Goal: Transaction & Acquisition: Book appointment/travel/reservation

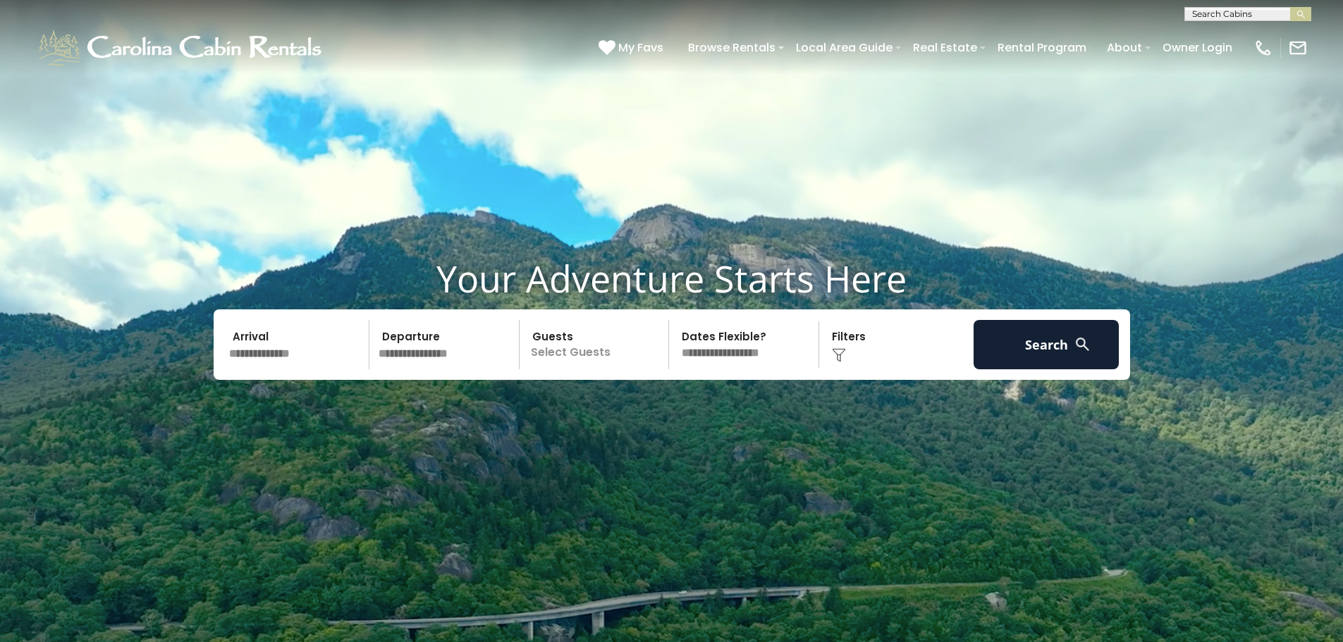
click at [335, 345] on input "text" at bounding box center [297, 344] width 146 height 49
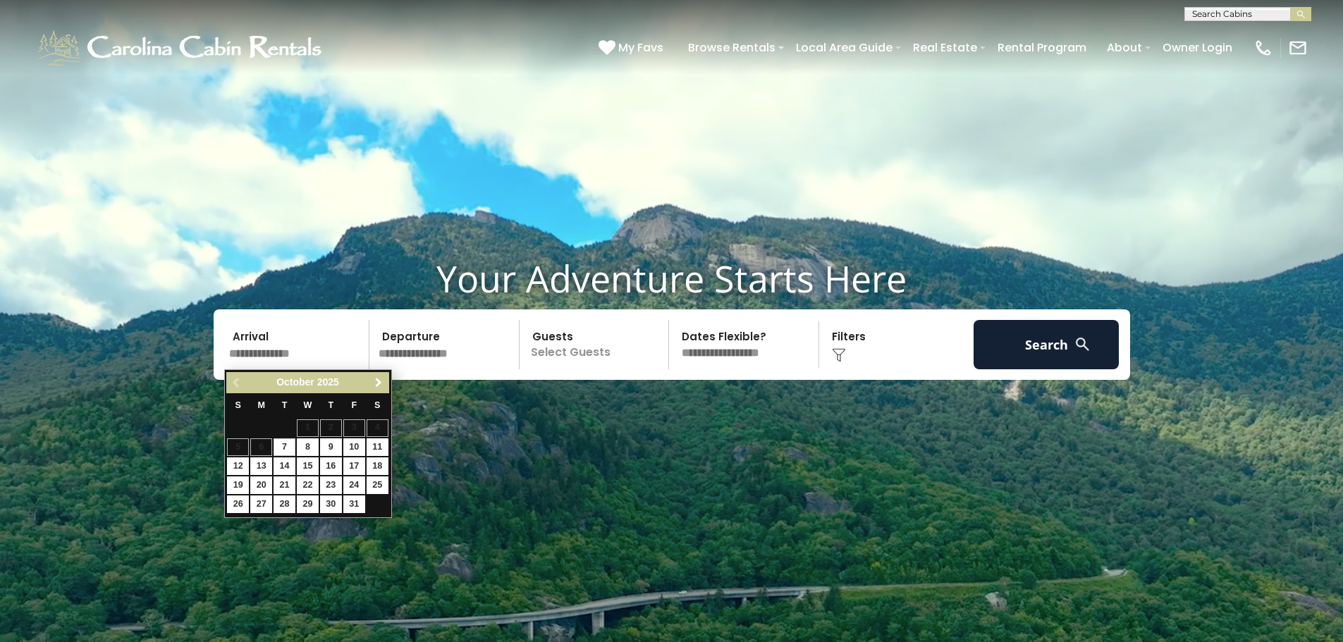
click at [374, 381] on span "Next" at bounding box center [378, 382] width 11 height 11
click at [309, 500] on link "26" at bounding box center [308, 504] width 22 height 18
type input "********"
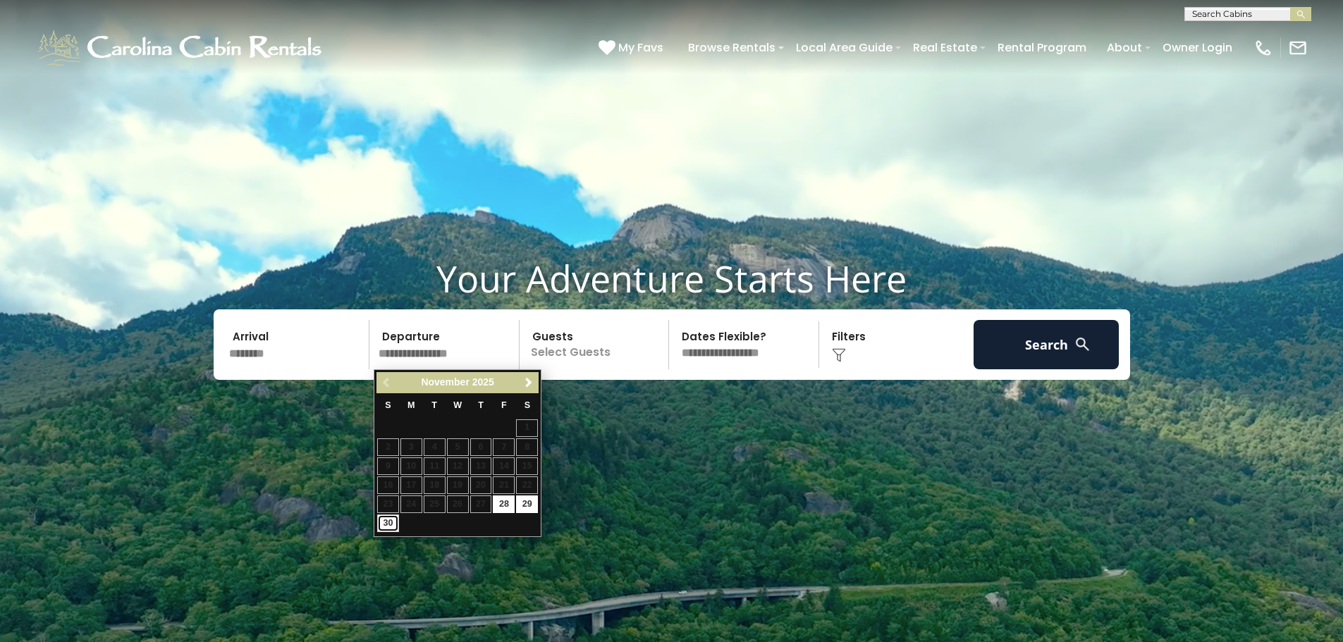
click at [395, 520] on link "30" at bounding box center [388, 523] width 22 height 18
type input "********"
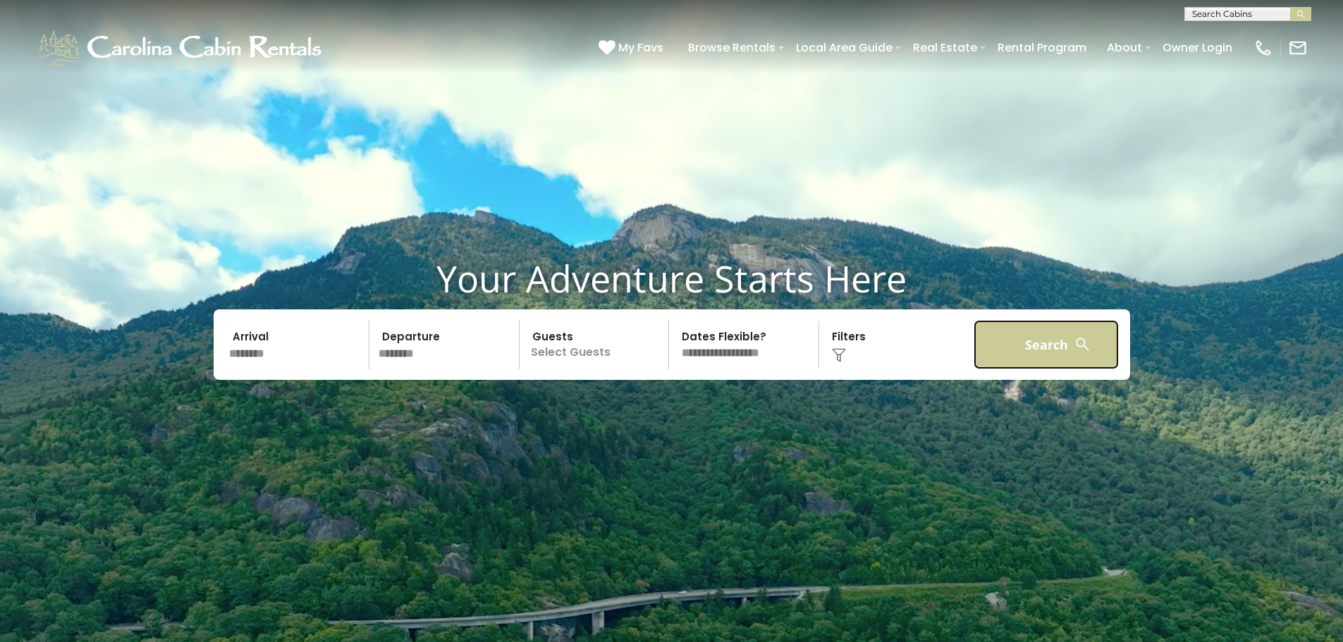
drag, startPoint x: 1051, startPoint y: 328, endPoint x: 1058, endPoint y: 319, distance: 11.1
click at [1058, 319] on div "Arrival ******** Departure ******** Guests Select Guests Guests - 0 + +" at bounding box center [672, 344] width 916 height 70
click at [1044, 338] on button "Search" at bounding box center [1046, 344] width 146 height 49
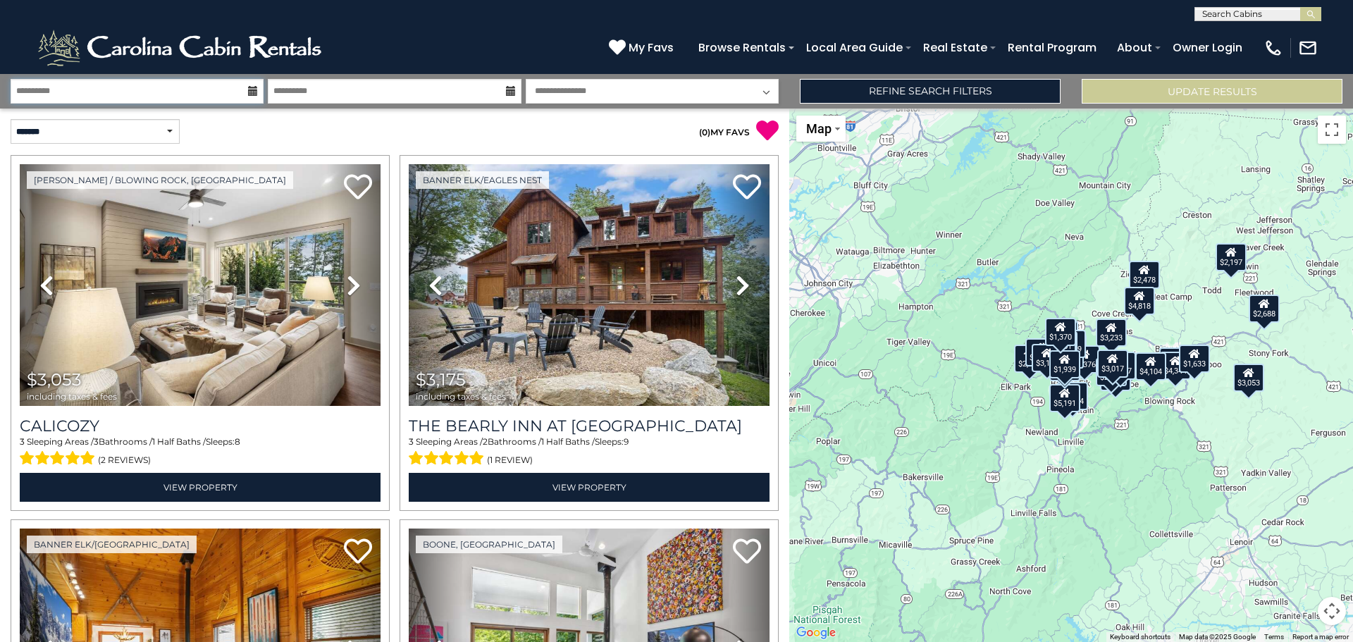
click at [201, 91] on input "**********" at bounding box center [137, 91] width 253 height 25
click at [343, 97] on input "**********" at bounding box center [394, 91] width 253 height 25
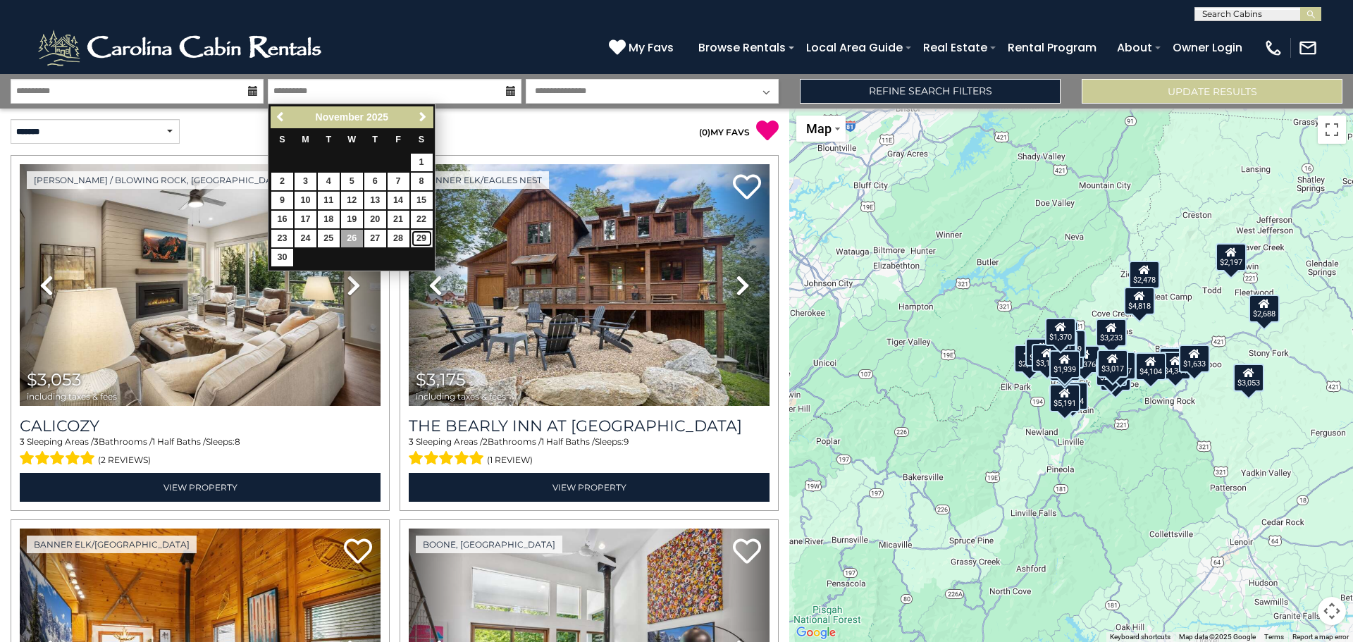
click at [412, 238] on link "29" at bounding box center [422, 239] width 22 height 18
type input "********"
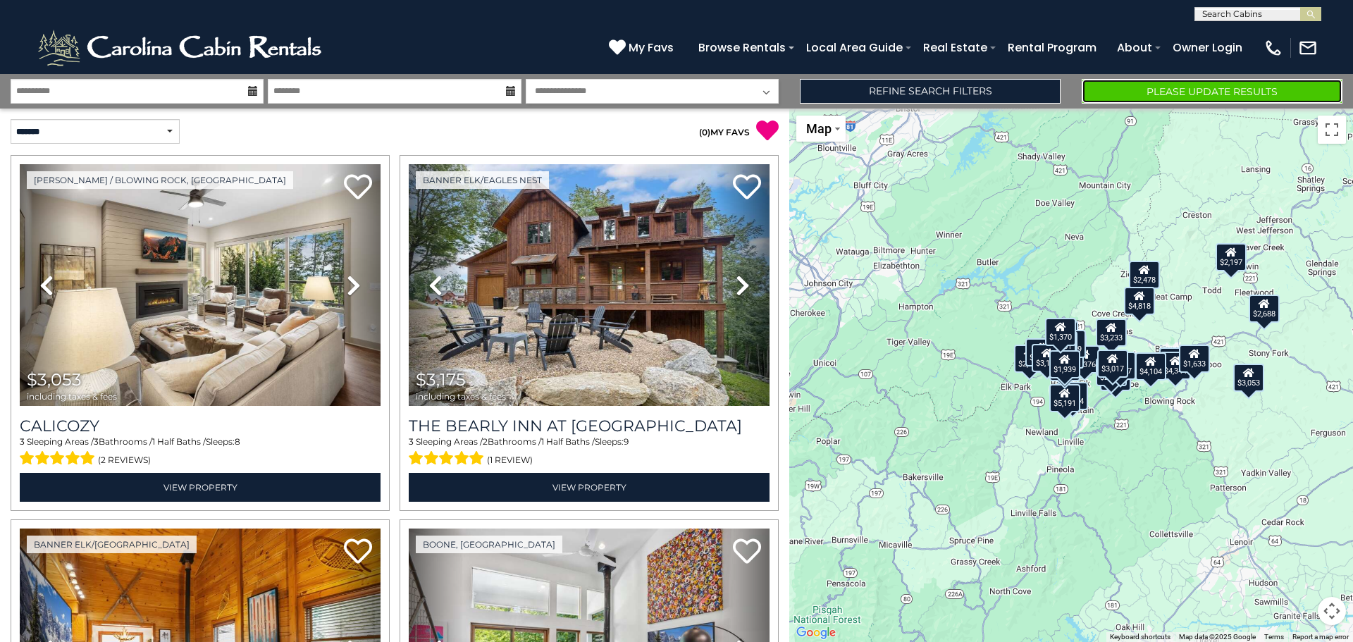
drag, startPoint x: 1195, startPoint y: 92, endPoint x: 1197, endPoint y: 84, distance: 8.9
click at [1195, 90] on button "Please Update Results" at bounding box center [1212, 91] width 261 height 25
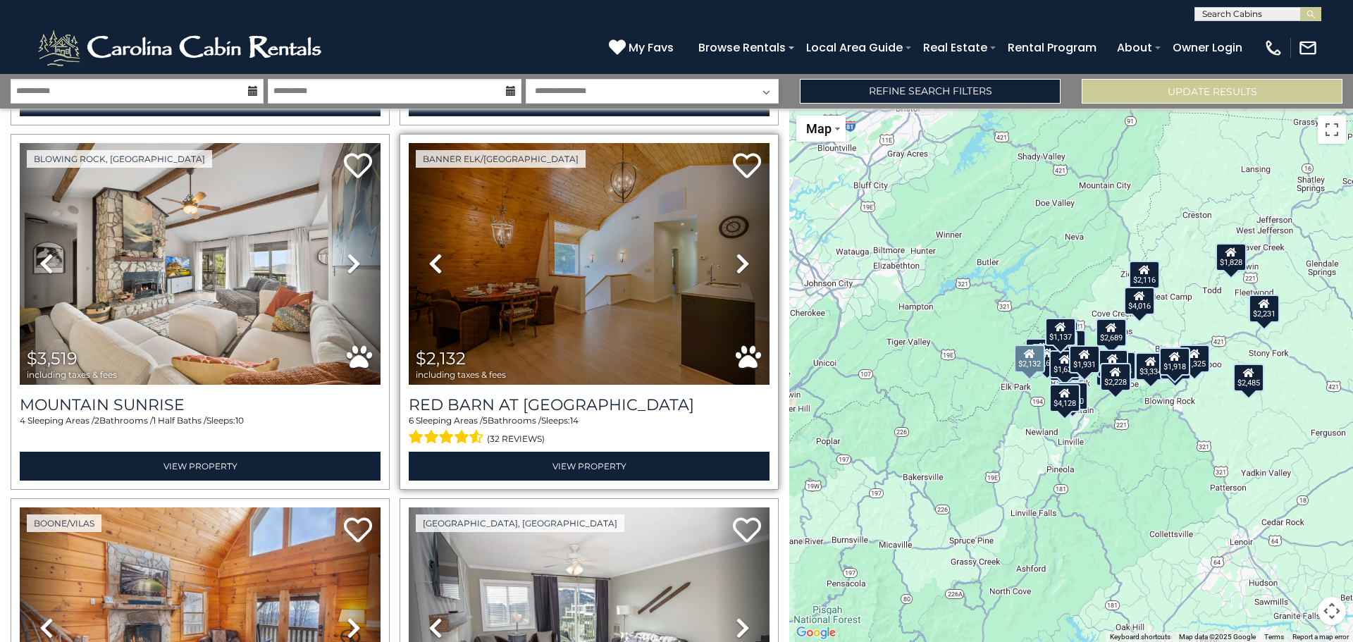
scroll to position [2960, 0]
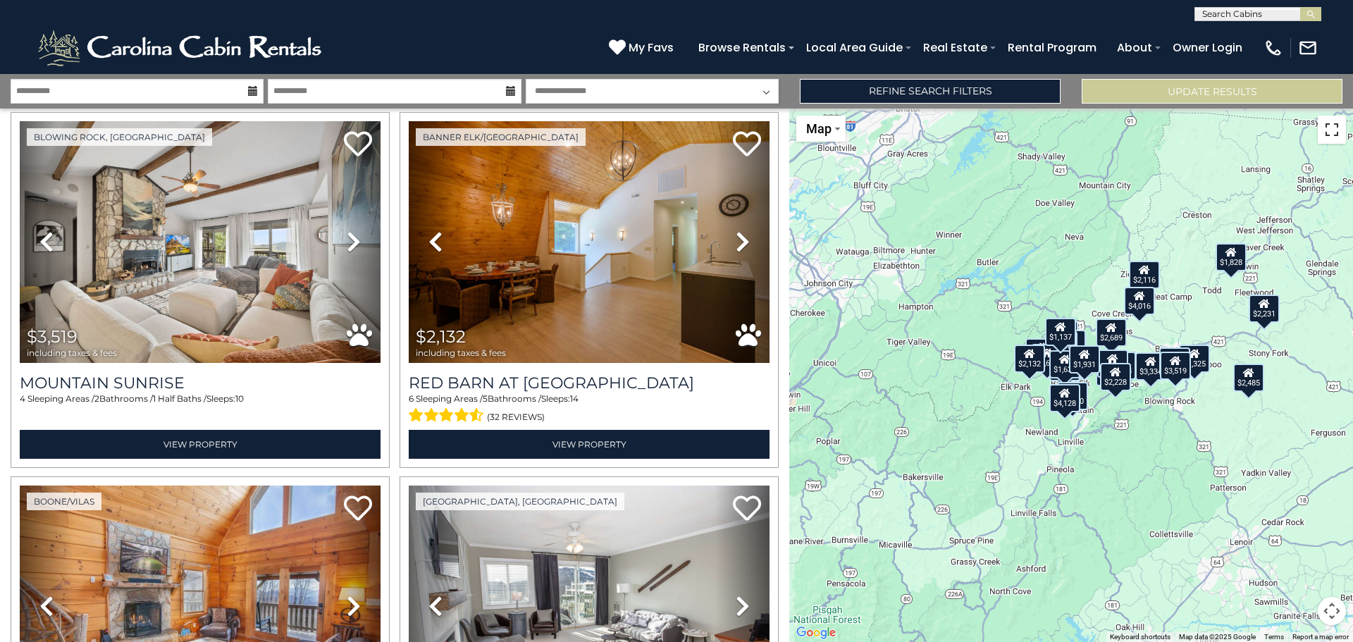
drag, startPoint x: 1331, startPoint y: 134, endPoint x: 1331, endPoint y: 219, distance: 85.3
click at [1331, 134] on button "Toggle fullscreen view" at bounding box center [1332, 130] width 28 height 28
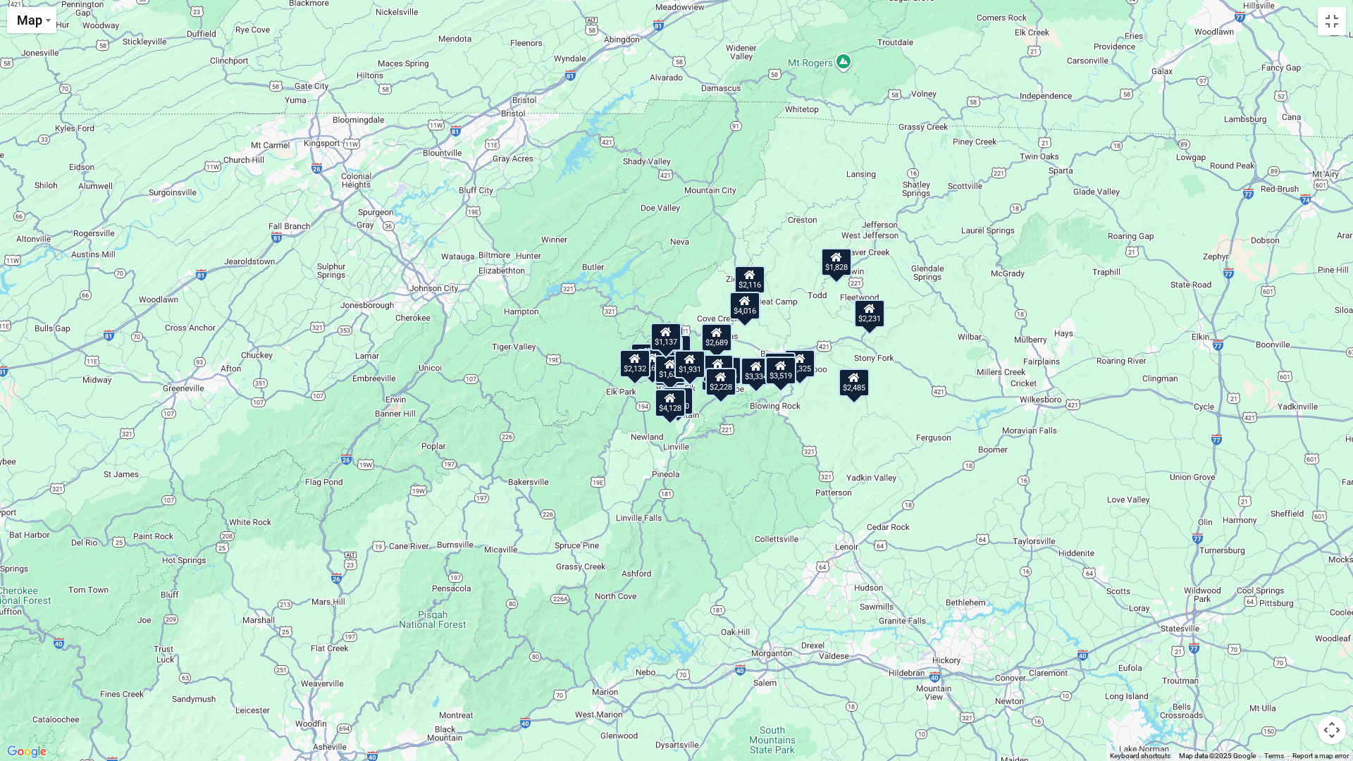
click at [693, 421] on div "$2,485 $2,646 $1,636 $1,325 $1,137 $3,334 $4,618 $2,497 $1,918 $2,228 $762 $2,6…" at bounding box center [676, 380] width 1353 height 761
click at [569, 276] on div "$2,485 $2,646 $1,636 $1,325 $1,137 $3,334 $4,618 $2,497 $1,918 $2,228 $762 $2,6…" at bounding box center [676, 380] width 1353 height 761
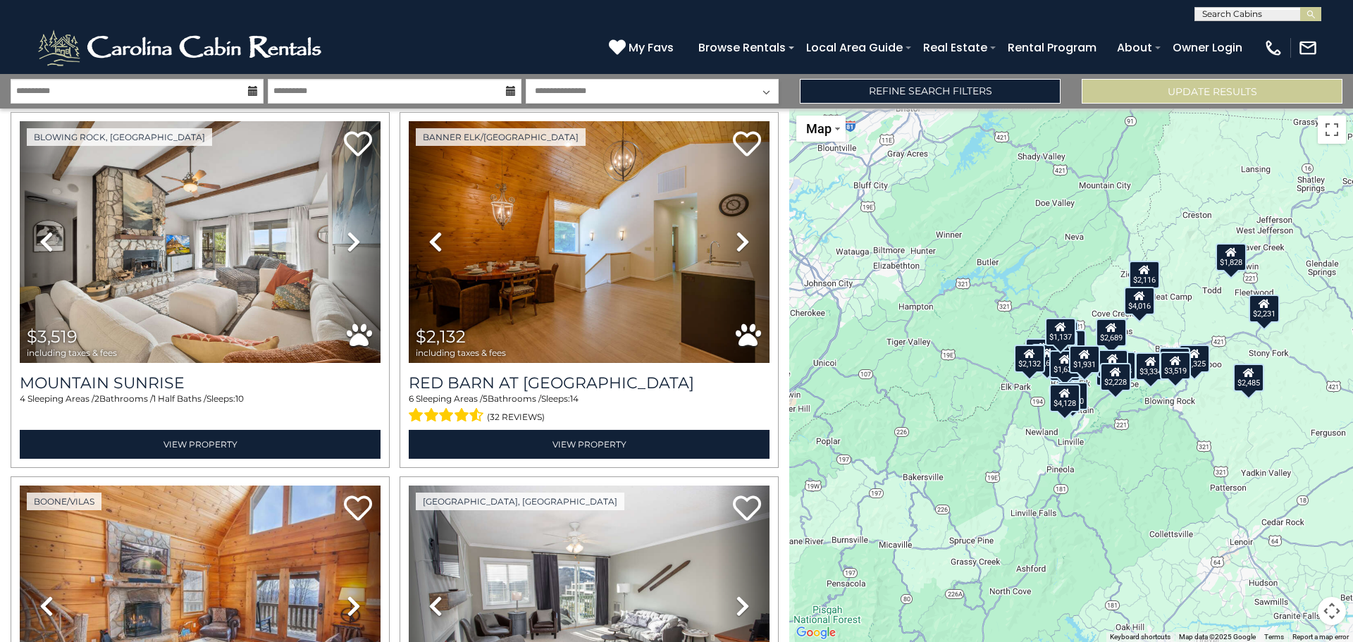
click at [985, 269] on div "$2,485 $2,646 $1,636 $1,325 $1,137 $3,334 $4,618 $2,497 $1,918 $2,228 $762 $2,6…" at bounding box center [1071, 375] width 564 height 533
click at [986, 269] on div "$2,485 $2,646 $1,636 $1,325 $1,137 $3,334 $4,618 $2,497 $1,918 $2,228 $762 $2,6…" at bounding box center [1071, 375] width 564 height 533
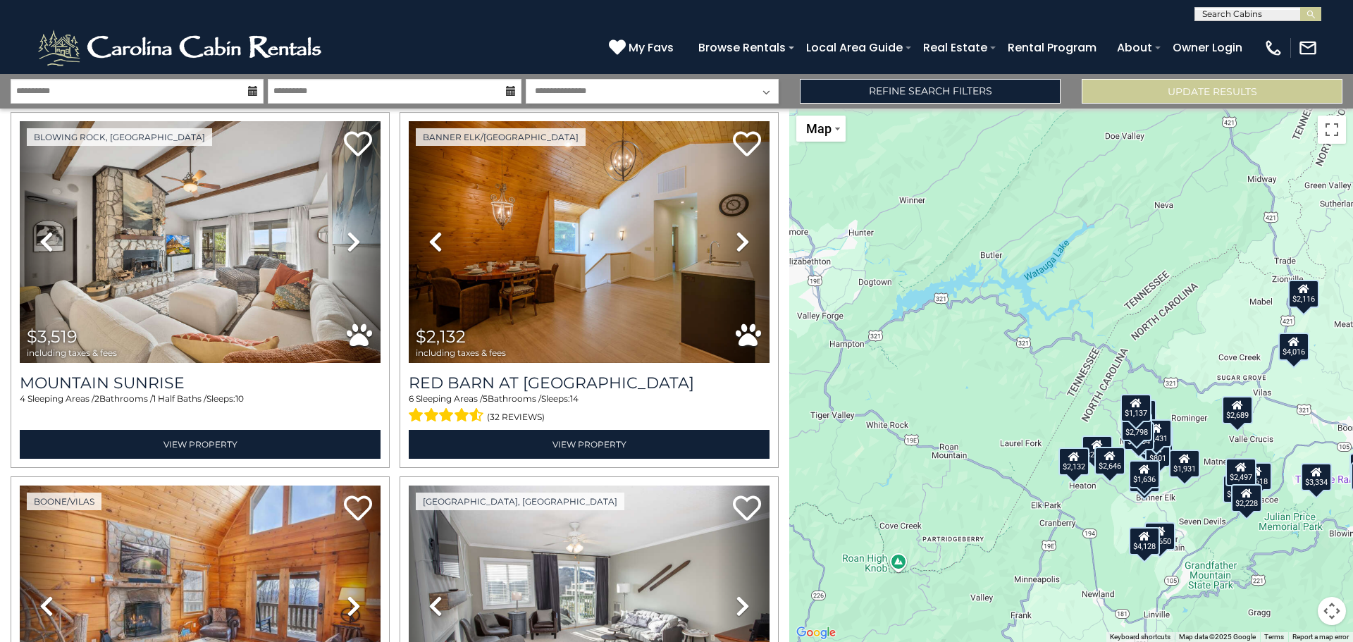
click at [972, 282] on div "$2,485 $2,646 $1,636 $1,325 $1,137 $3,334 $4,618 $2,497 $1,918 $2,228 $762 $2,6…" at bounding box center [1071, 375] width 564 height 533
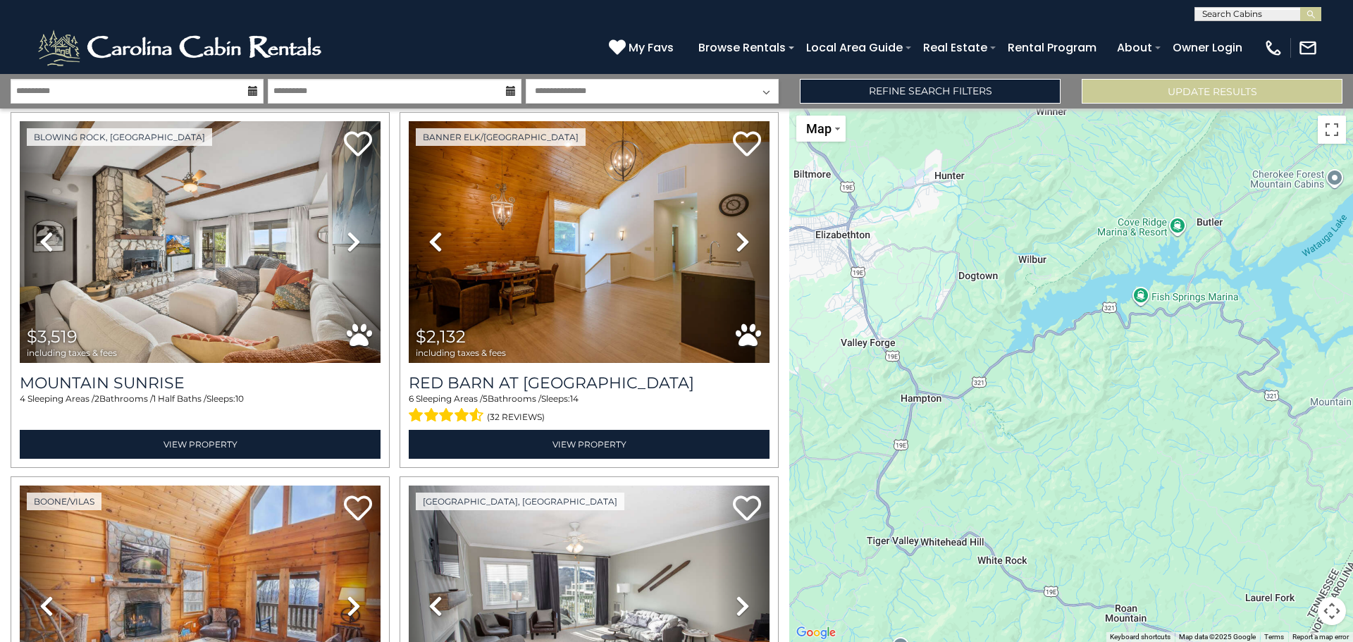
drag, startPoint x: 1316, startPoint y: 294, endPoint x: 1098, endPoint y: 211, distance: 233.8
click at [1106, 213] on div "$2,485 $2,646 $1,636 $1,325 $1,137 $3,334 $4,618 $2,497 $1,918 $2,228 $762 $2,6…" at bounding box center [1071, 375] width 564 height 533
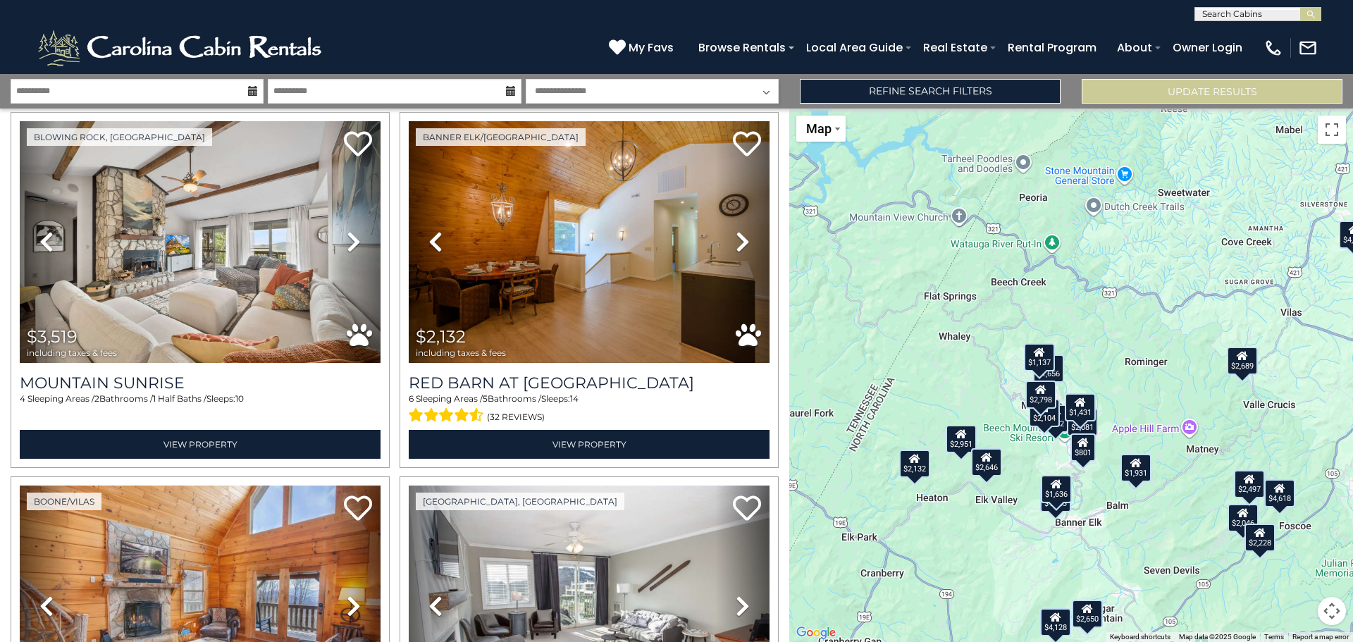
click at [1036, 397] on div "$2,798" at bounding box center [1040, 394] width 31 height 28
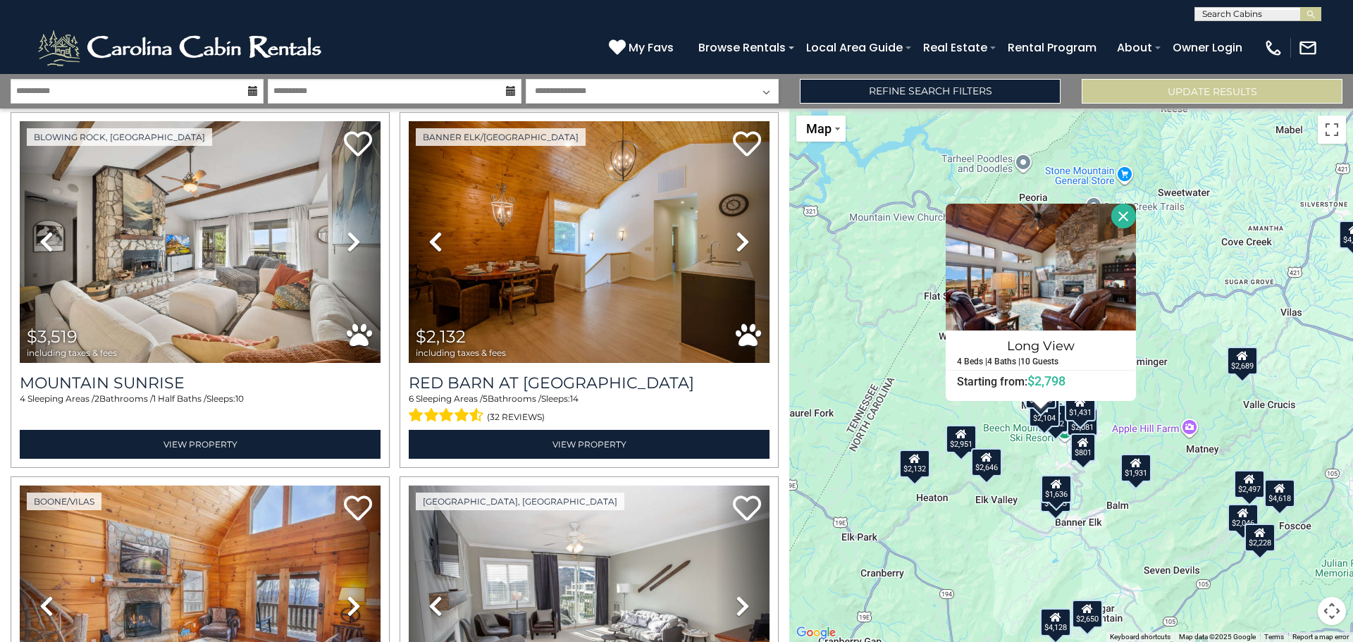
click at [1188, 433] on div "$2,485 $2,646 $1,636 $1,325 $1,137 $3,334 $4,618 $2,497 $1,918 $2,228 $762 $2,6…" at bounding box center [1071, 375] width 564 height 533
click at [1188, 430] on div "$2,485 $2,646 $1,636 $1,325 $1,137 $3,334 $4,618 $2,497 $1,918 $2,228 $762 $2,6…" at bounding box center [1071, 375] width 564 height 533
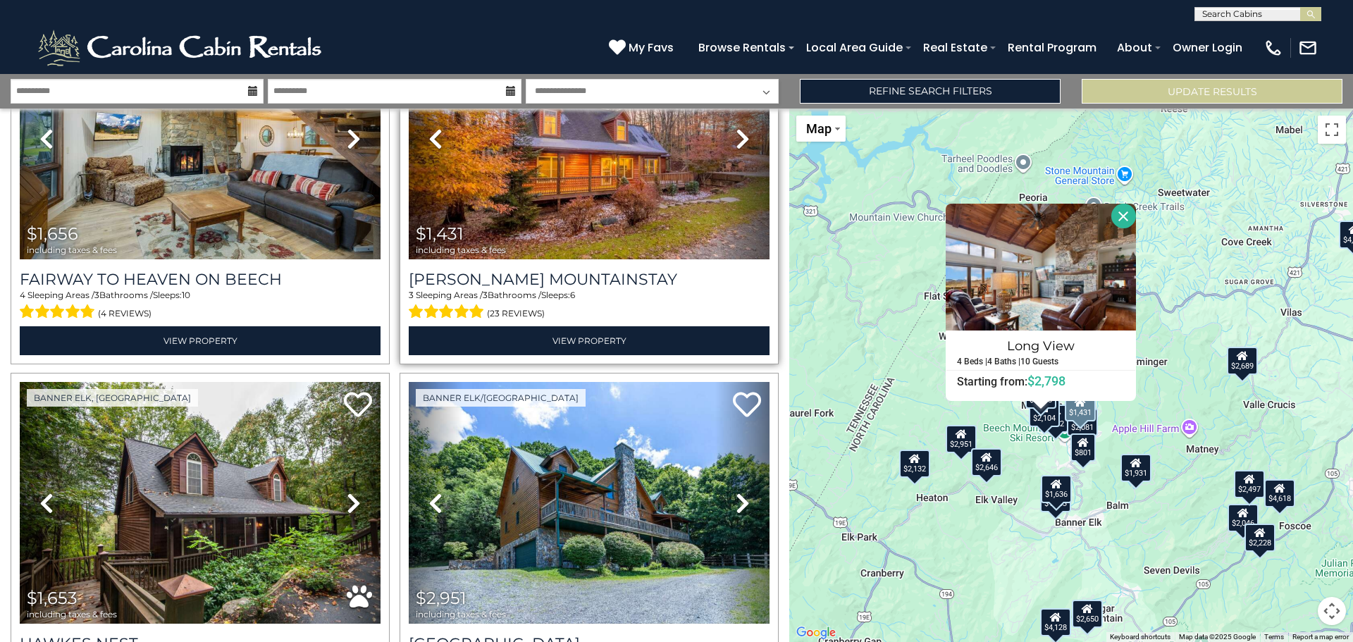
scroll to position [3947, 0]
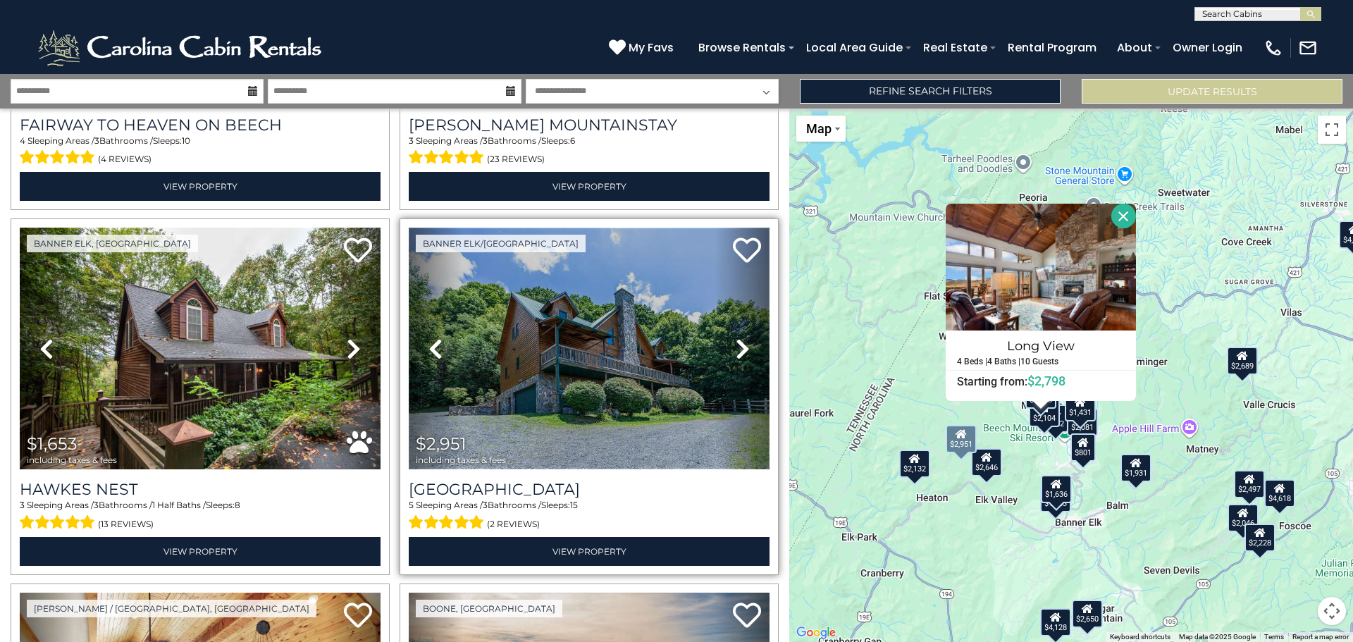
click at [529, 404] on img at bounding box center [589, 349] width 361 height 242
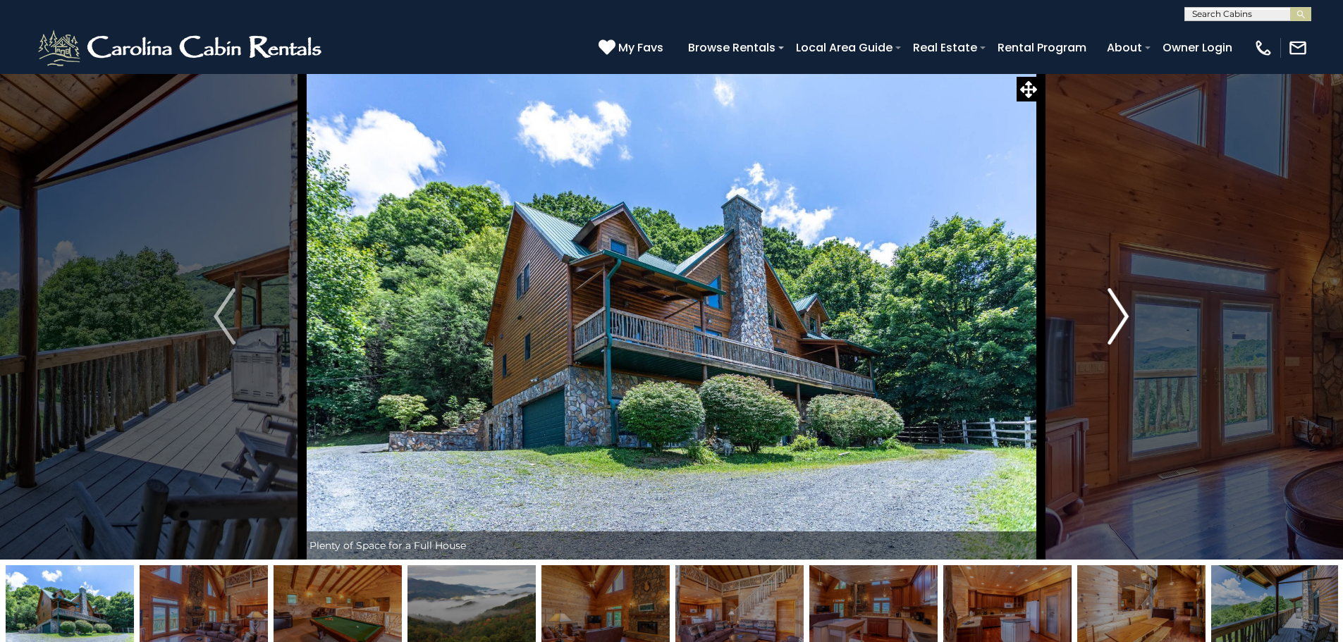
click at [1128, 318] on img "Next" at bounding box center [1117, 316] width 21 height 56
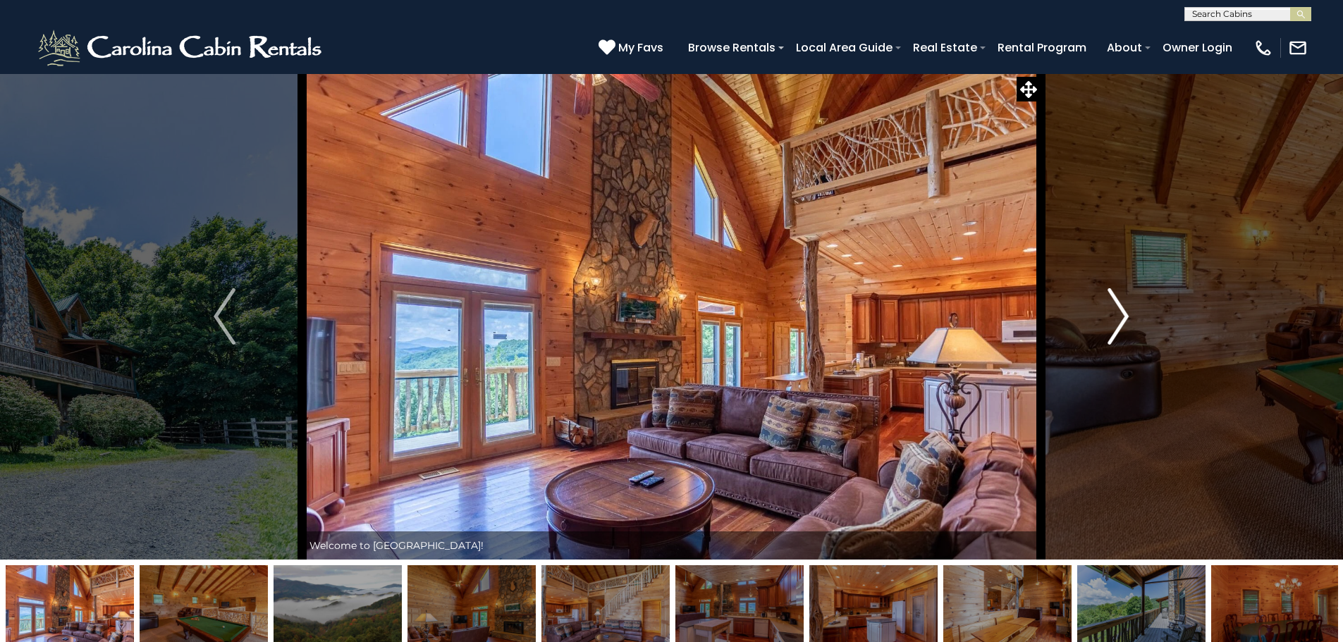
click at [1125, 320] on img "Next" at bounding box center [1117, 316] width 21 height 56
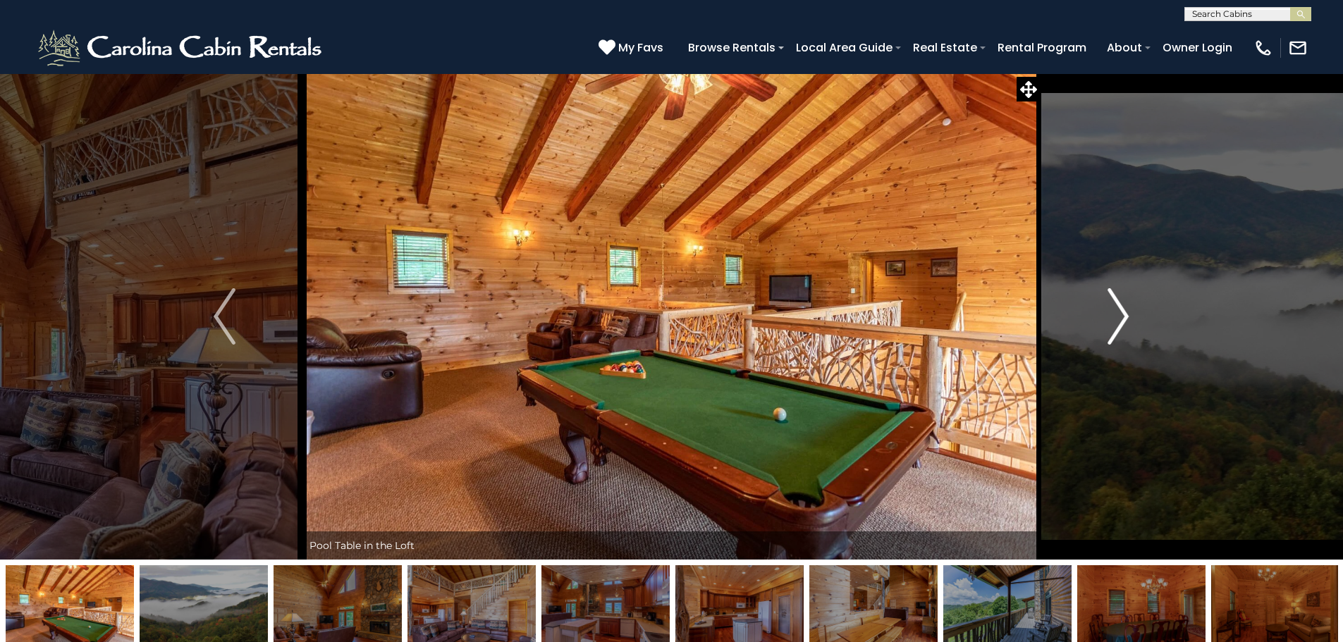
click at [1125, 320] on img "Next" at bounding box center [1117, 316] width 21 height 56
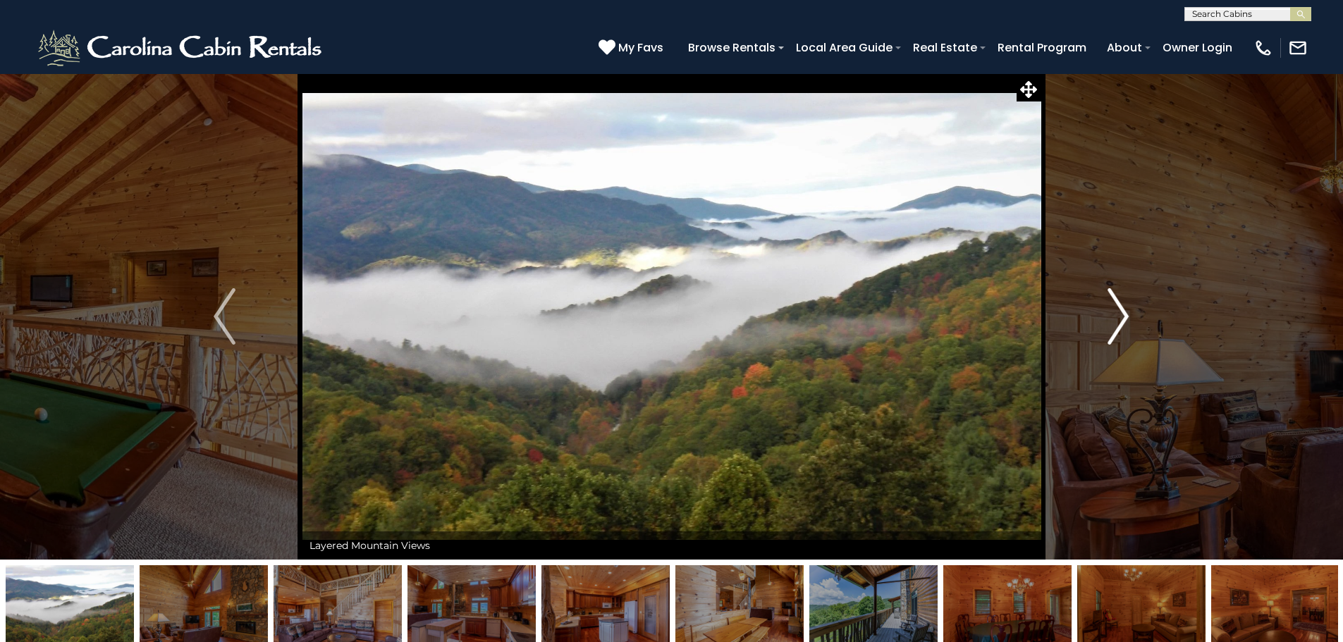
click at [1125, 320] on img "Next" at bounding box center [1117, 316] width 21 height 56
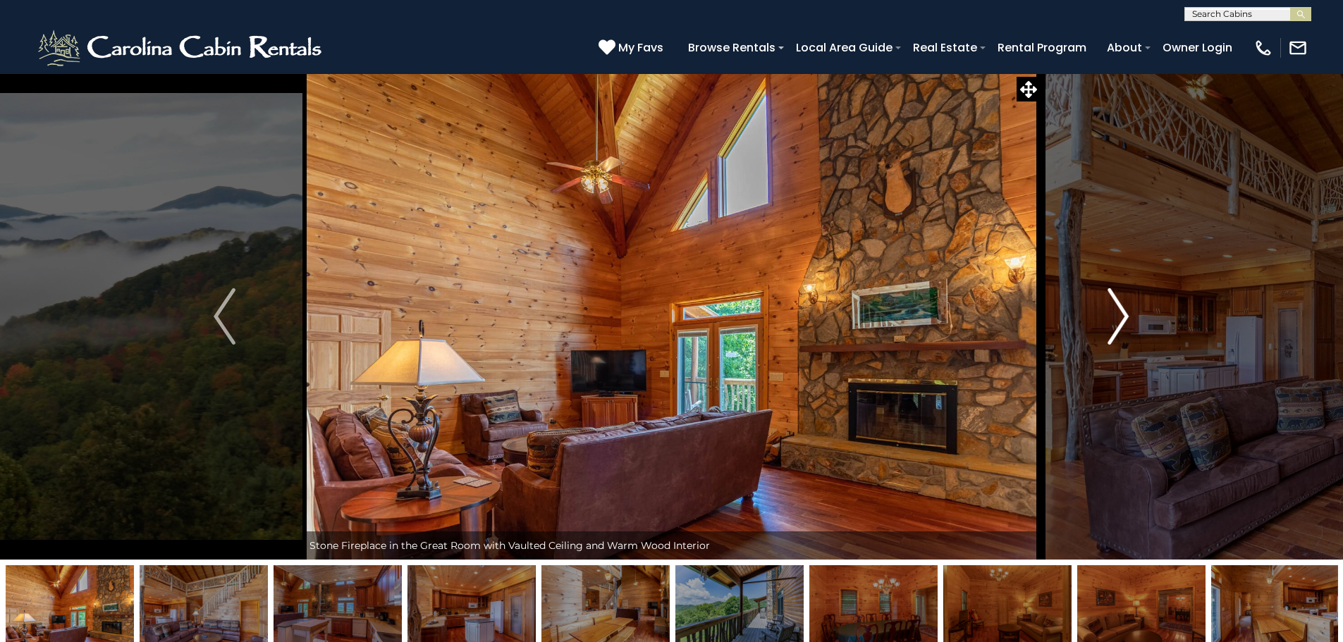
click at [1125, 320] on img "Next" at bounding box center [1117, 316] width 21 height 56
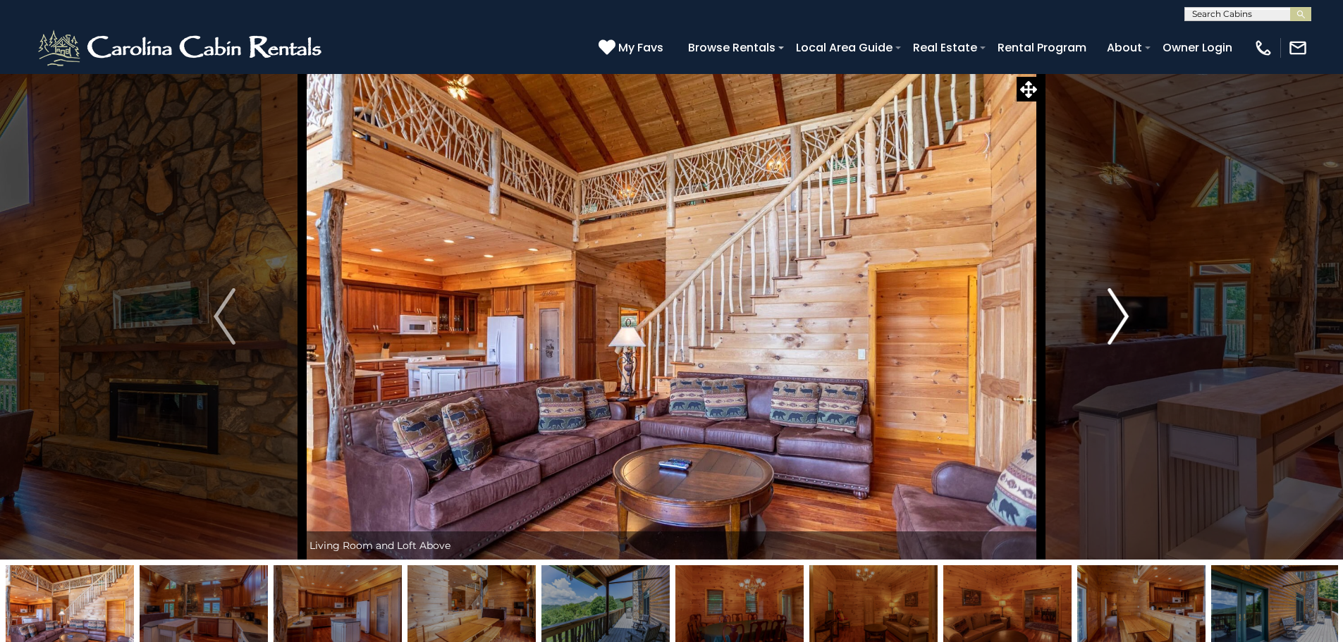
click at [1125, 320] on img "Next" at bounding box center [1117, 316] width 21 height 56
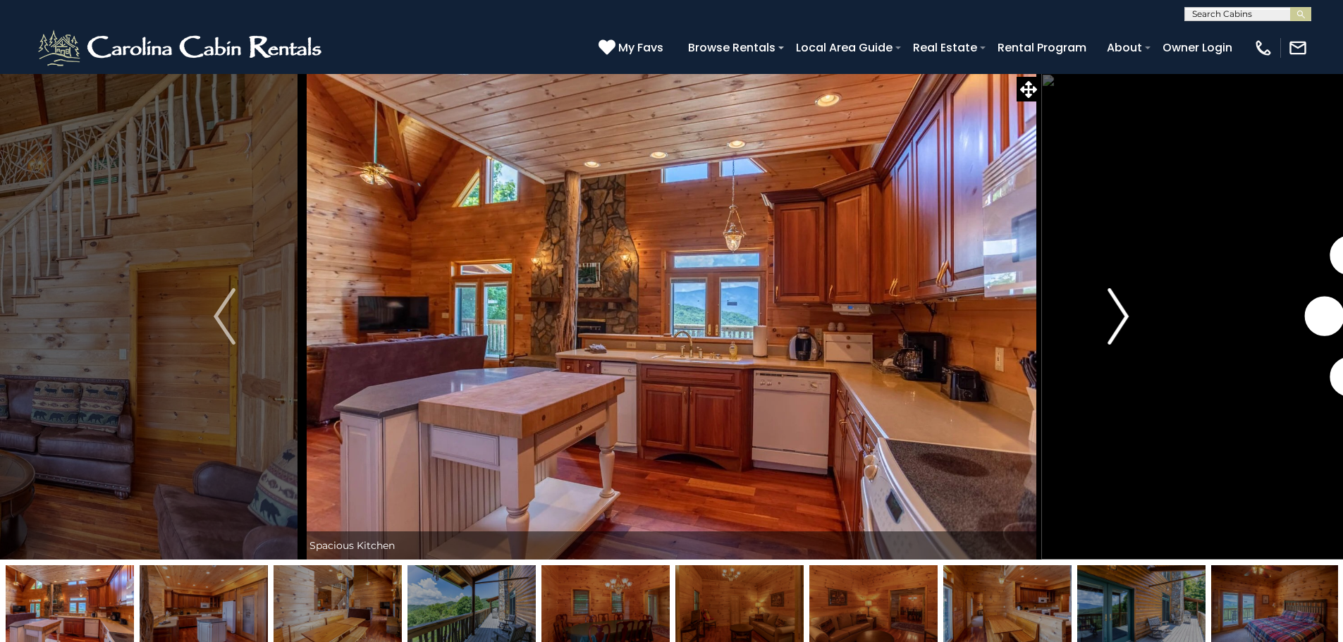
click at [1125, 320] on img "Next" at bounding box center [1117, 316] width 21 height 56
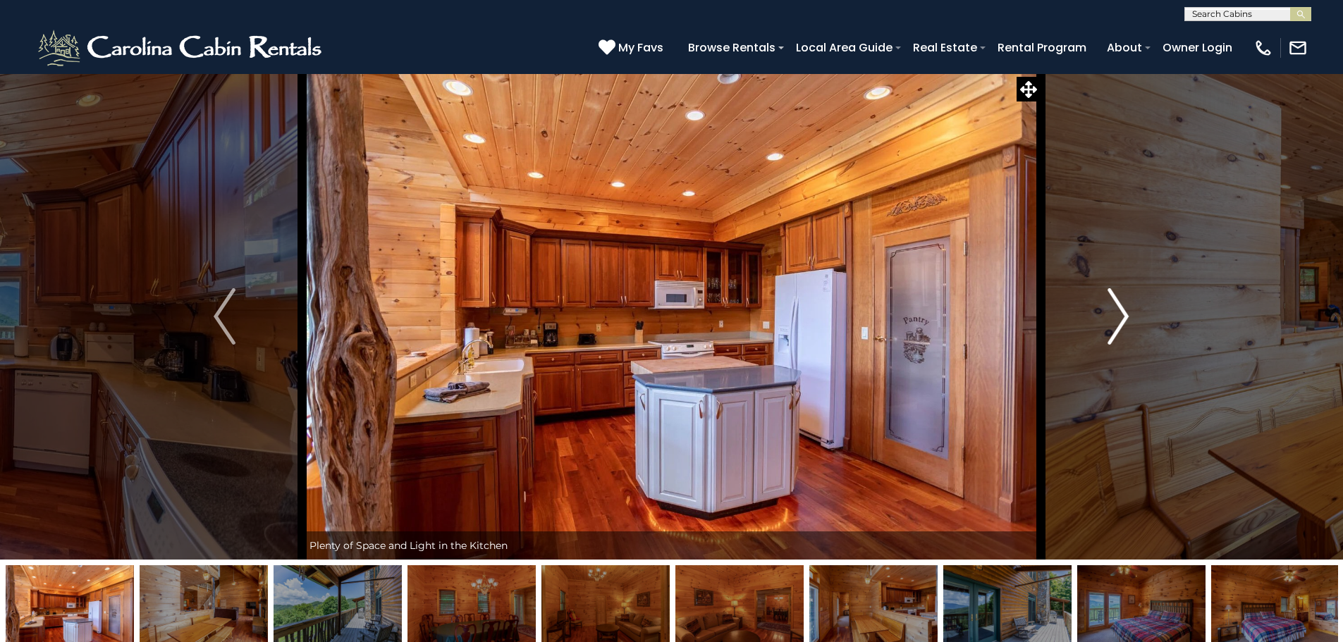
click at [1125, 320] on img "Next" at bounding box center [1117, 316] width 21 height 56
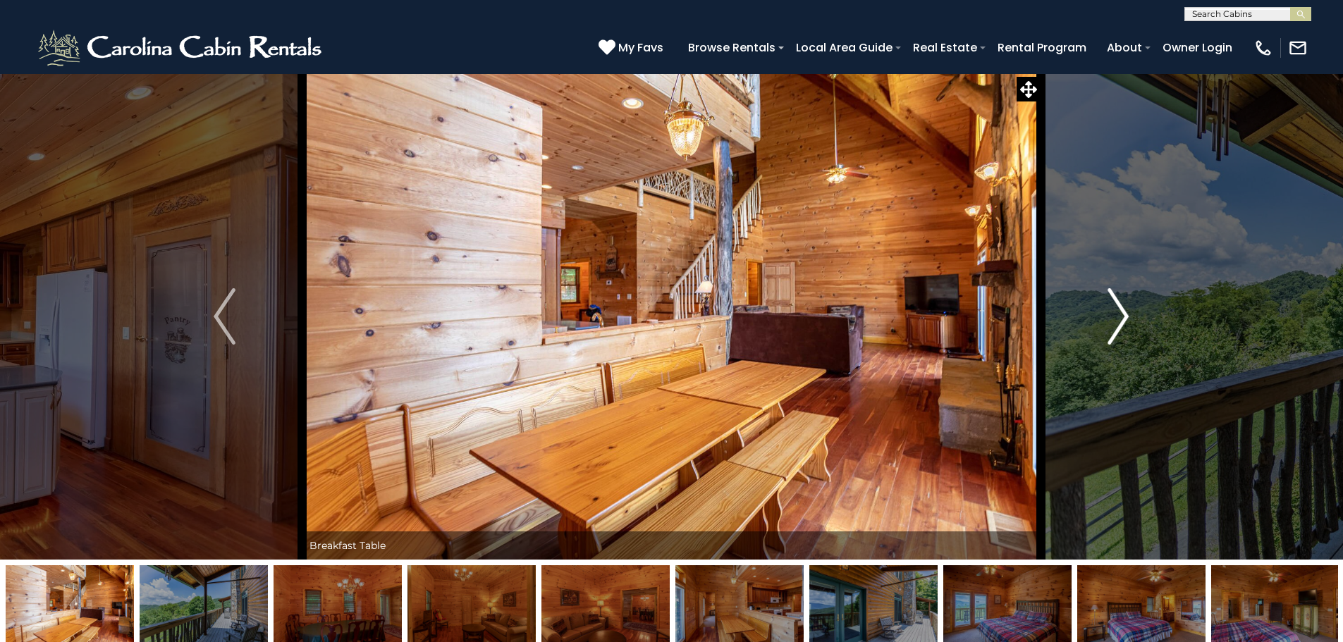
click at [1125, 320] on img "Next" at bounding box center [1117, 316] width 21 height 56
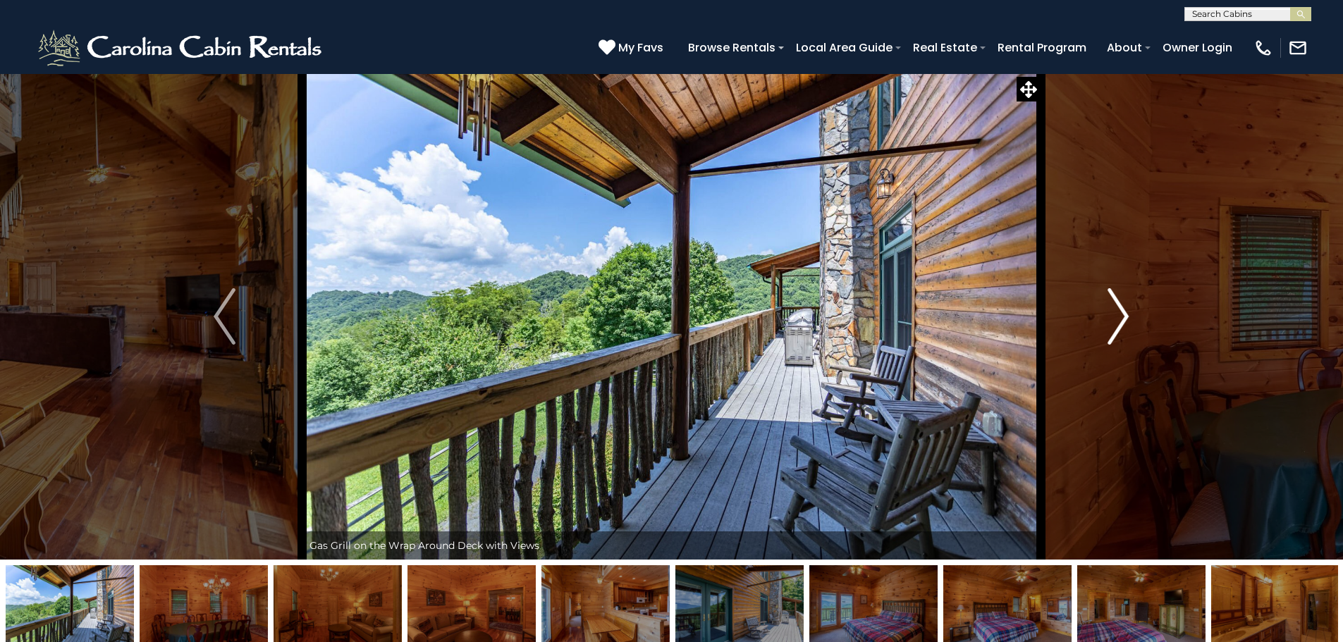
click at [1125, 320] on img "Next" at bounding box center [1117, 316] width 21 height 56
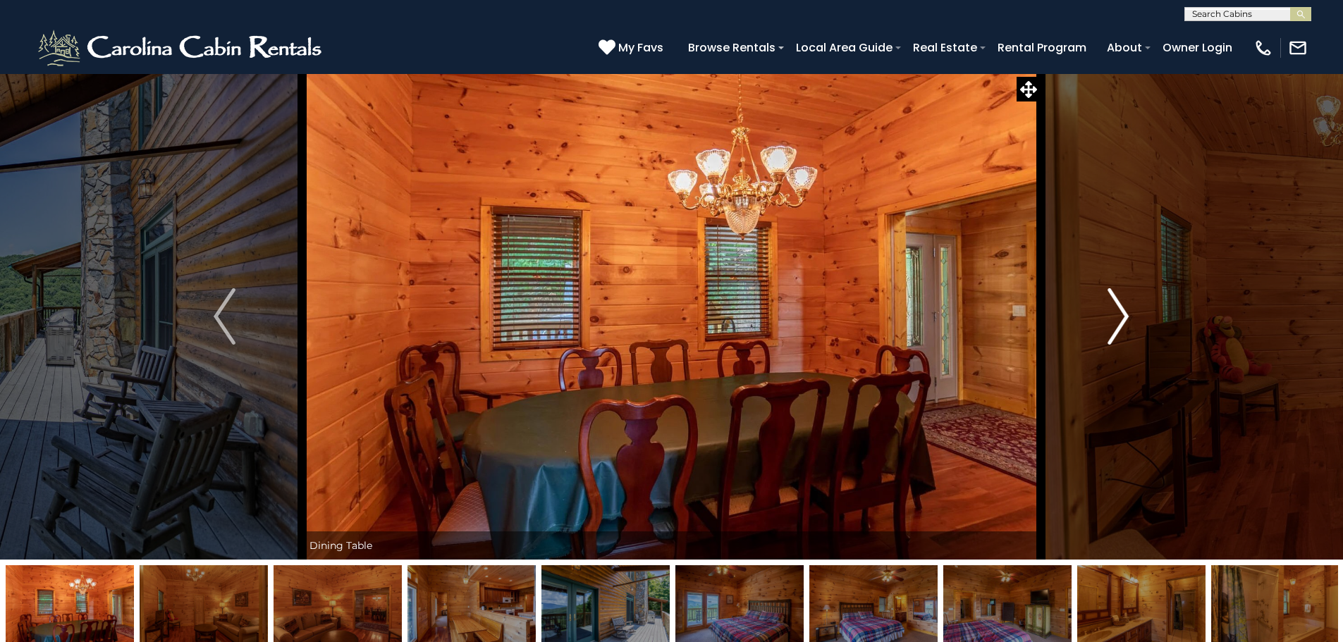
click at [1125, 320] on img "Next" at bounding box center [1117, 316] width 21 height 56
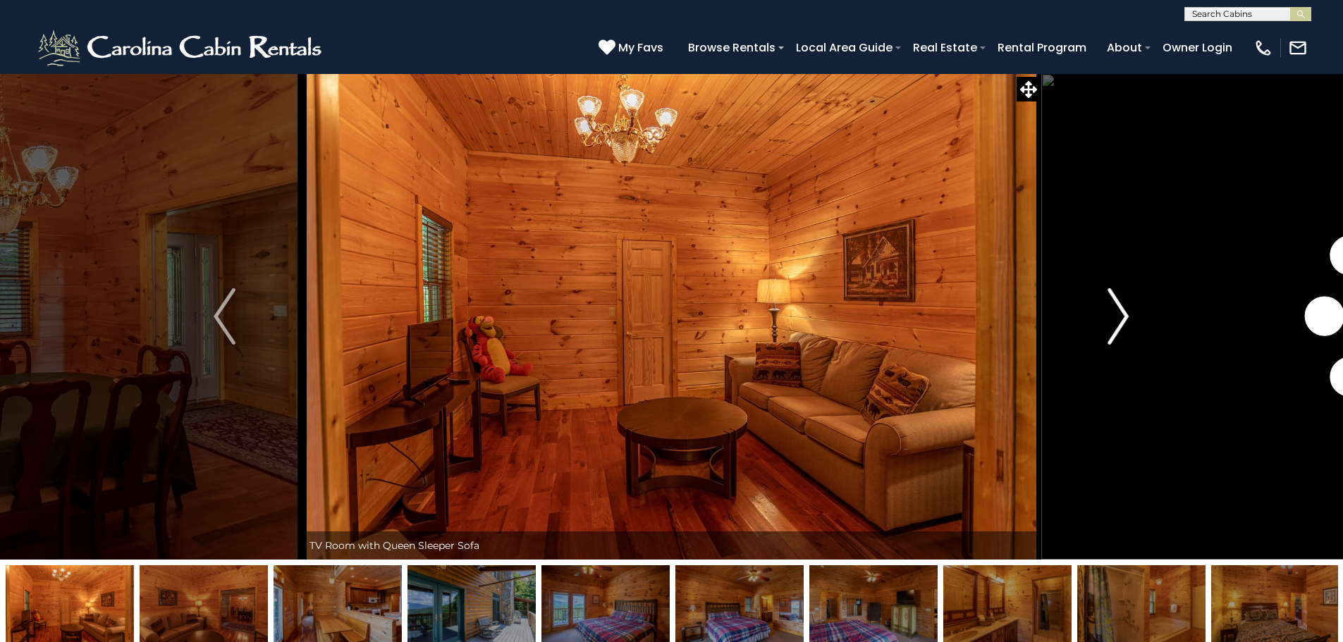
click at [1125, 320] on img "Next" at bounding box center [1117, 316] width 21 height 56
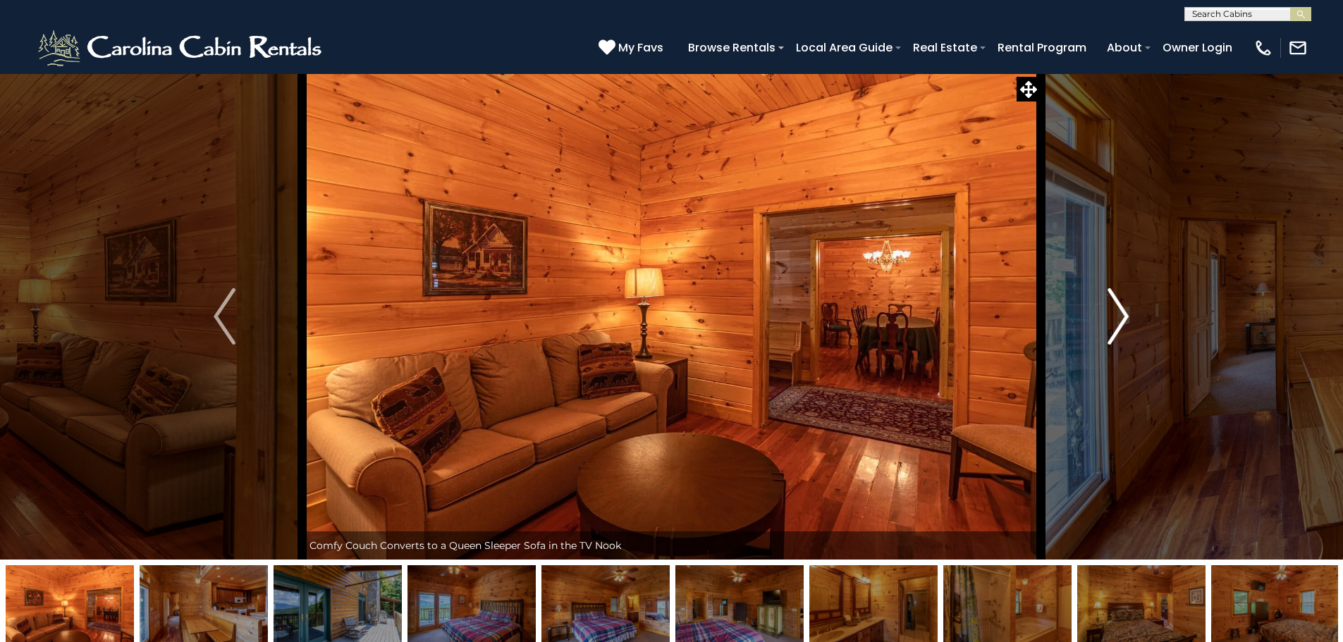
click at [1125, 320] on img "Next" at bounding box center [1117, 316] width 21 height 56
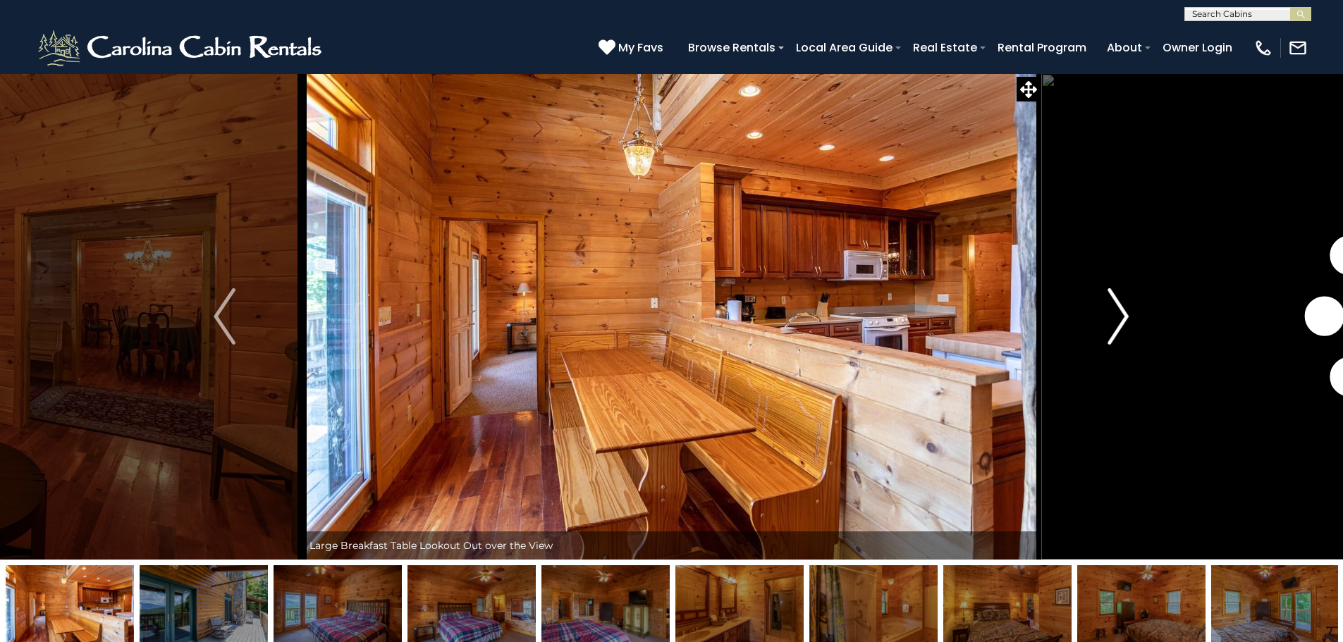
click at [1125, 320] on img "Next" at bounding box center [1117, 316] width 21 height 56
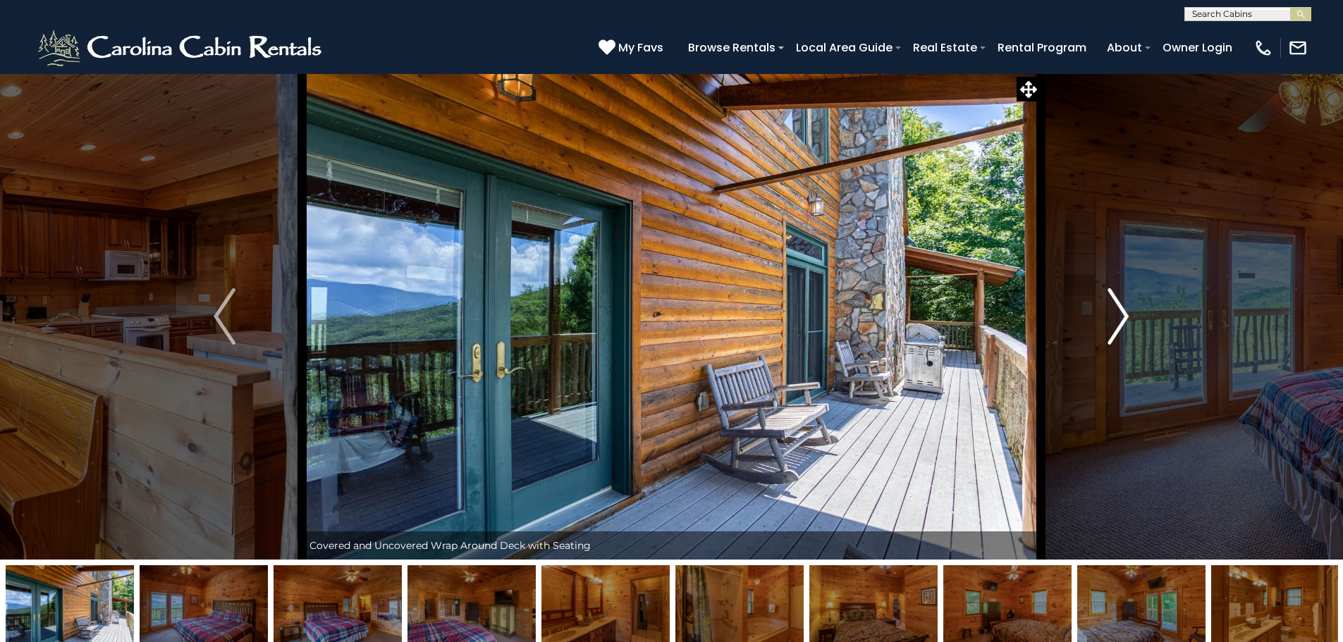
click at [1125, 320] on img "Next" at bounding box center [1117, 316] width 21 height 56
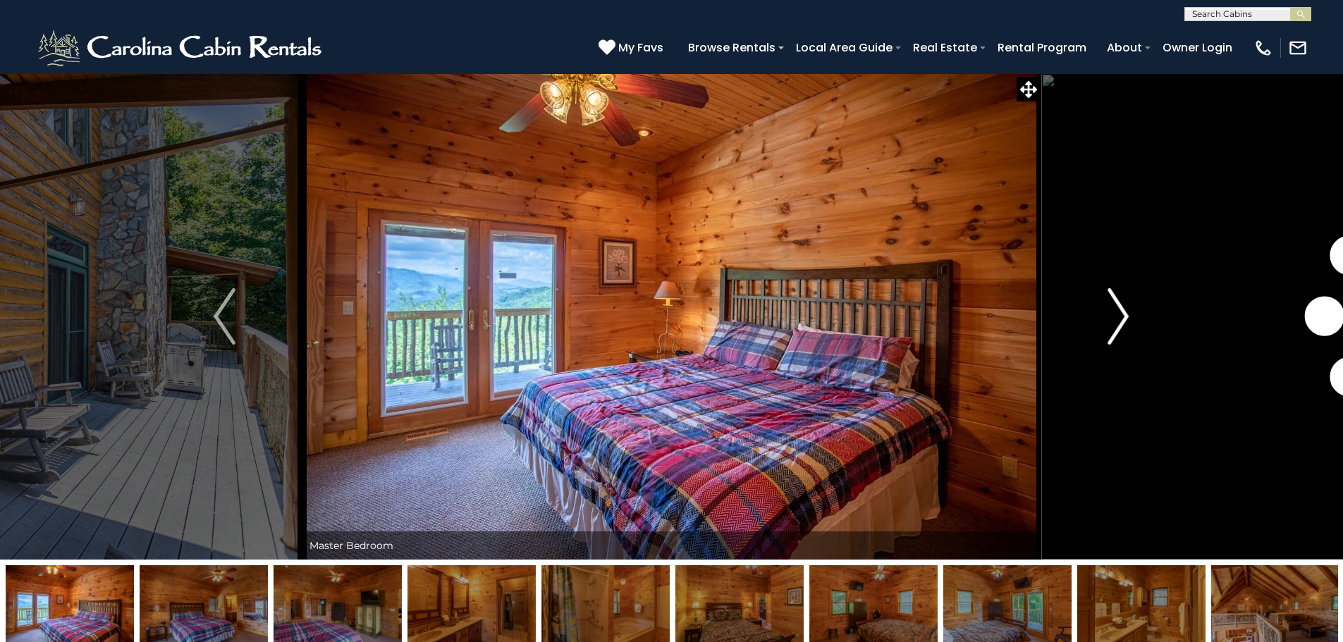
click at [1125, 320] on img "Next" at bounding box center [1117, 316] width 21 height 56
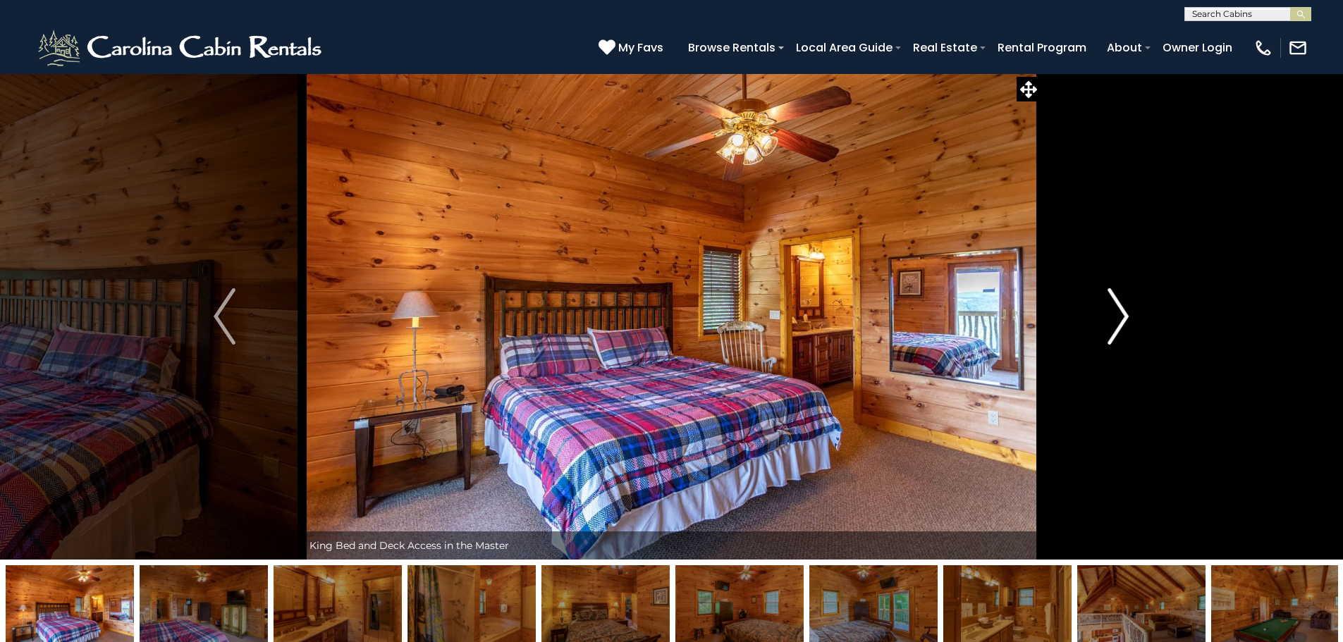
click at [1125, 320] on img "Next" at bounding box center [1117, 316] width 21 height 56
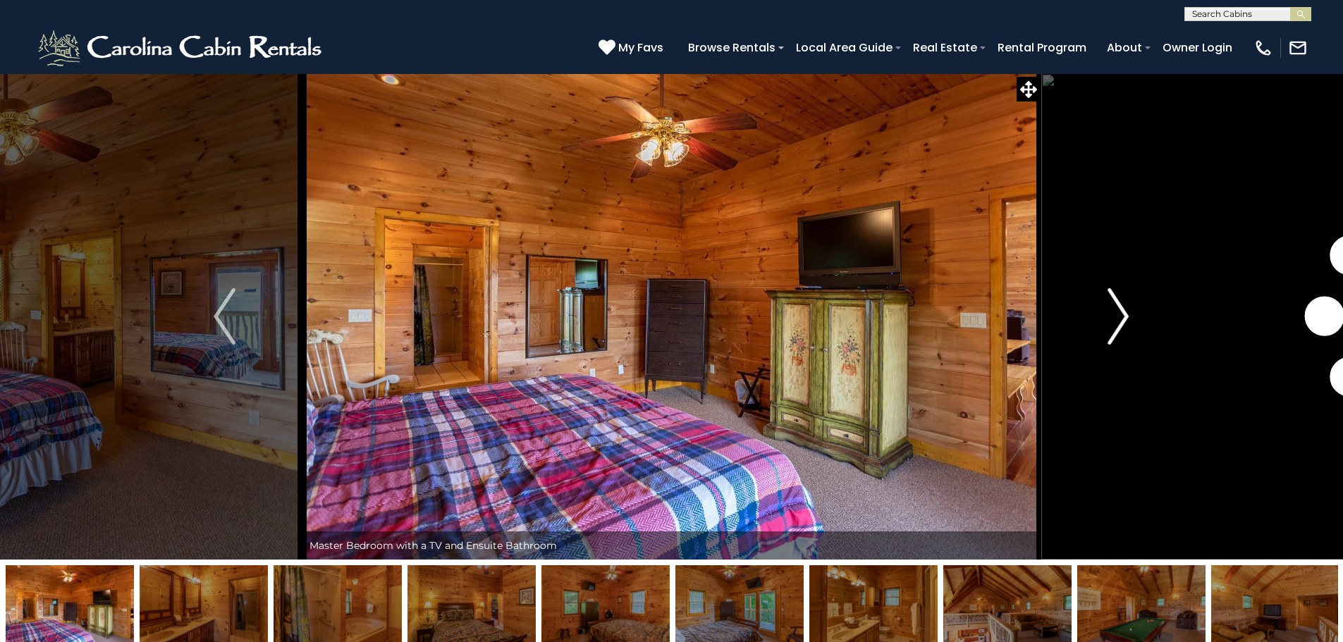
click at [1125, 320] on img "Next" at bounding box center [1117, 316] width 21 height 56
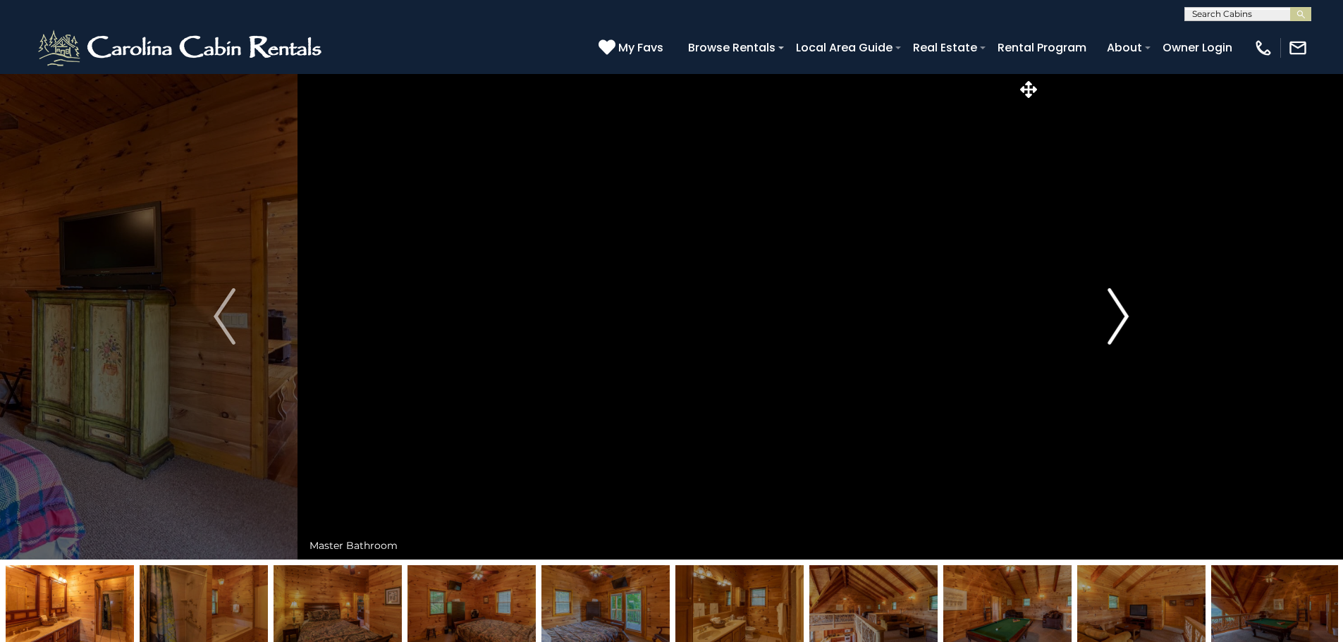
click at [1125, 320] on img "Next" at bounding box center [1117, 316] width 21 height 56
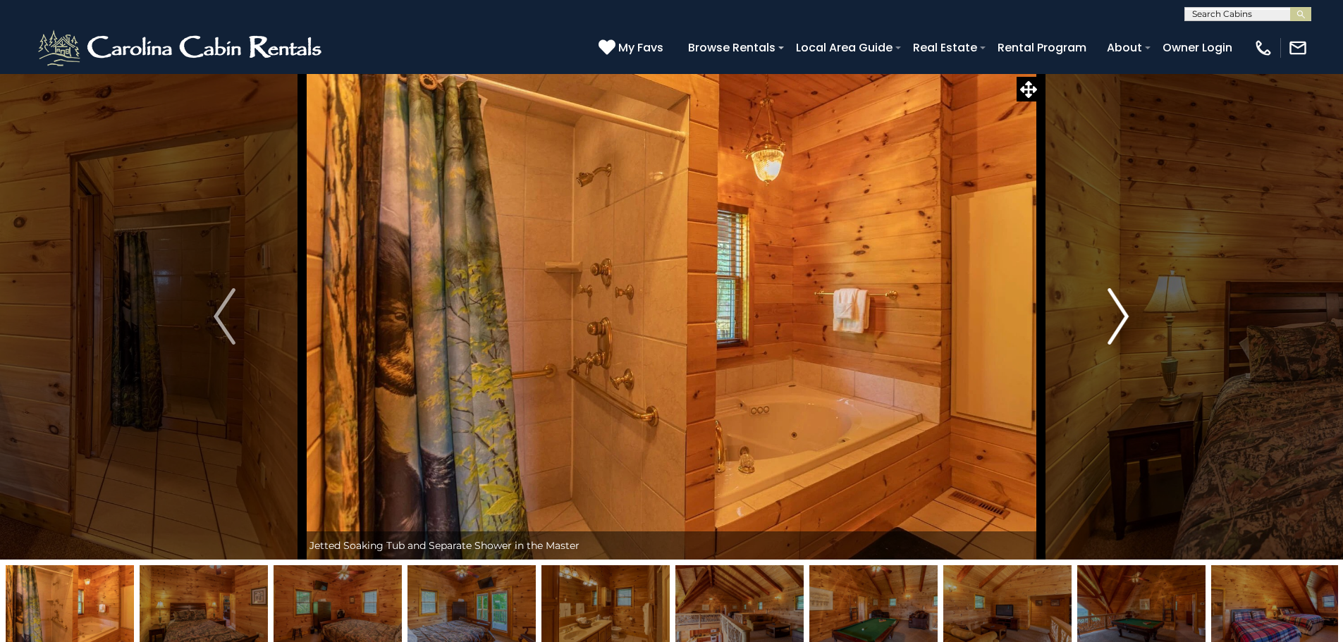
click at [1125, 320] on img "Next" at bounding box center [1117, 316] width 21 height 56
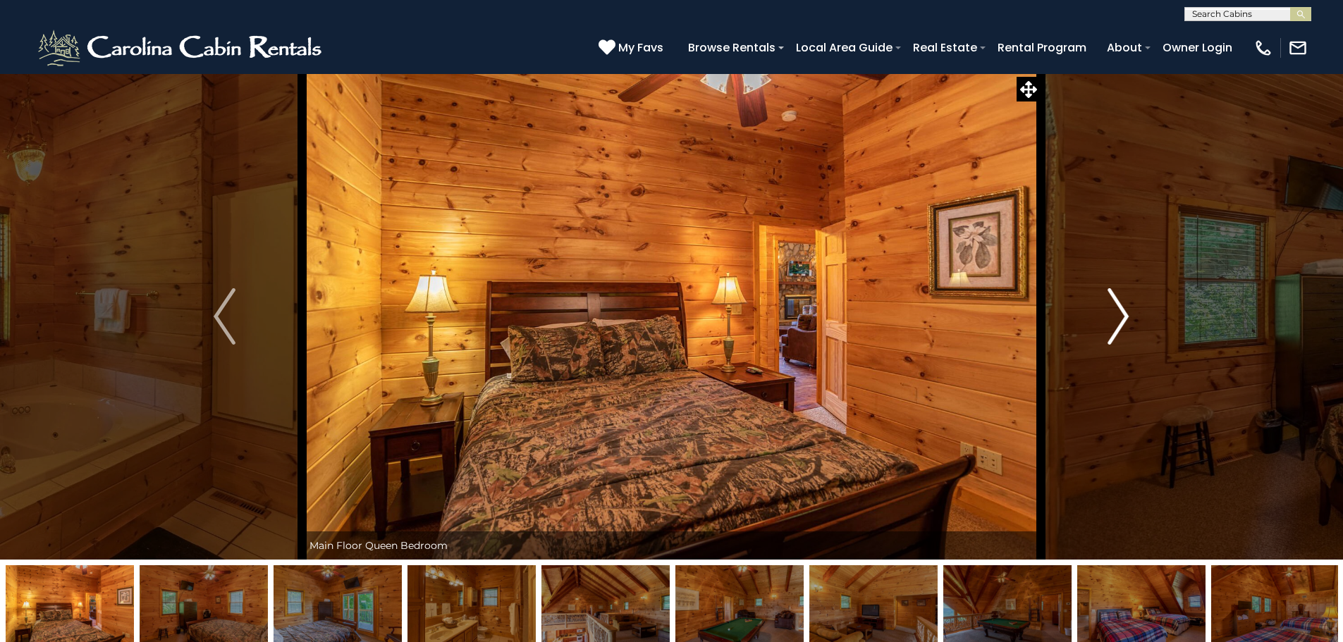
click at [1125, 320] on img "Next" at bounding box center [1117, 316] width 21 height 56
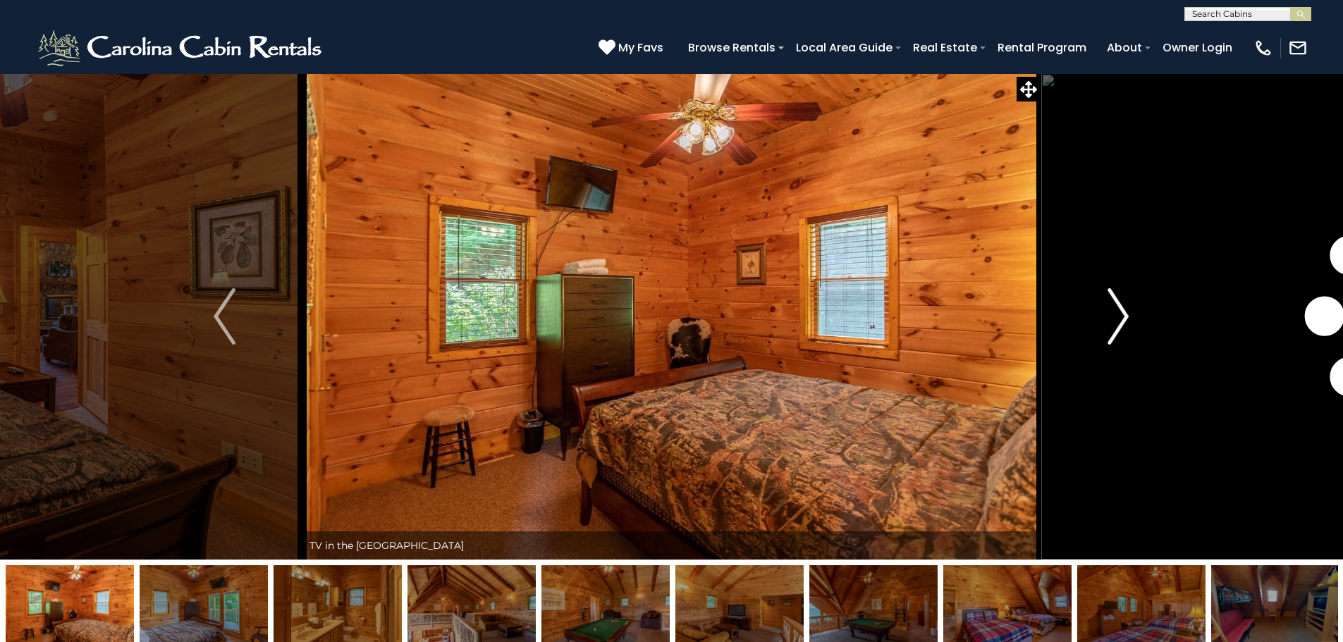
click at [1125, 320] on img "Next" at bounding box center [1117, 316] width 21 height 56
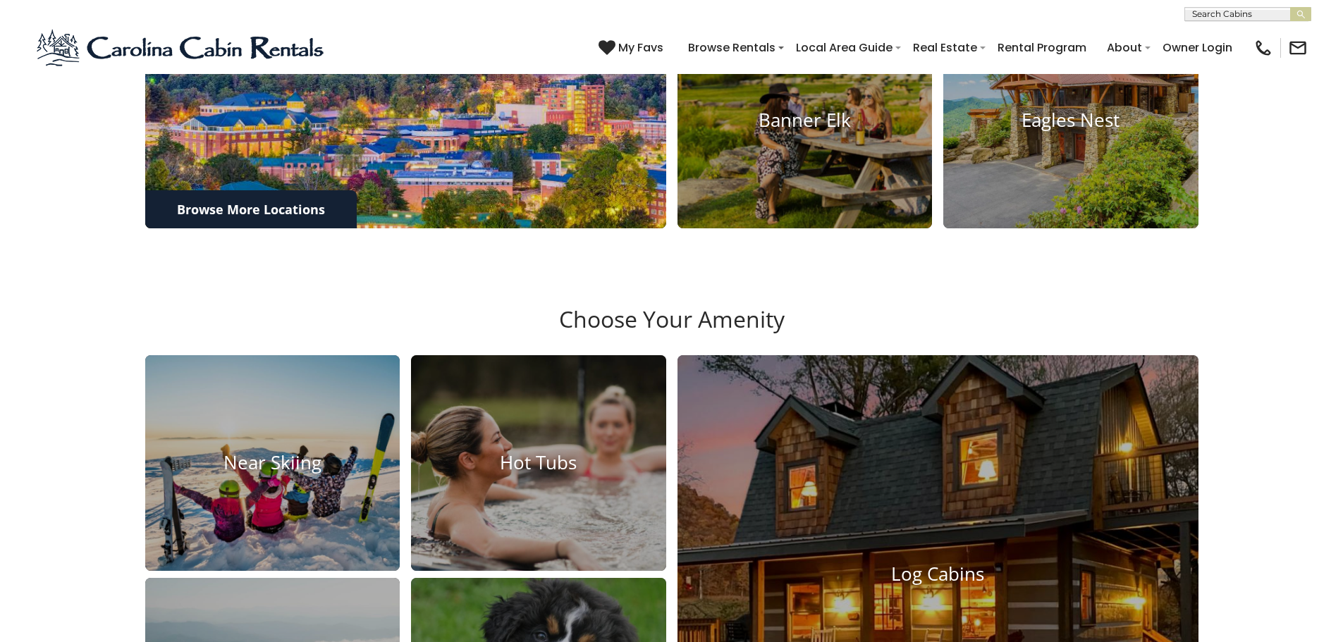
scroll to position [1128, 0]
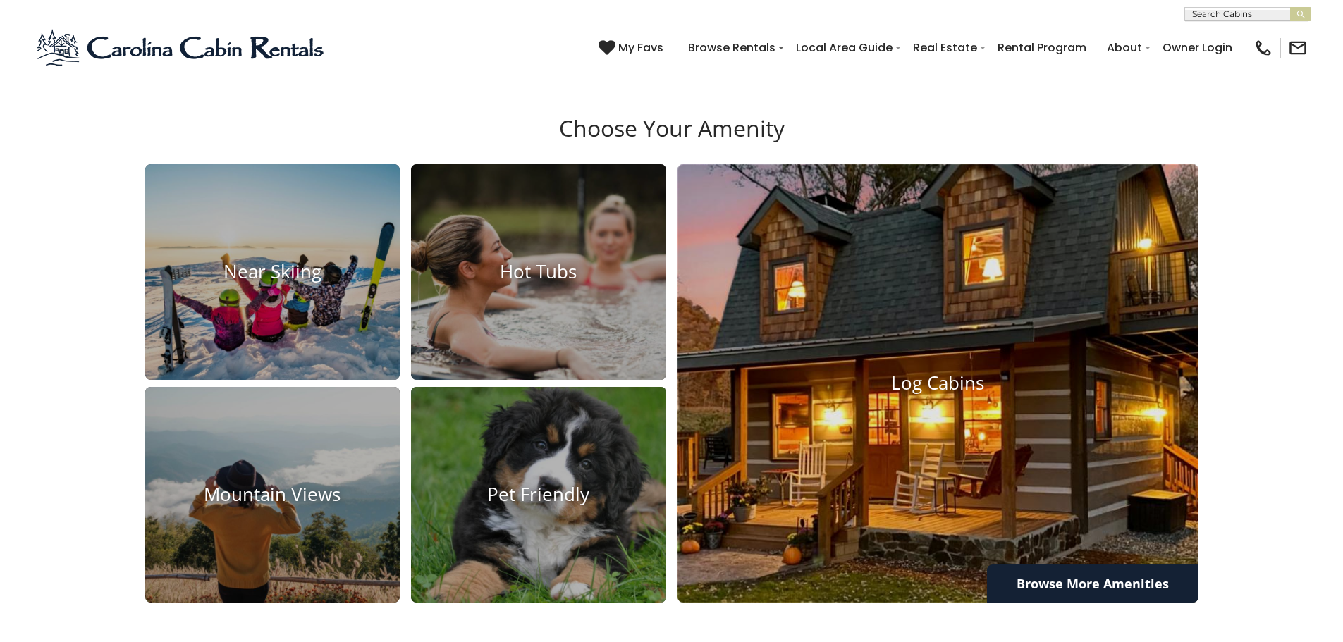
click at [958, 362] on img at bounding box center [937, 383] width 573 height 482
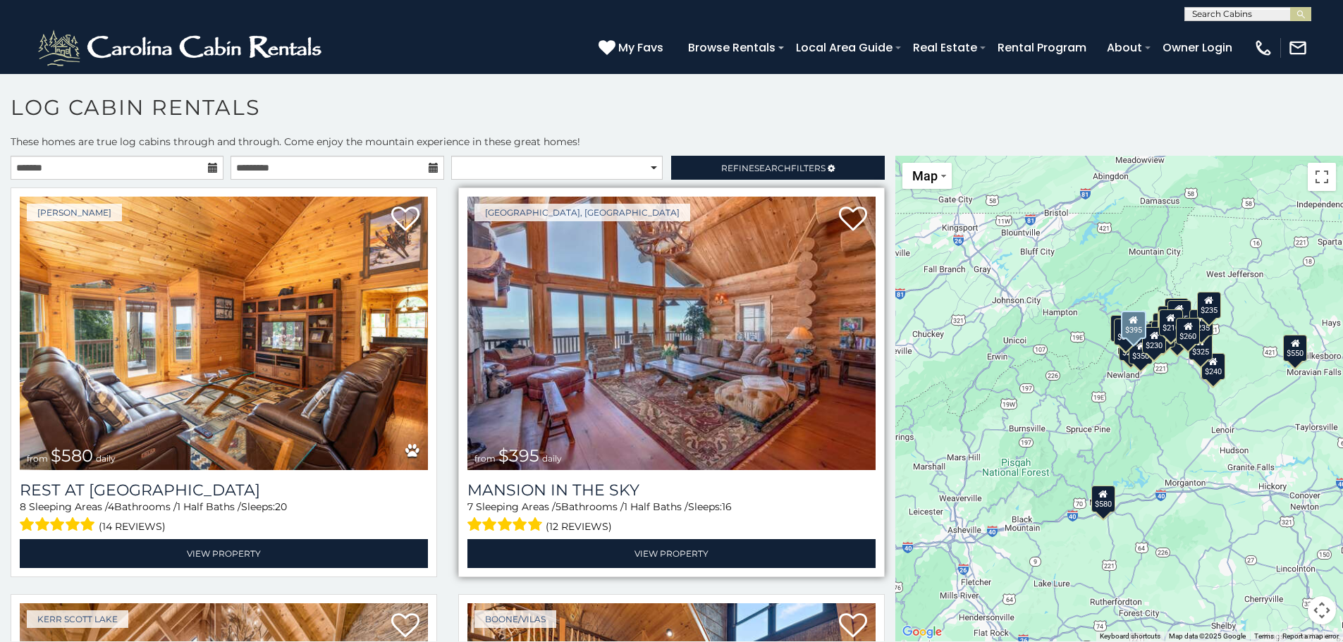
scroll to position [352, 0]
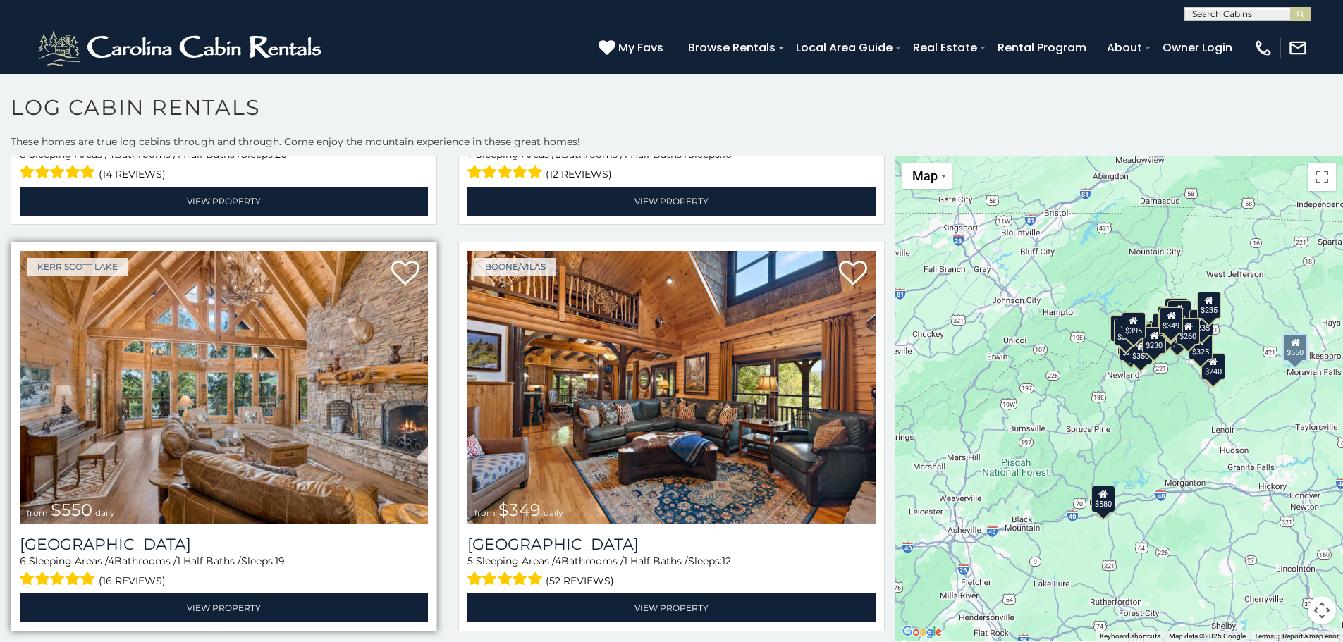
click at [235, 424] on img at bounding box center [224, 387] width 408 height 273
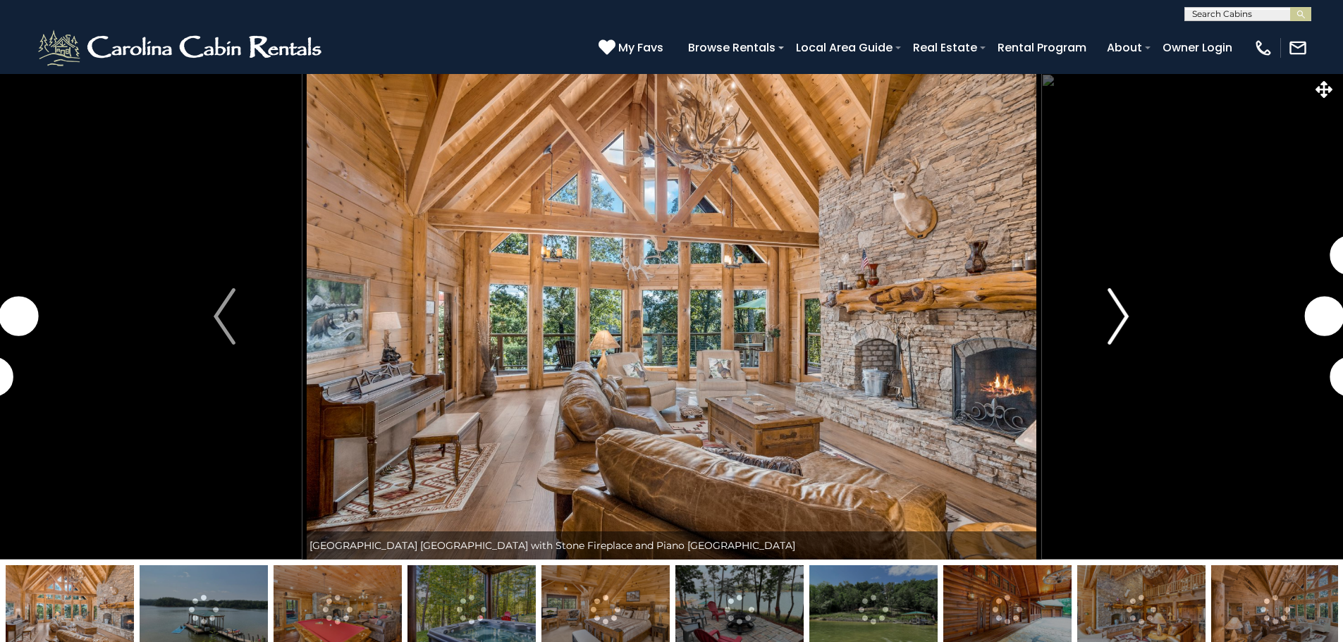
click at [1116, 326] on img "Next" at bounding box center [1117, 316] width 21 height 56
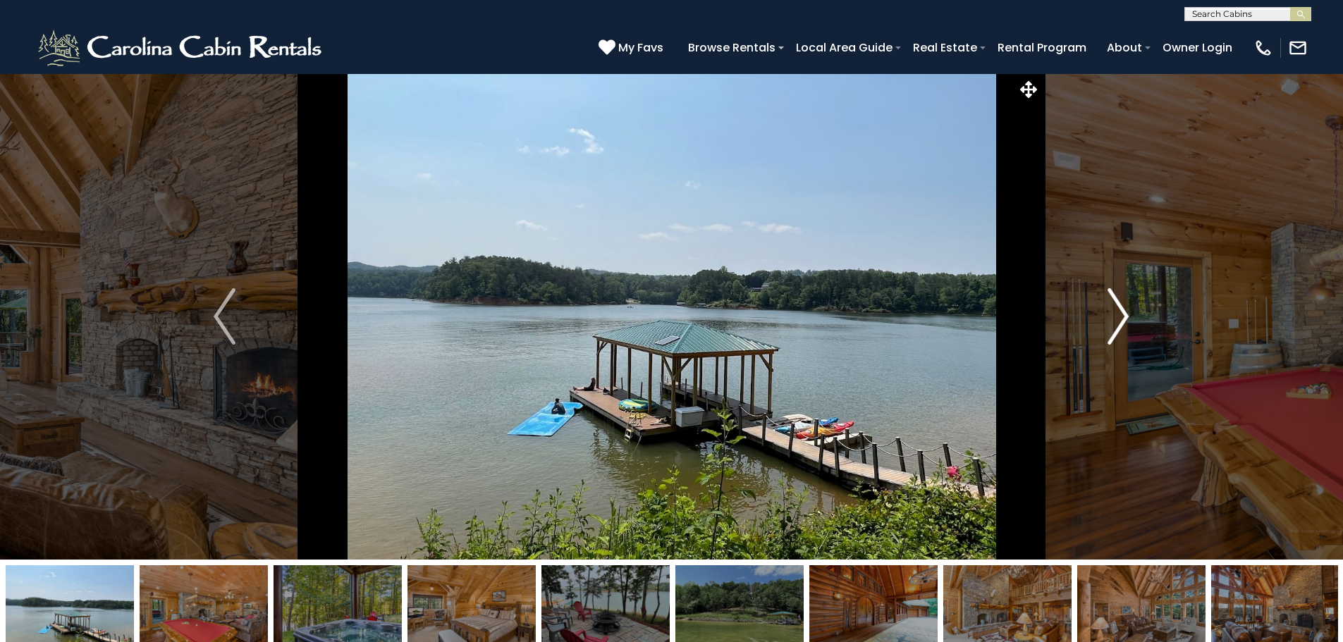
click at [1116, 326] on img "Next" at bounding box center [1117, 316] width 21 height 56
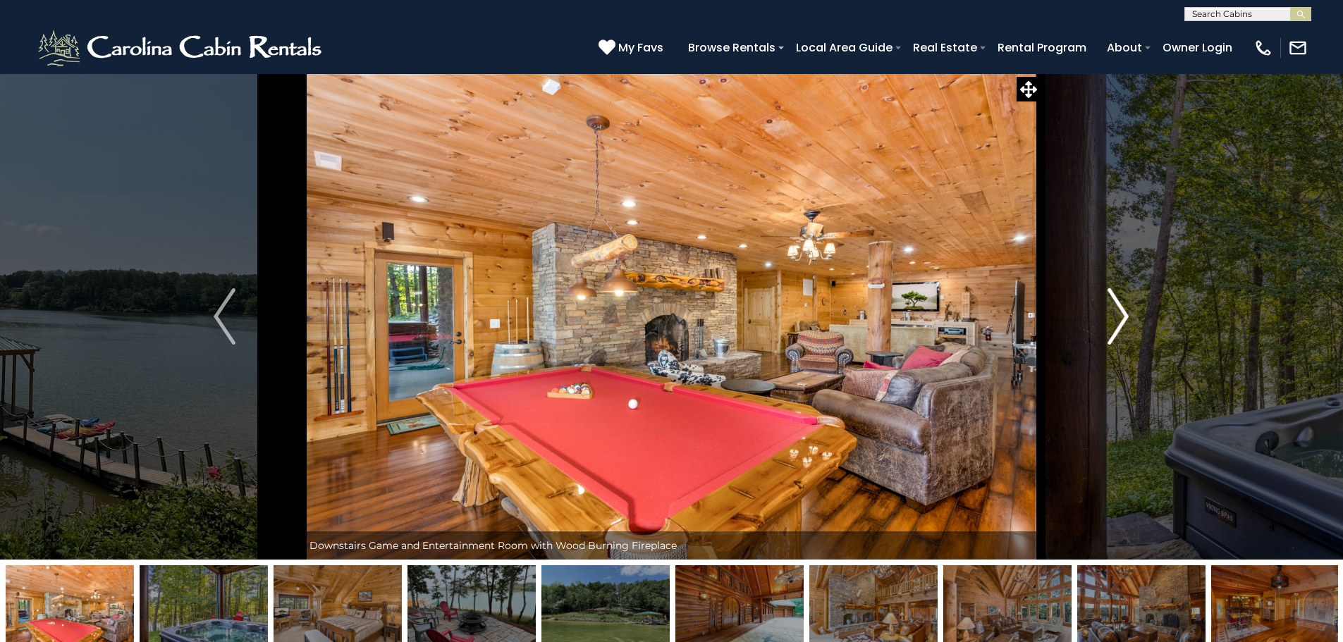
click at [1116, 326] on img "Next" at bounding box center [1117, 316] width 21 height 56
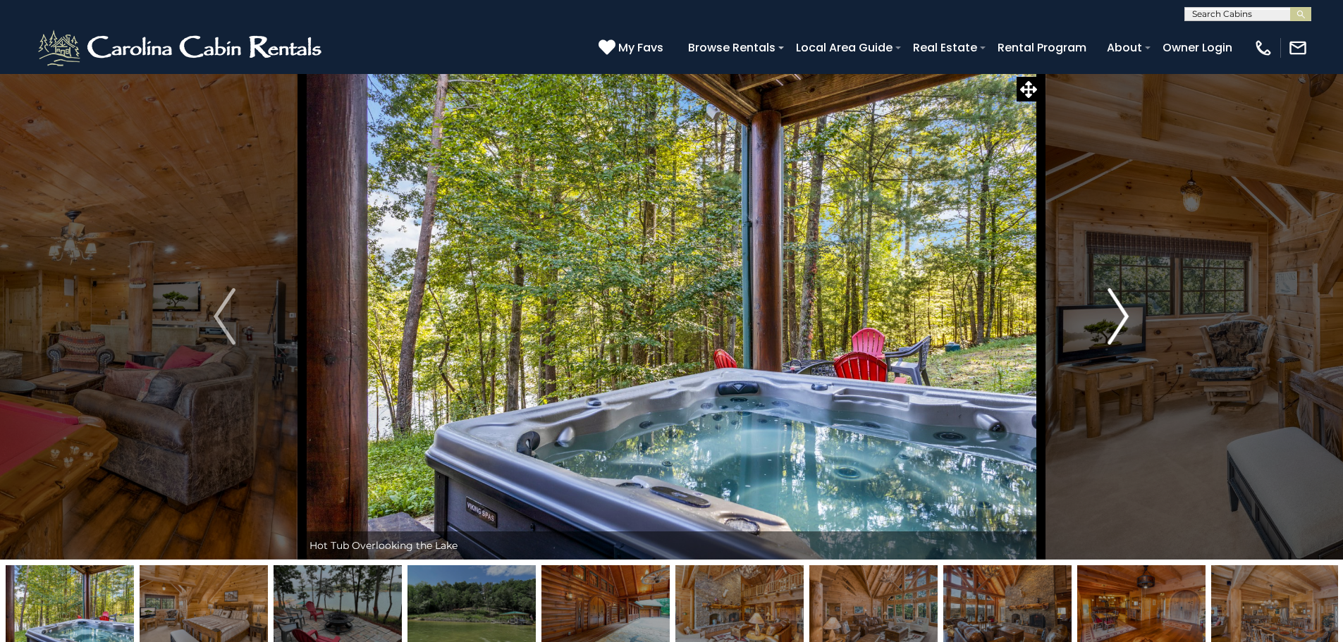
click at [1116, 326] on img "Next" at bounding box center [1117, 316] width 21 height 56
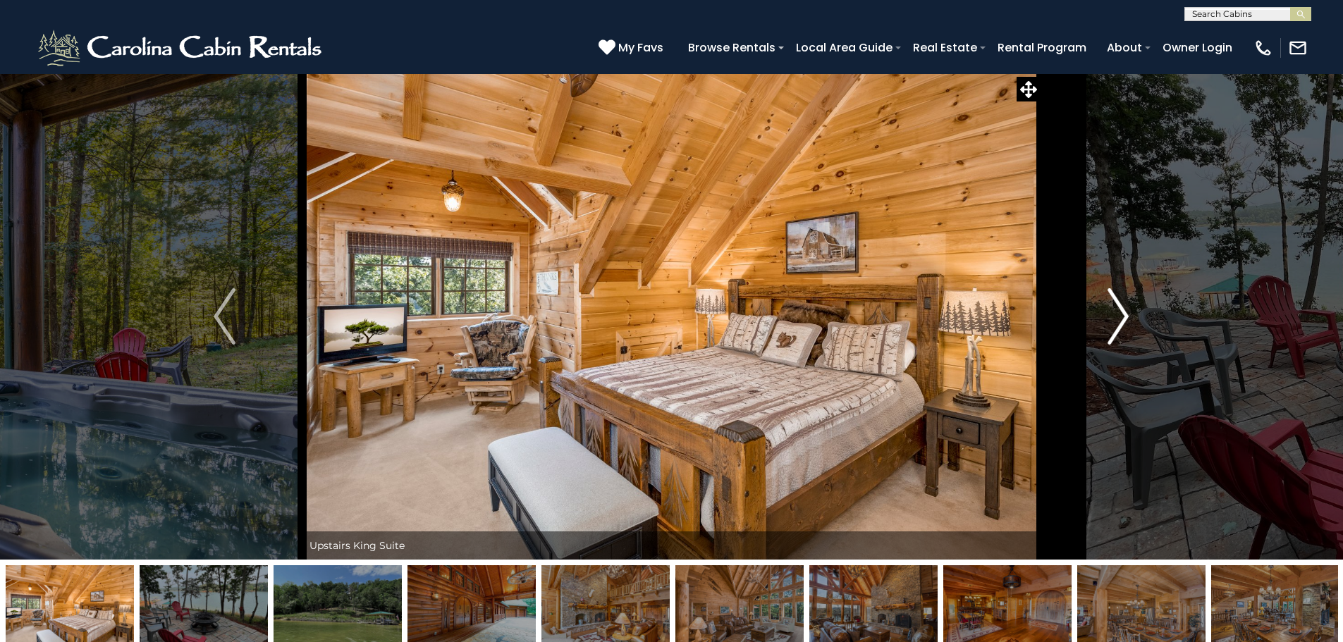
click at [1116, 326] on img "Next" at bounding box center [1117, 316] width 21 height 56
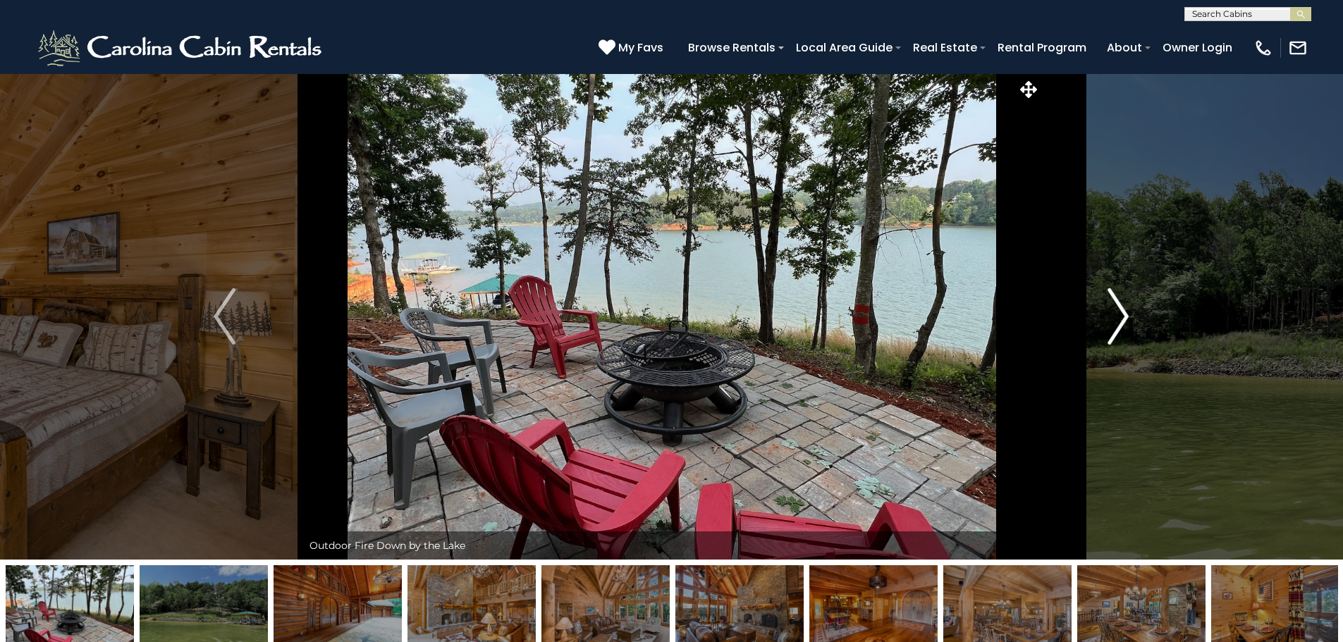
click at [1116, 326] on img "Next" at bounding box center [1117, 316] width 21 height 56
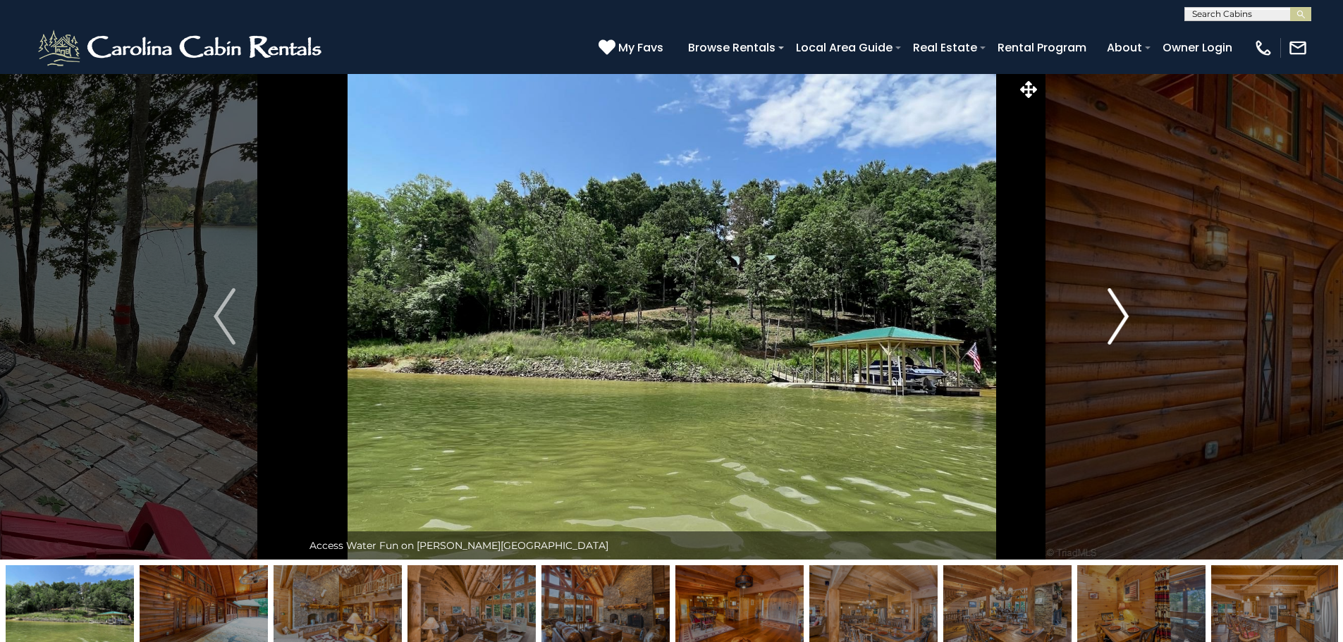
click at [1116, 326] on img "Next" at bounding box center [1117, 316] width 21 height 56
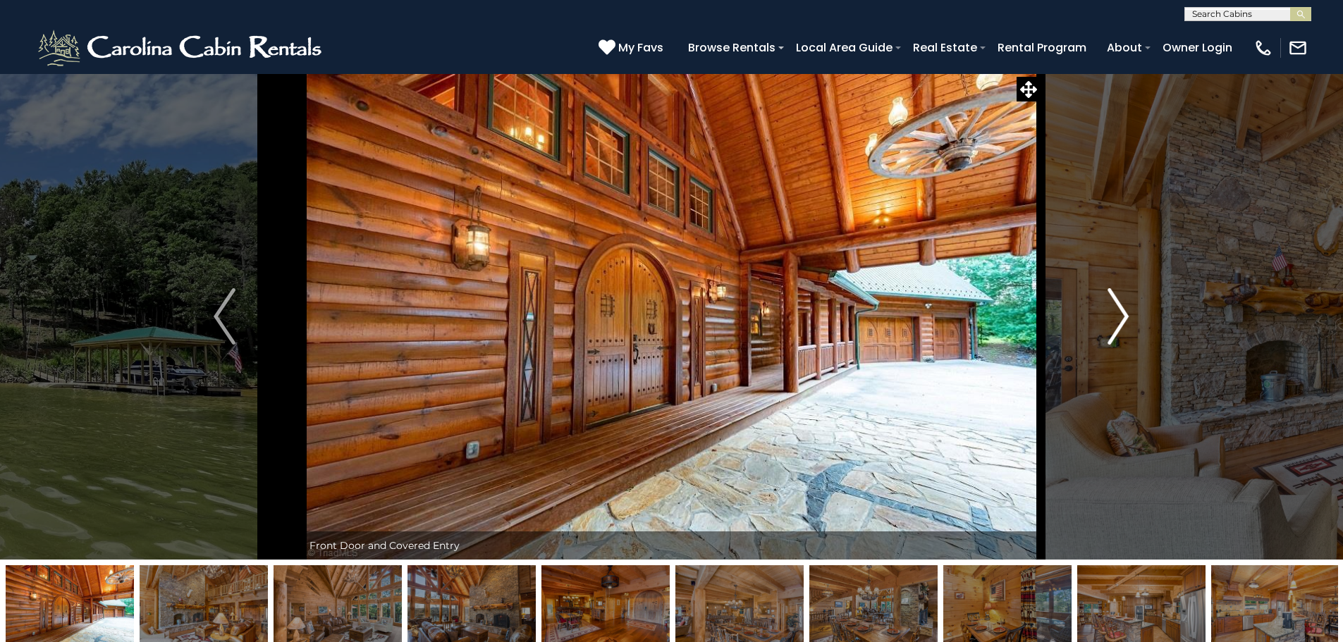
click at [1116, 326] on img "Next" at bounding box center [1117, 316] width 21 height 56
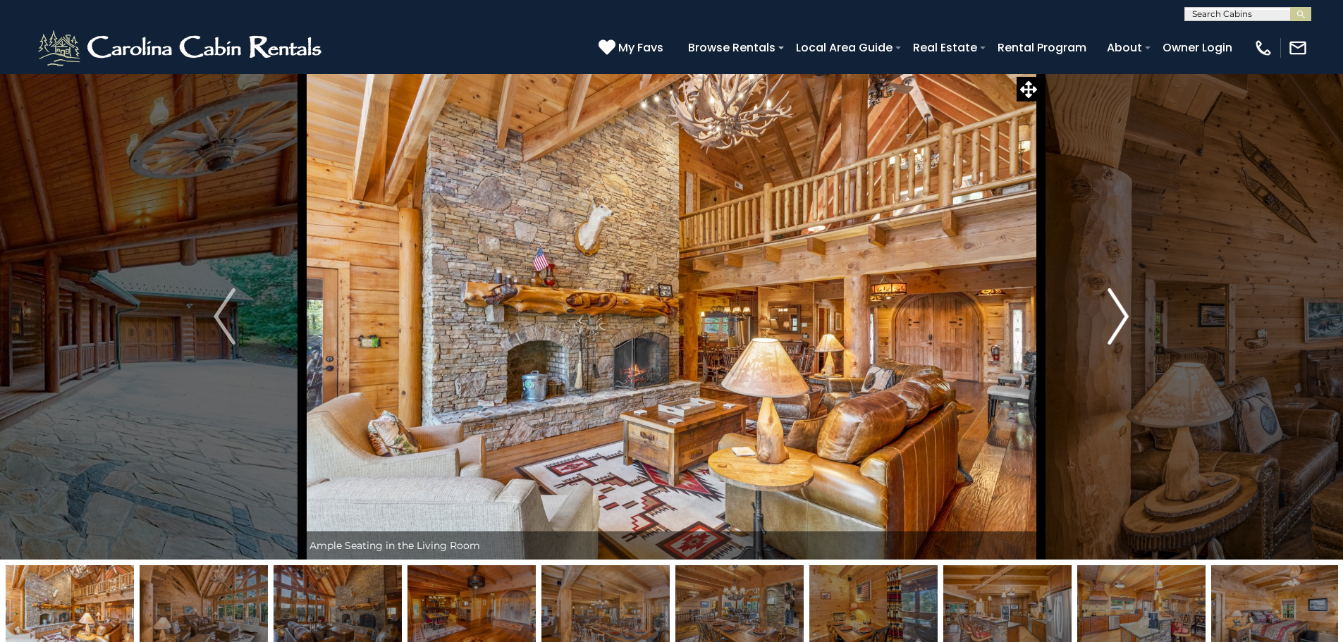
click at [1116, 326] on img "Next" at bounding box center [1117, 316] width 21 height 56
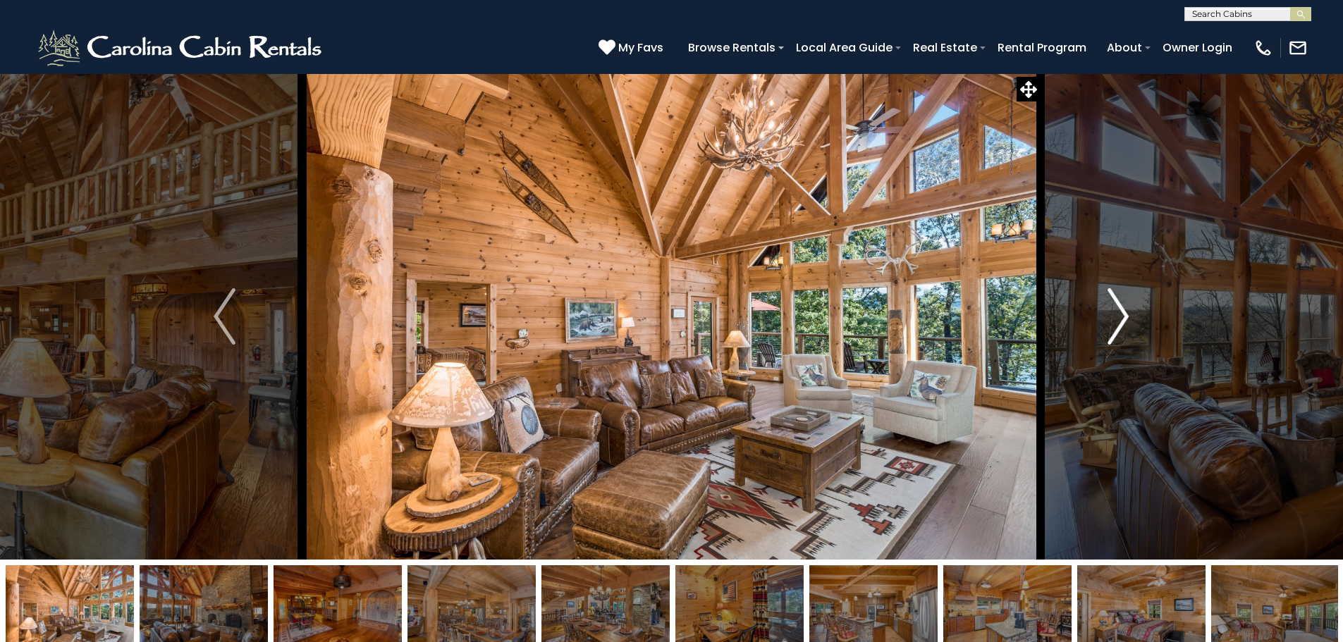
click at [1116, 326] on img "Next" at bounding box center [1117, 316] width 21 height 56
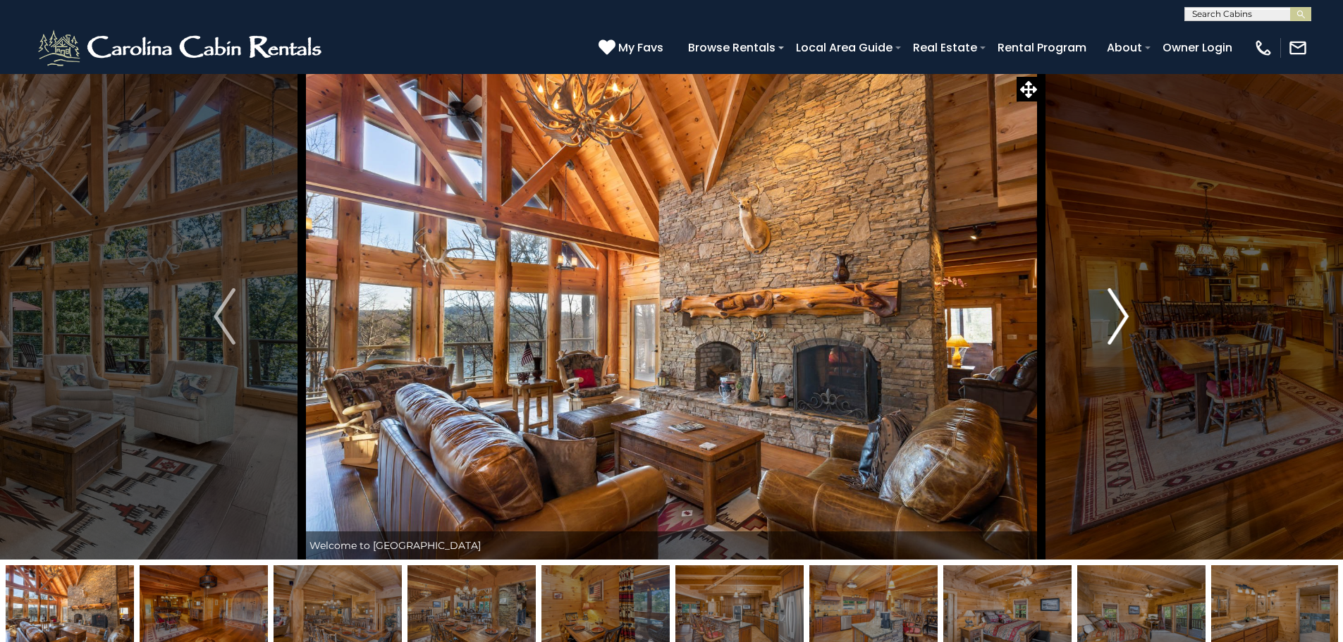
click at [1116, 326] on img "Next" at bounding box center [1117, 316] width 21 height 56
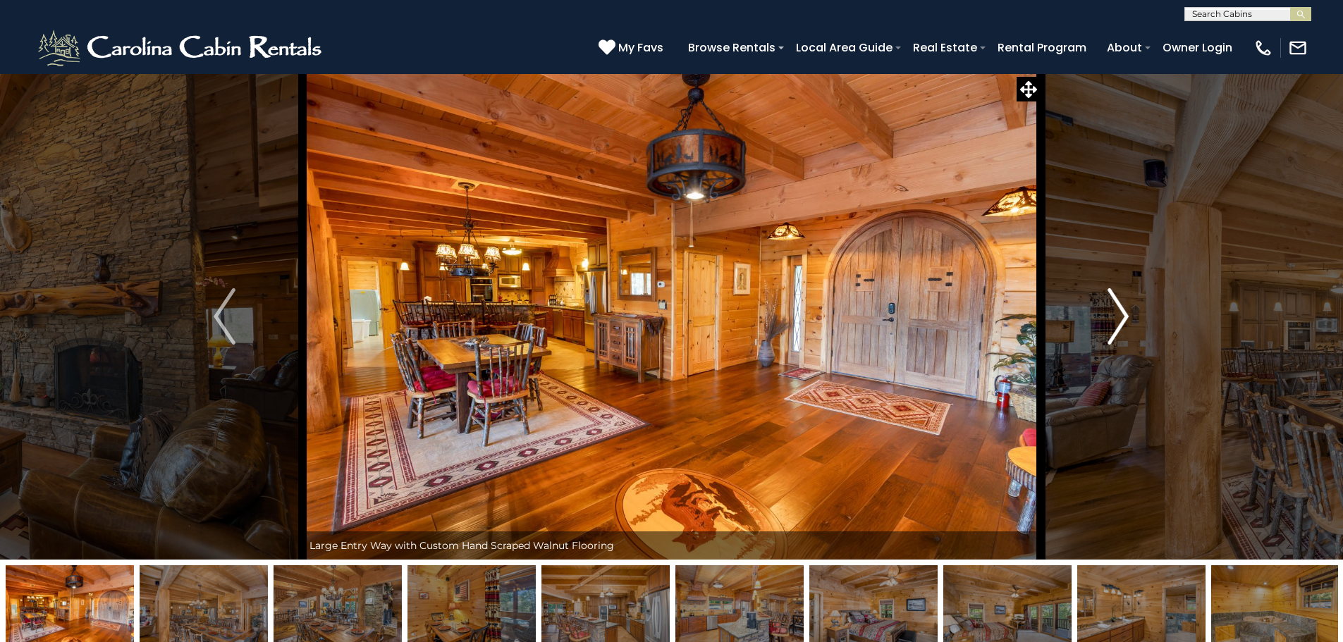
click at [1116, 326] on img "Next" at bounding box center [1117, 316] width 21 height 56
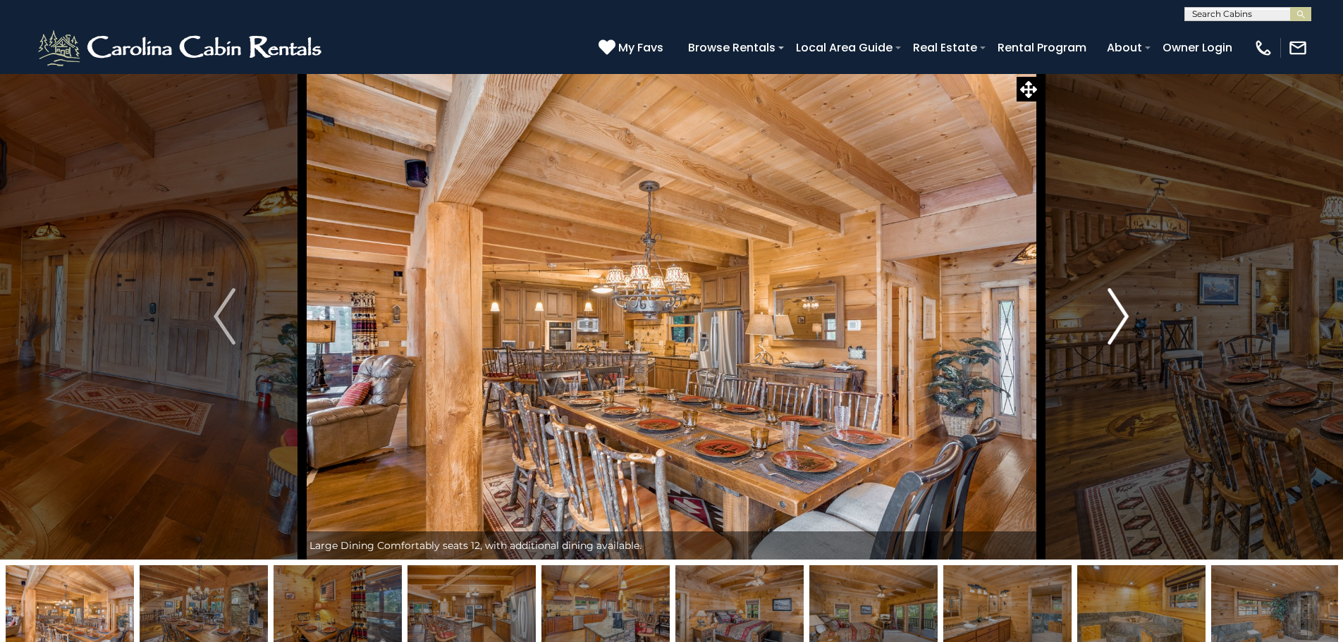
click at [1116, 326] on img "Next" at bounding box center [1117, 316] width 21 height 56
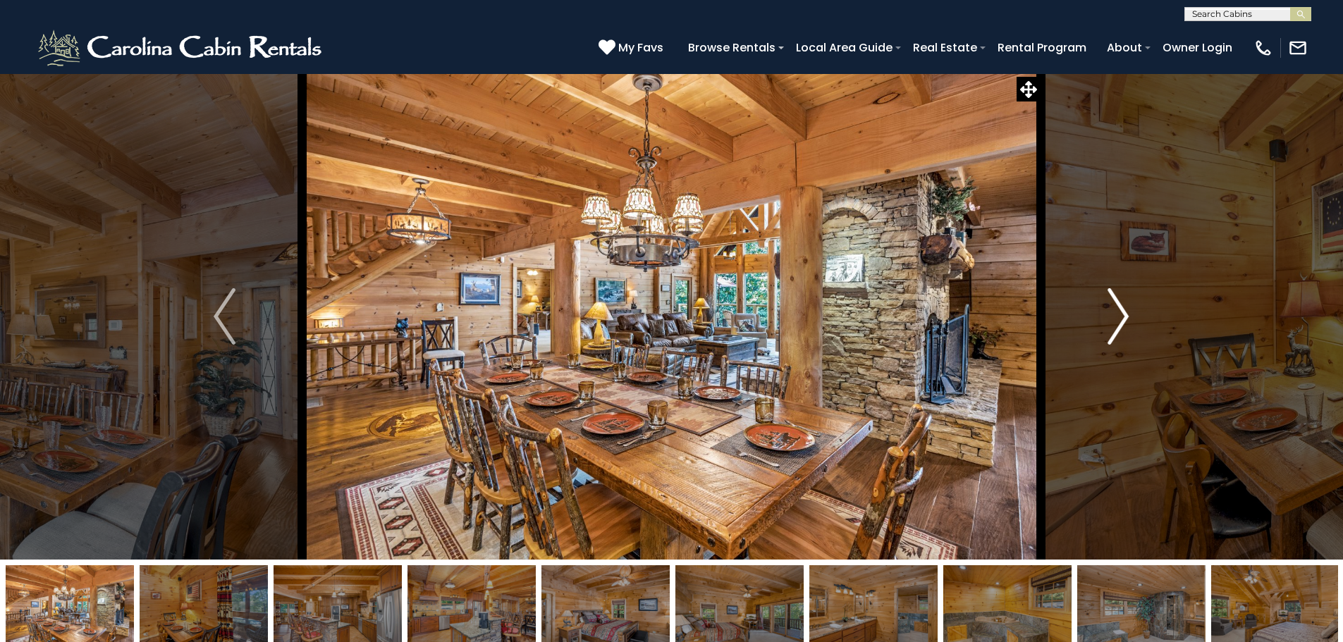
click at [1116, 326] on img "Next" at bounding box center [1117, 316] width 21 height 56
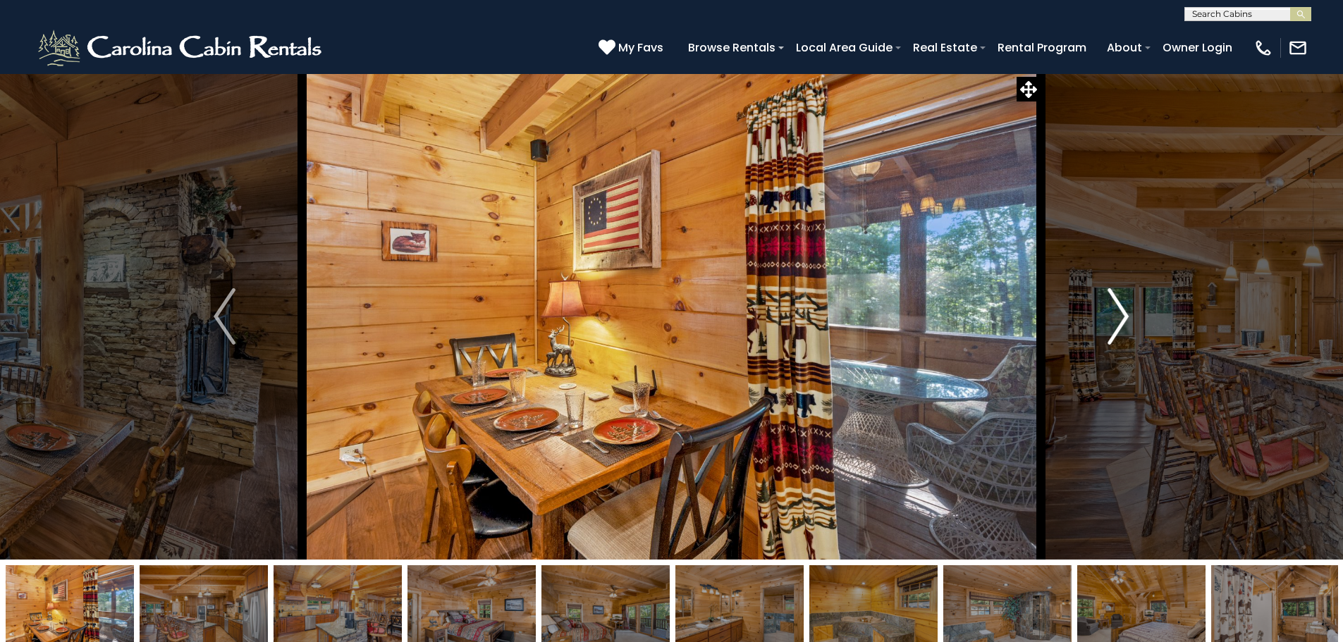
click at [1116, 326] on img "Next" at bounding box center [1117, 316] width 21 height 56
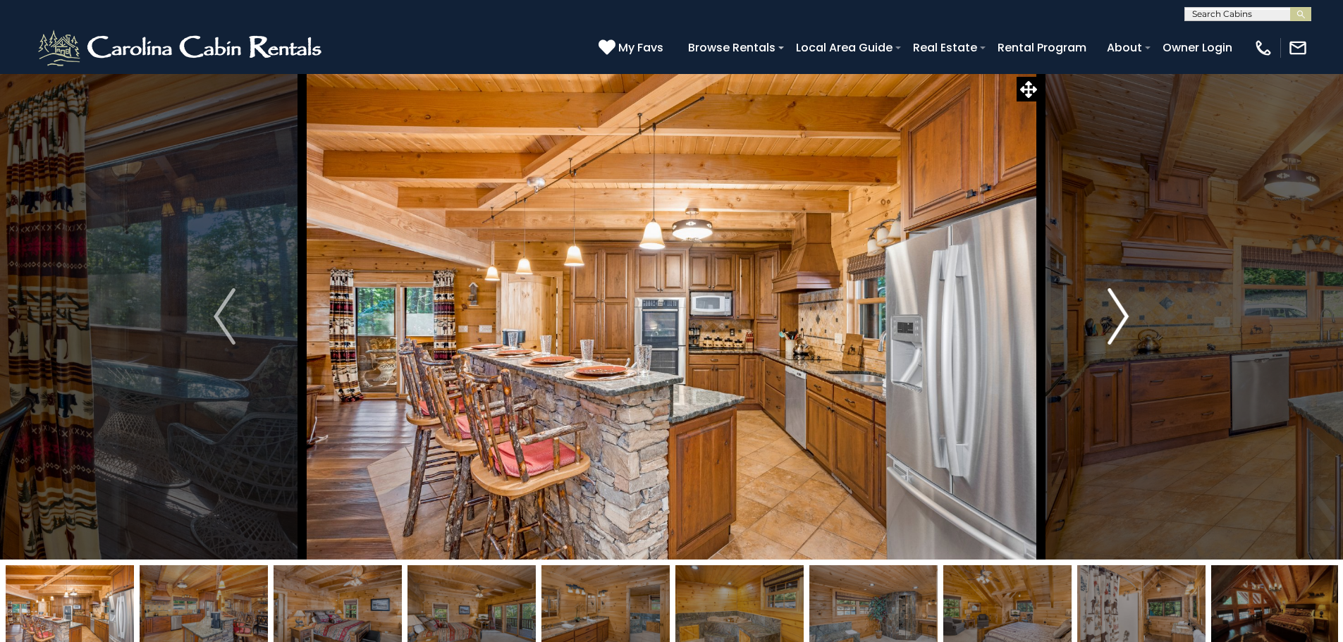
click at [1116, 326] on img "Next" at bounding box center [1117, 316] width 21 height 56
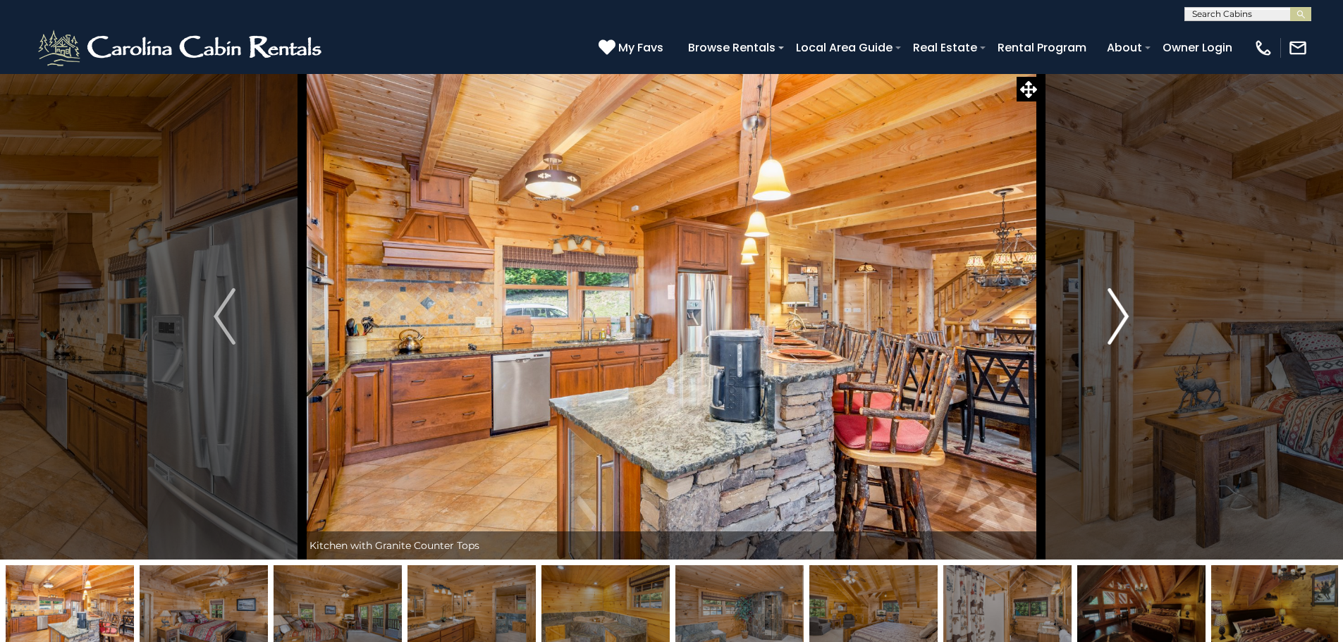
click at [1116, 326] on img "Next" at bounding box center [1117, 316] width 21 height 56
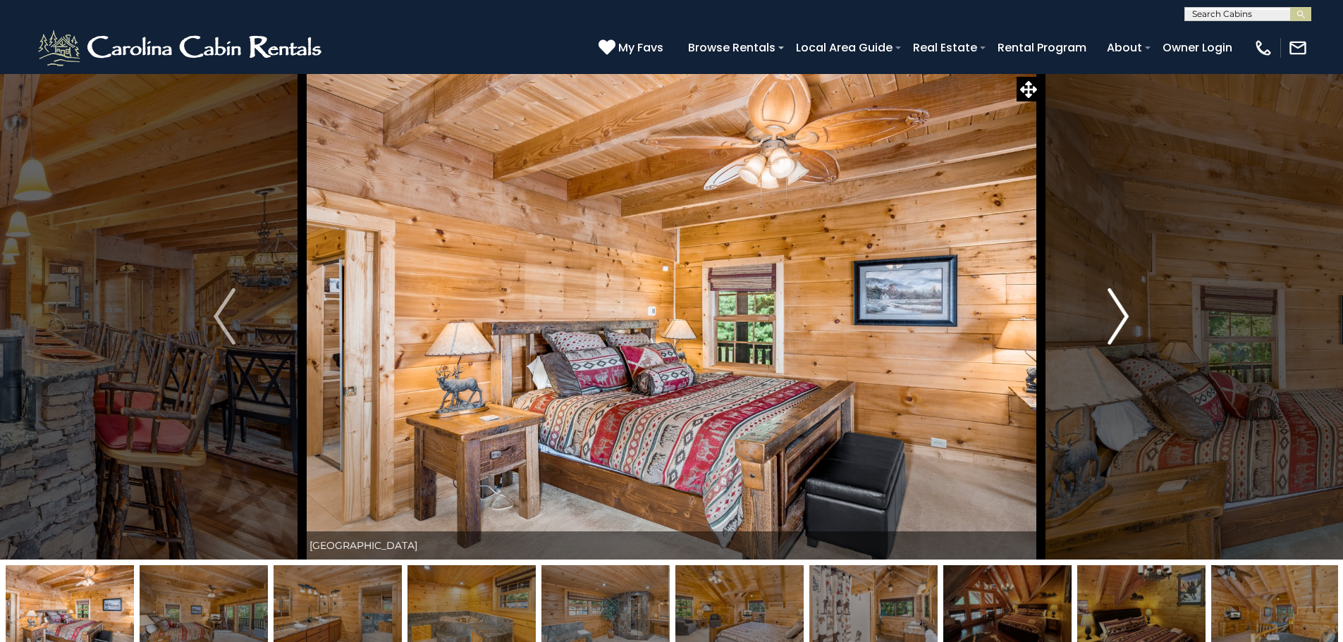
click at [1116, 326] on img "Next" at bounding box center [1117, 316] width 21 height 56
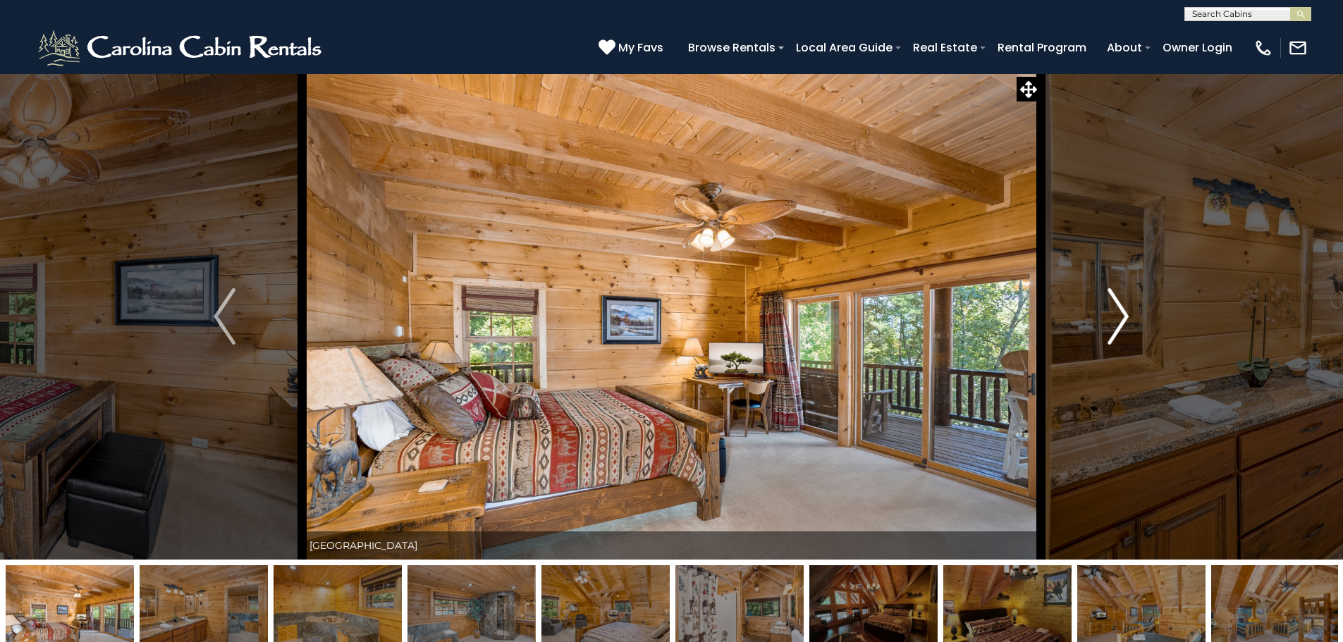
click at [1116, 326] on img "Next" at bounding box center [1117, 316] width 21 height 56
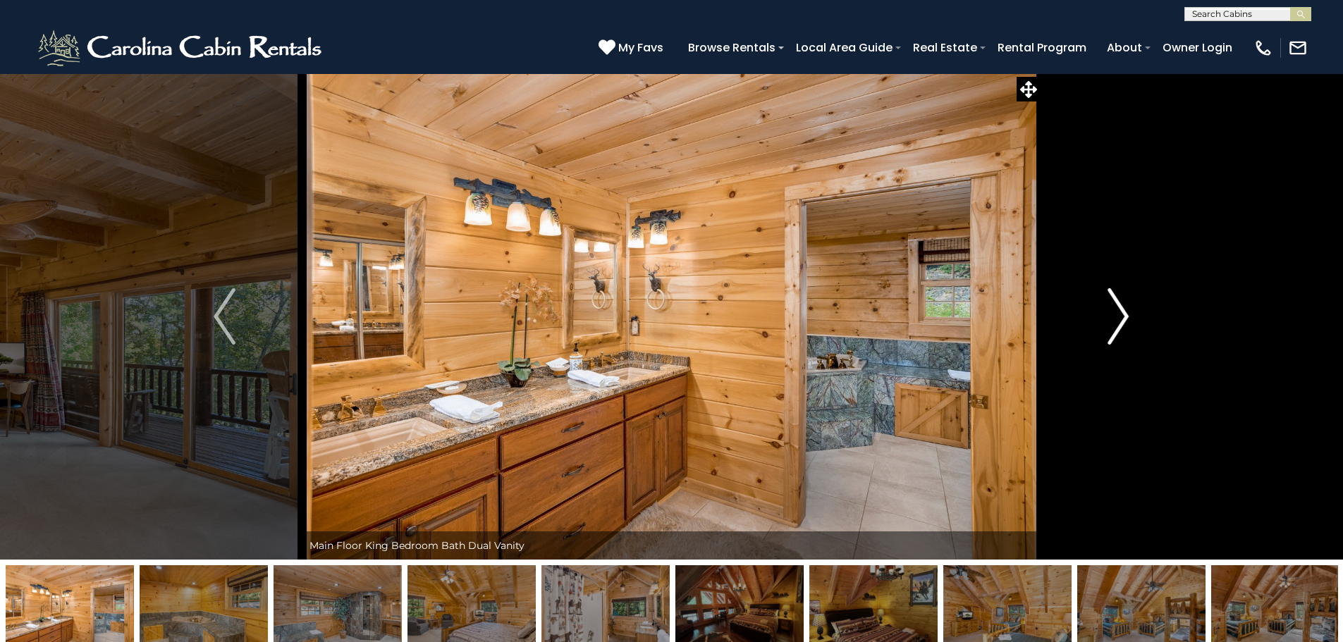
click at [1116, 326] on img "Next" at bounding box center [1117, 316] width 21 height 56
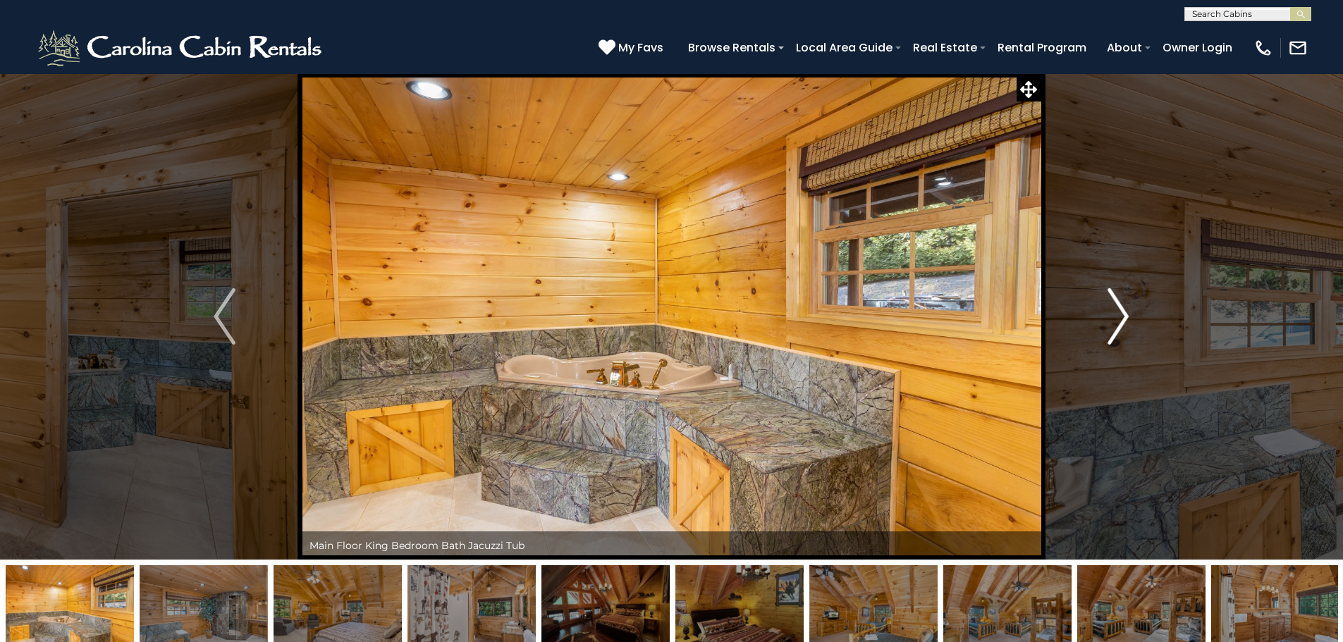
click at [1116, 326] on img "Next" at bounding box center [1117, 316] width 21 height 56
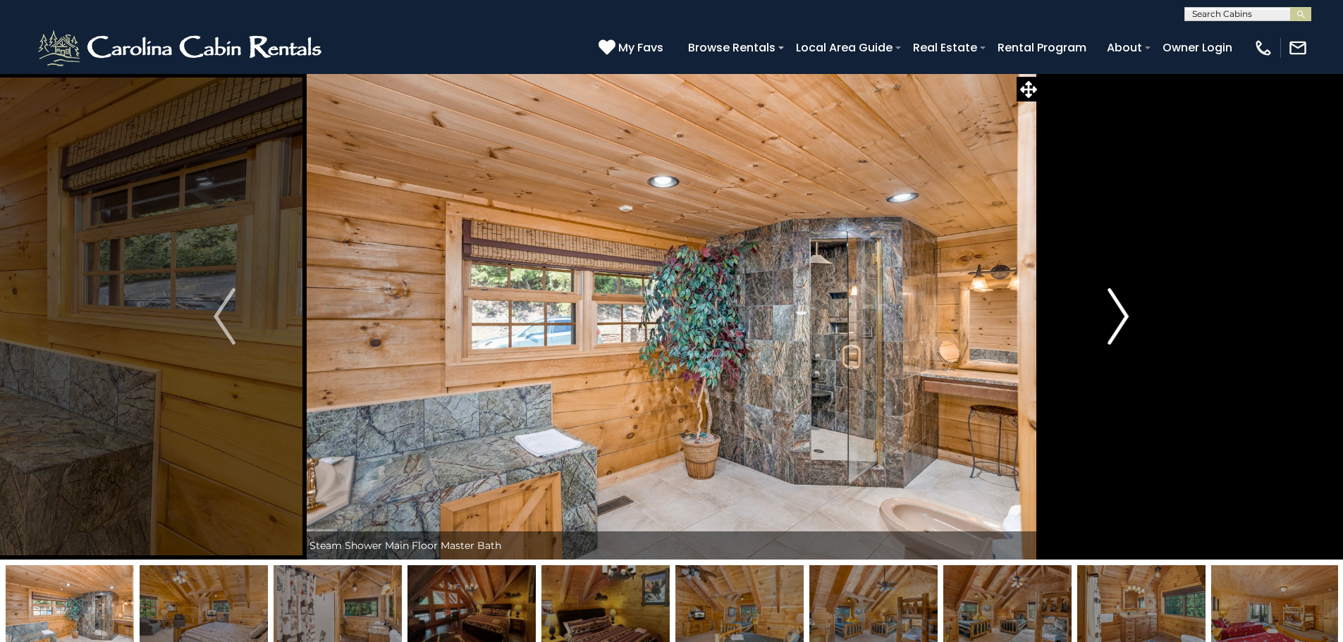
click at [1116, 326] on img "Next" at bounding box center [1117, 316] width 21 height 56
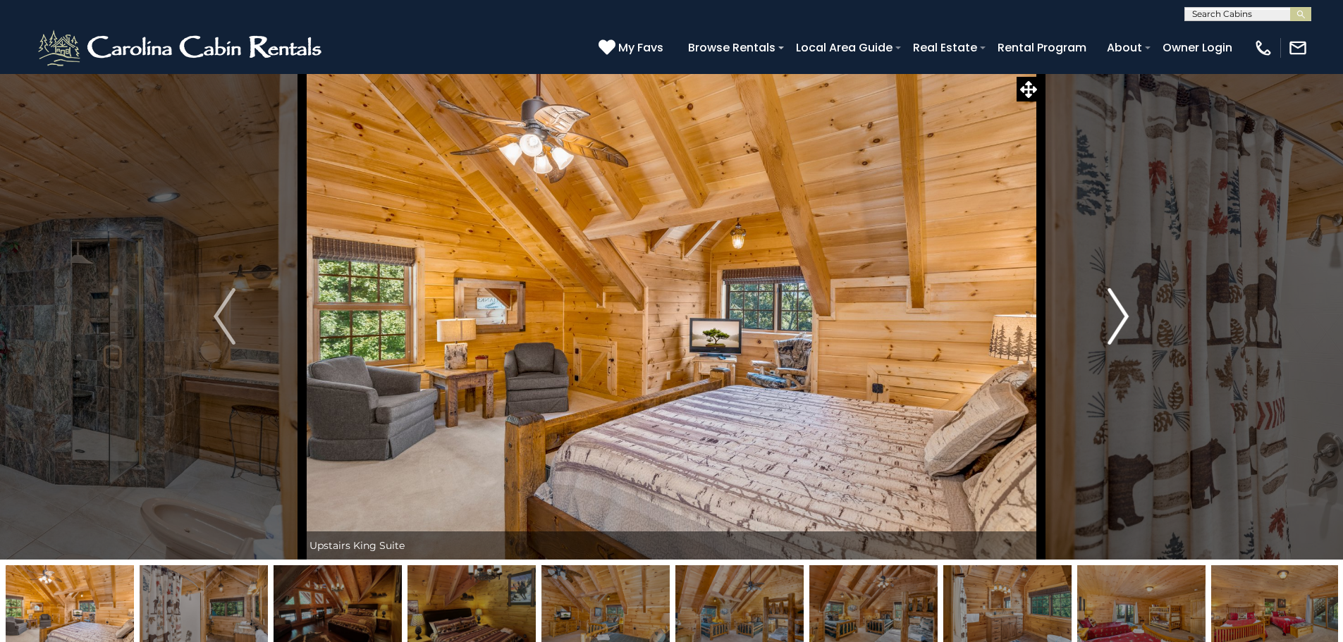
click at [1116, 326] on img "Next" at bounding box center [1117, 316] width 21 height 56
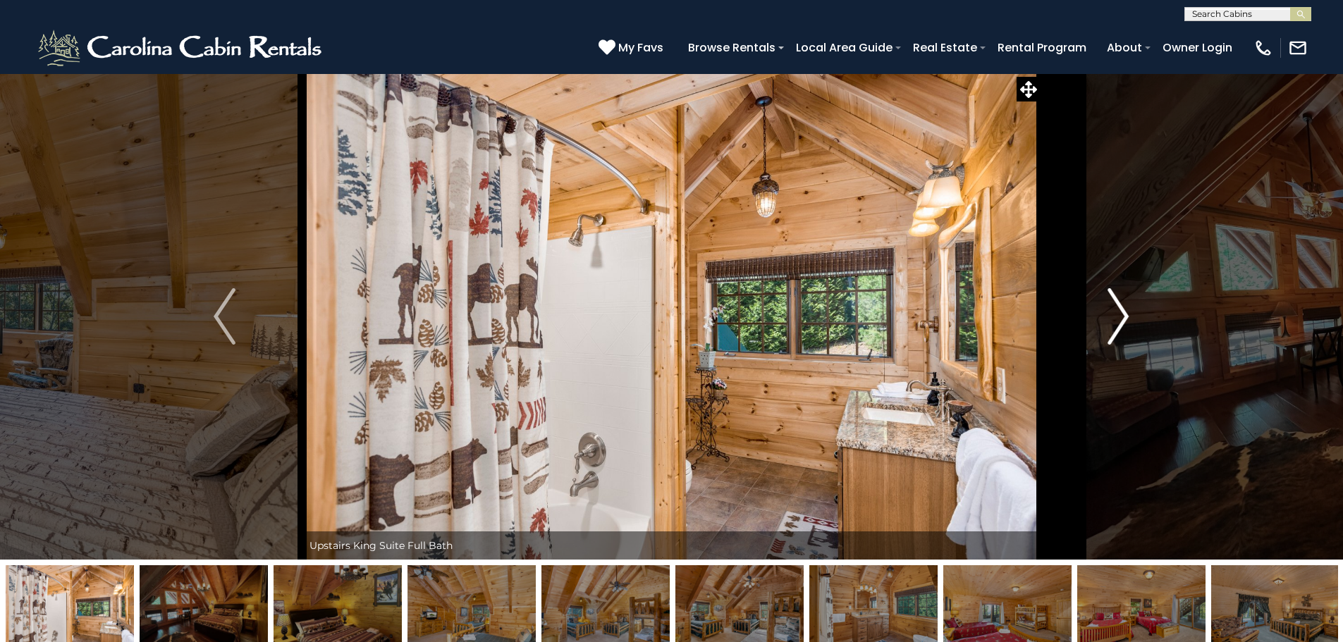
click at [1116, 326] on img "Next" at bounding box center [1117, 316] width 21 height 56
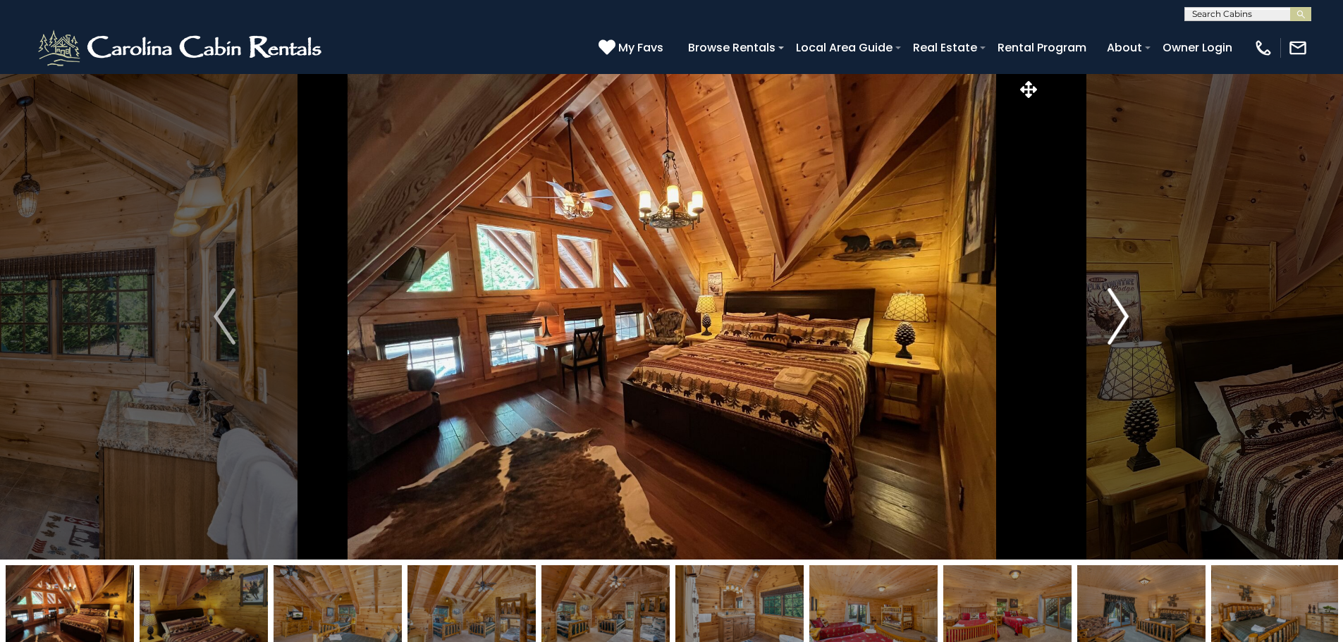
click at [1116, 326] on img "Next" at bounding box center [1117, 316] width 21 height 56
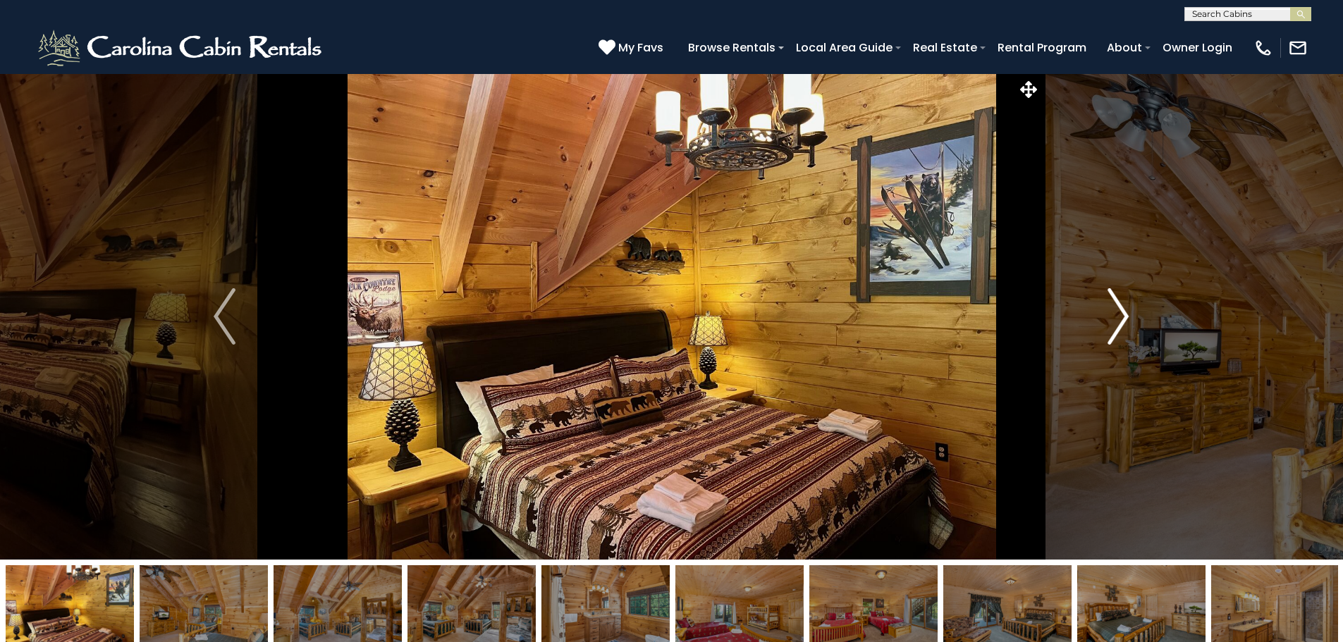
click at [1116, 326] on img "Next" at bounding box center [1117, 316] width 21 height 56
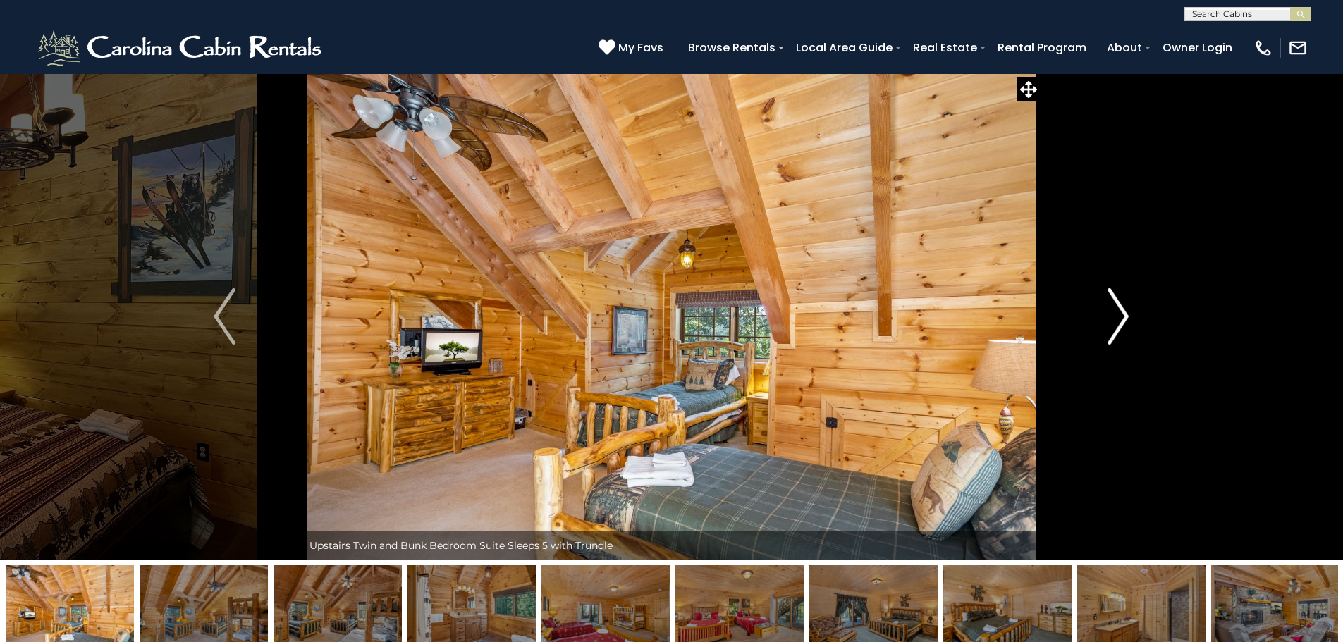
click at [1116, 326] on img "Next" at bounding box center [1117, 316] width 21 height 56
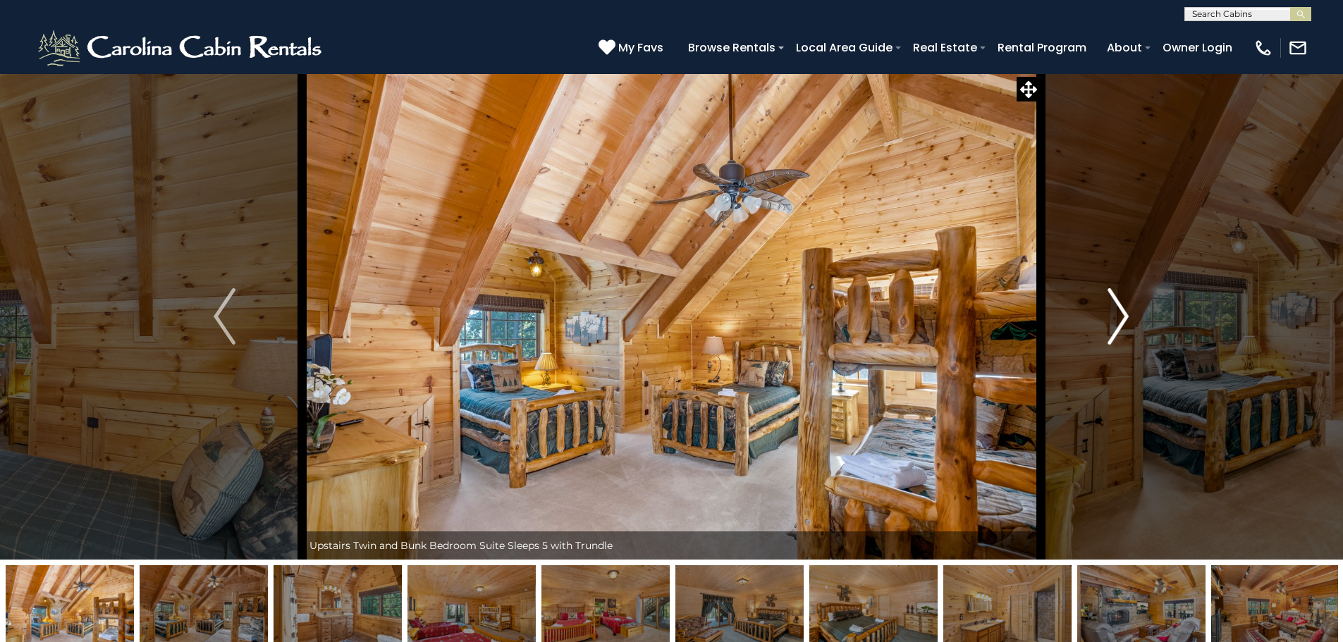
click at [1116, 326] on img "Next" at bounding box center [1117, 316] width 21 height 56
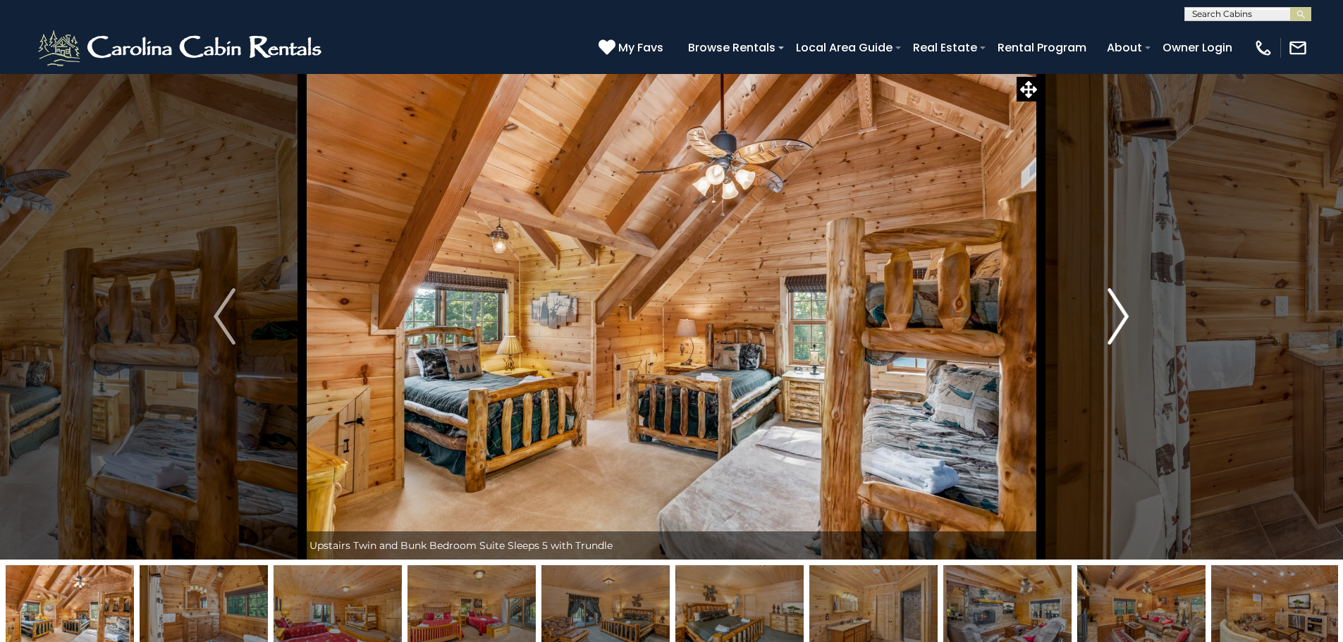
click at [1116, 326] on img "Next" at bounding box center [1117, 316] width 21 height 56
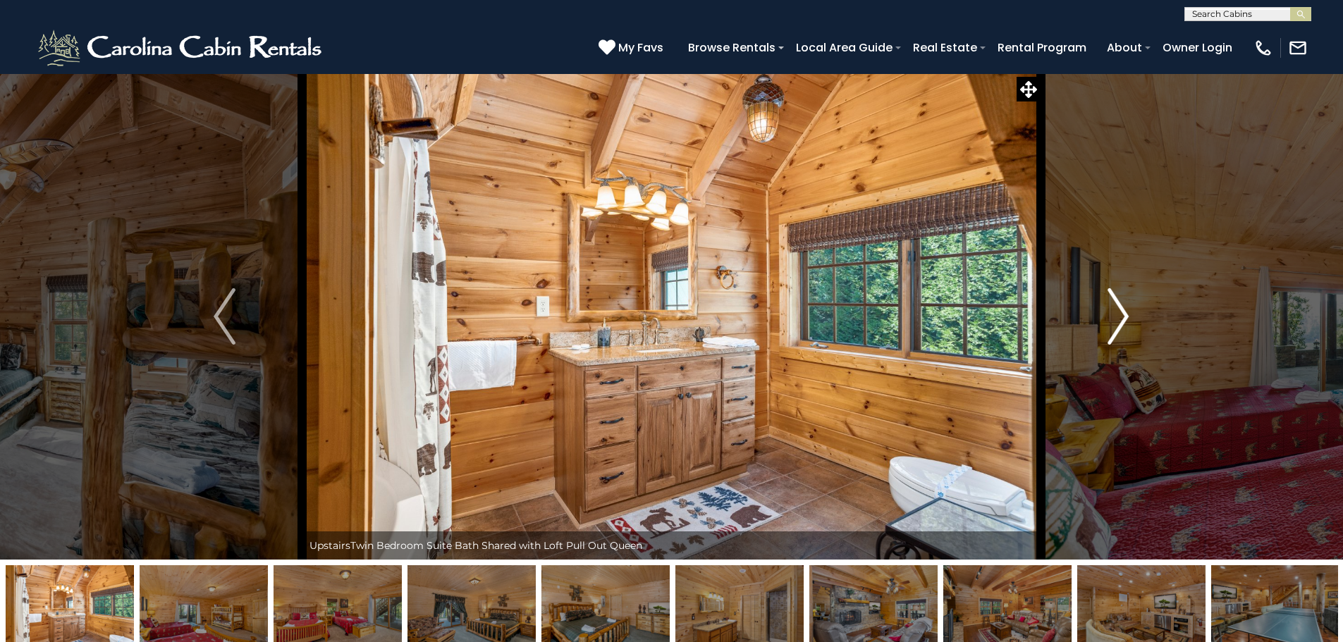
click at [1116, 326] on img "Next" at bounding box center [1117, 316] width 21 height 56
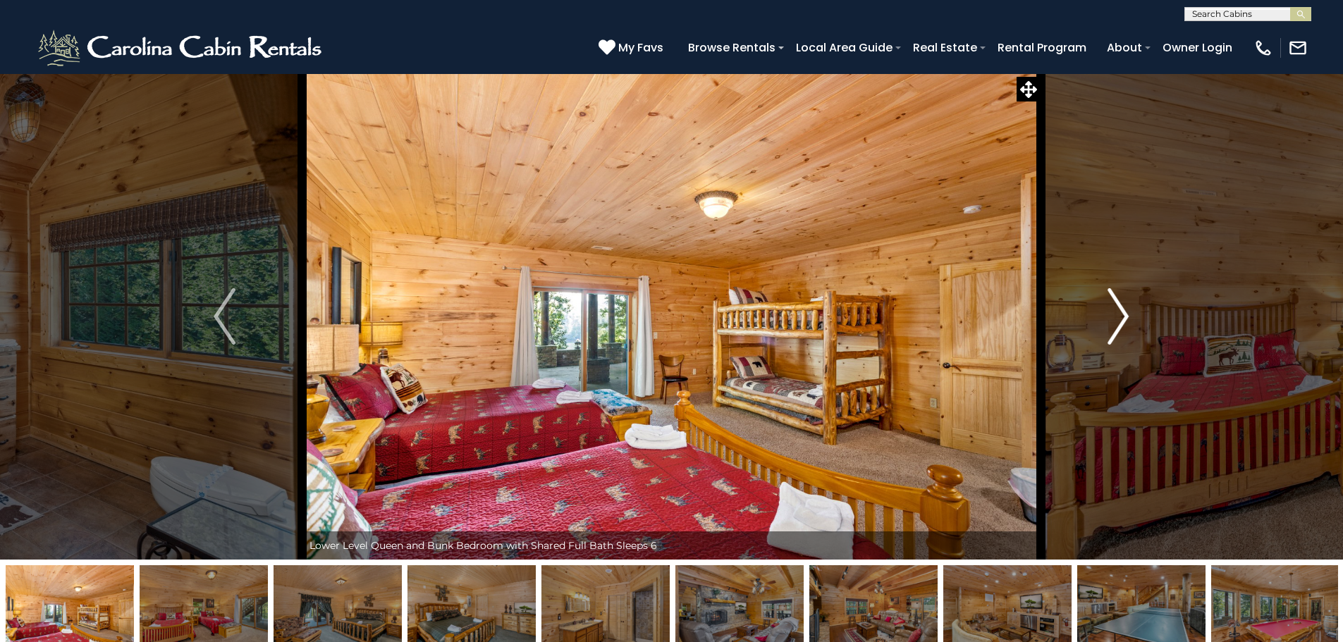
click at [1116, 326] on img "Next" at bounding box center [1117, 316] width 21 height 56
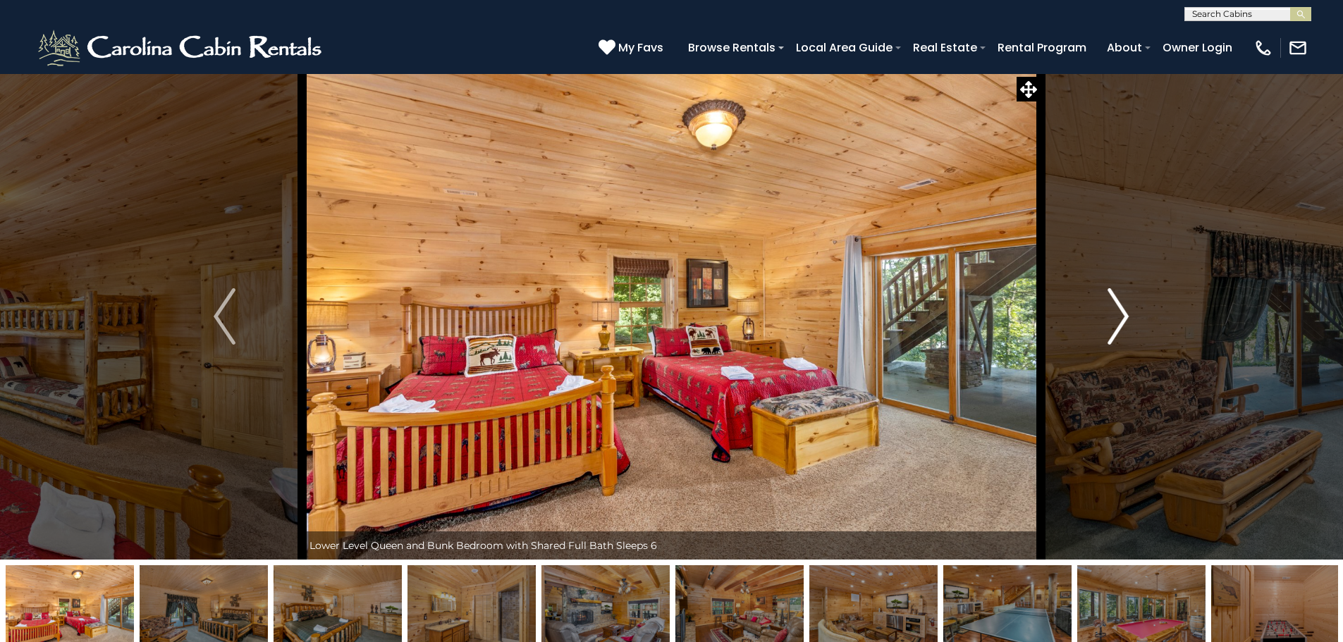
click at [1116, 326] on img "Next" at bounding box center [1117, 316] width 21 height 56
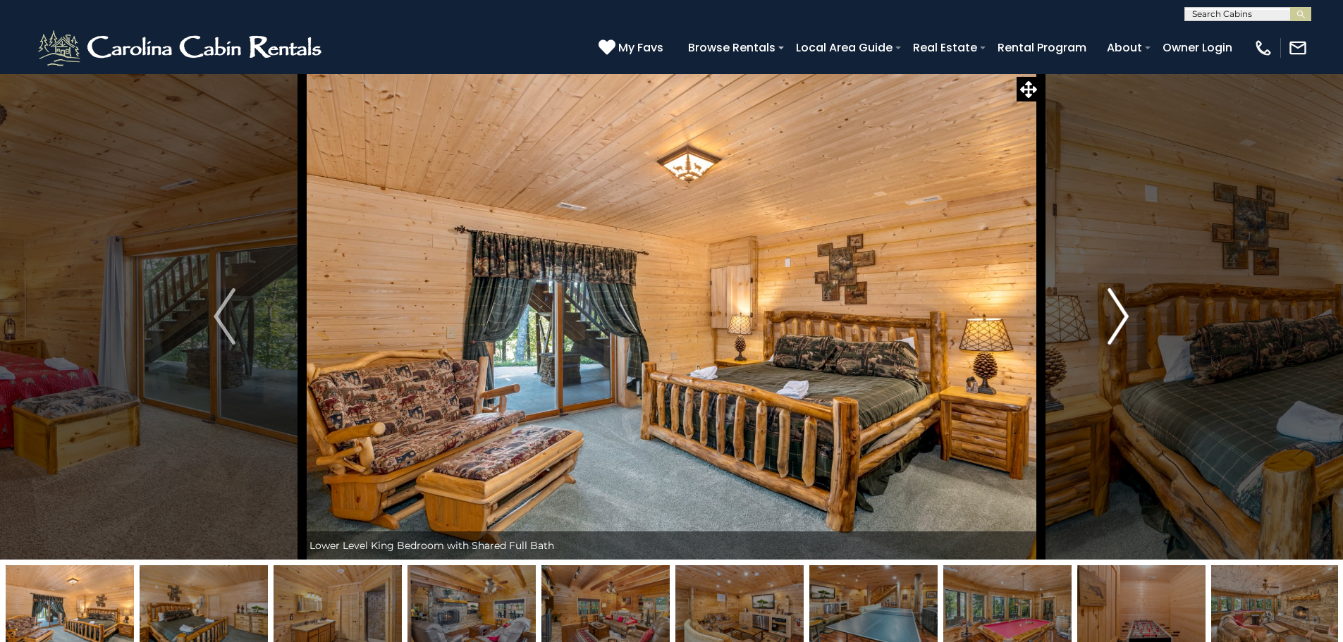
click at [1116, 326] on img "Next" at bounding box center [1117, 316] width 21 height 56
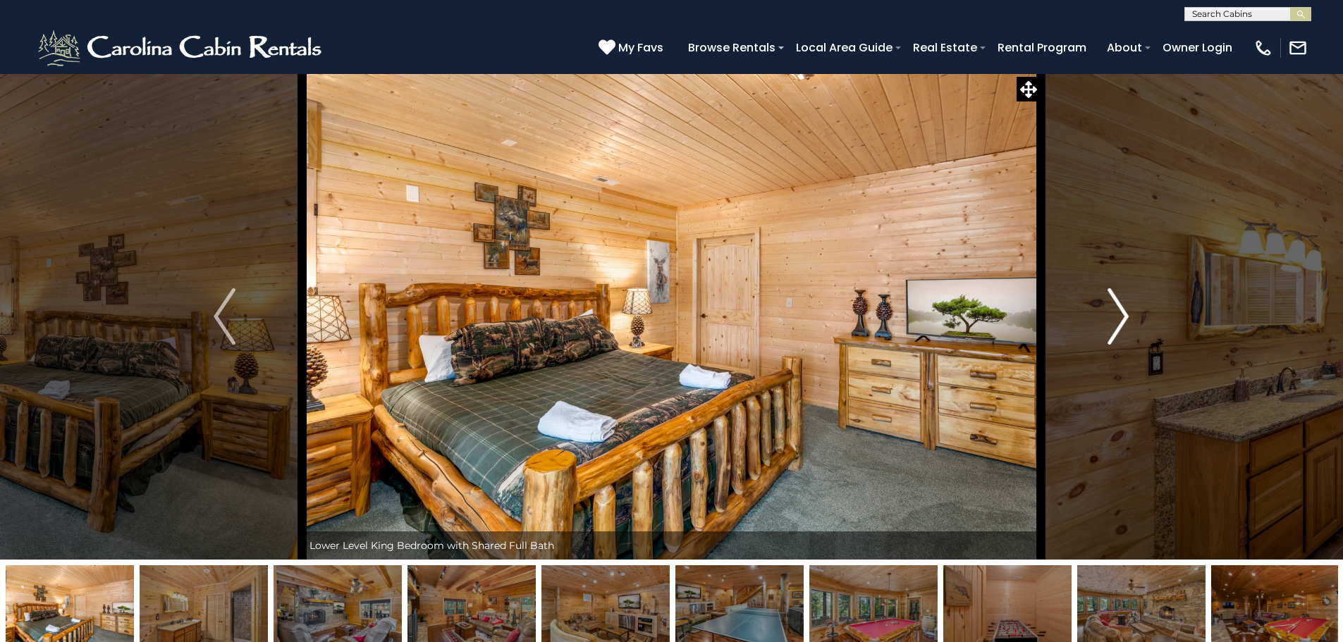
click at [1116, 326] on img "Next" at bounding box center [1117, 316] width 21 height 56
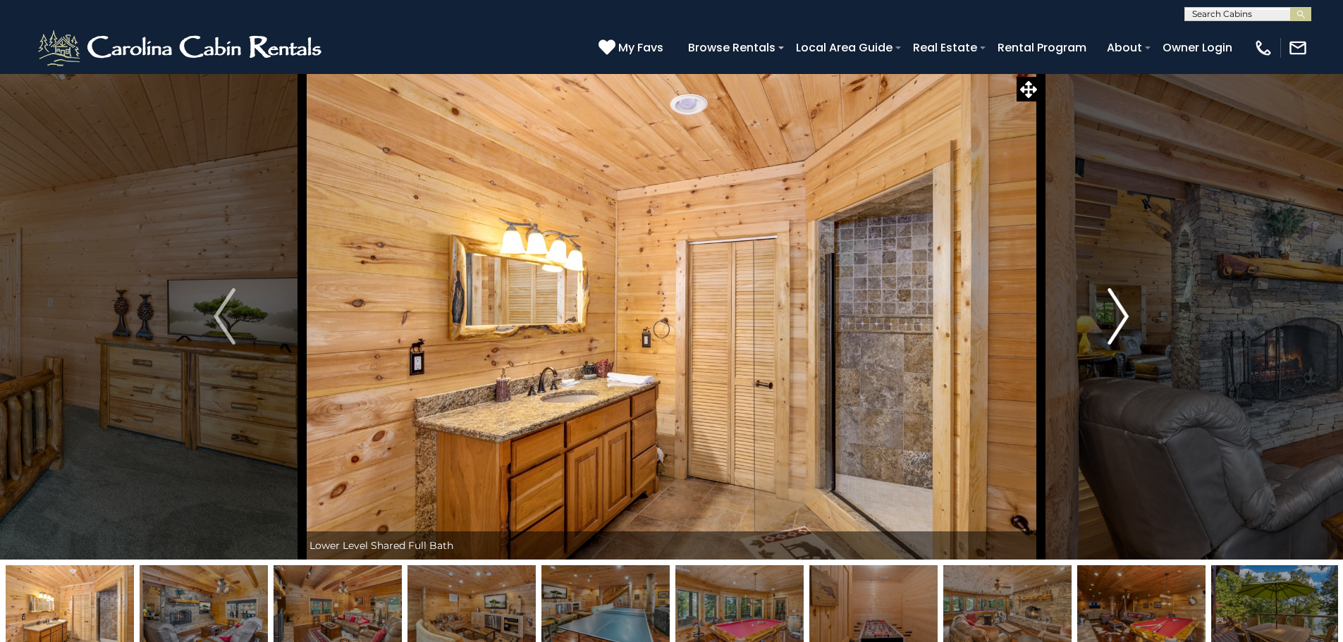
click at [1116, 326] on img "Next" at bounding box center [1117, 316] width 21 height 56
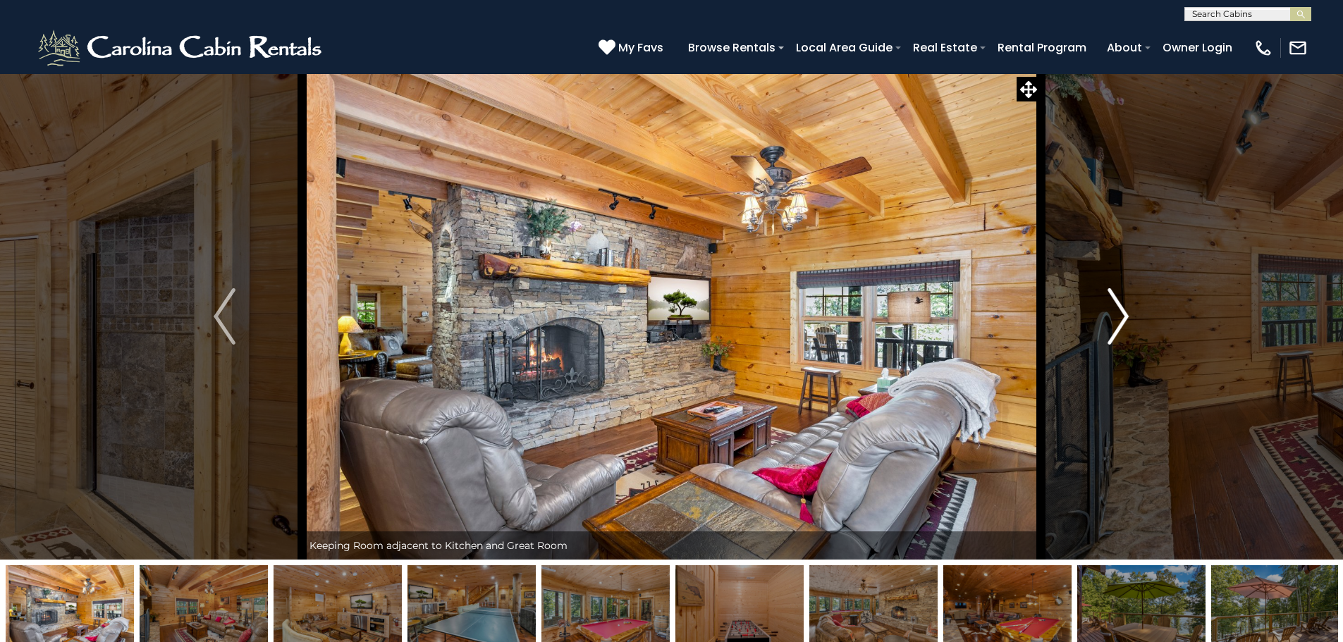
click at [1116, 326] on img "Next" at bounding box center [1117, 316] width 21 height 56
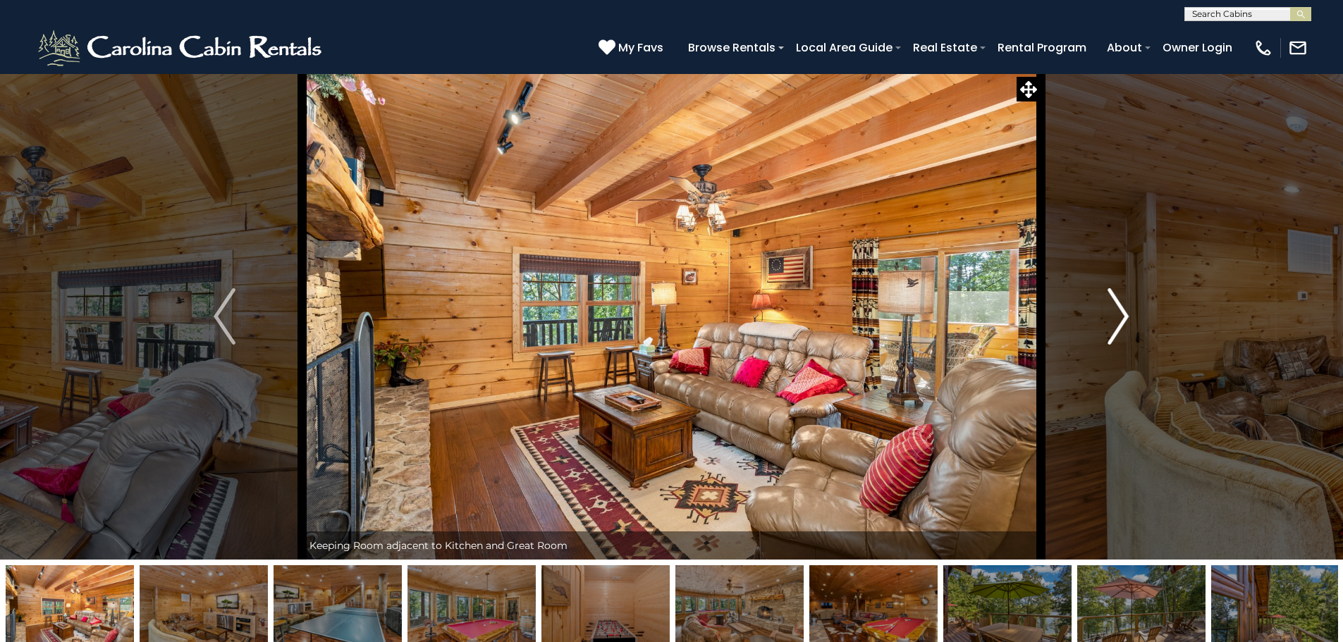
click at [1116, 326] on img "Next" at bounding box center [1117, 316] width 21 height 56
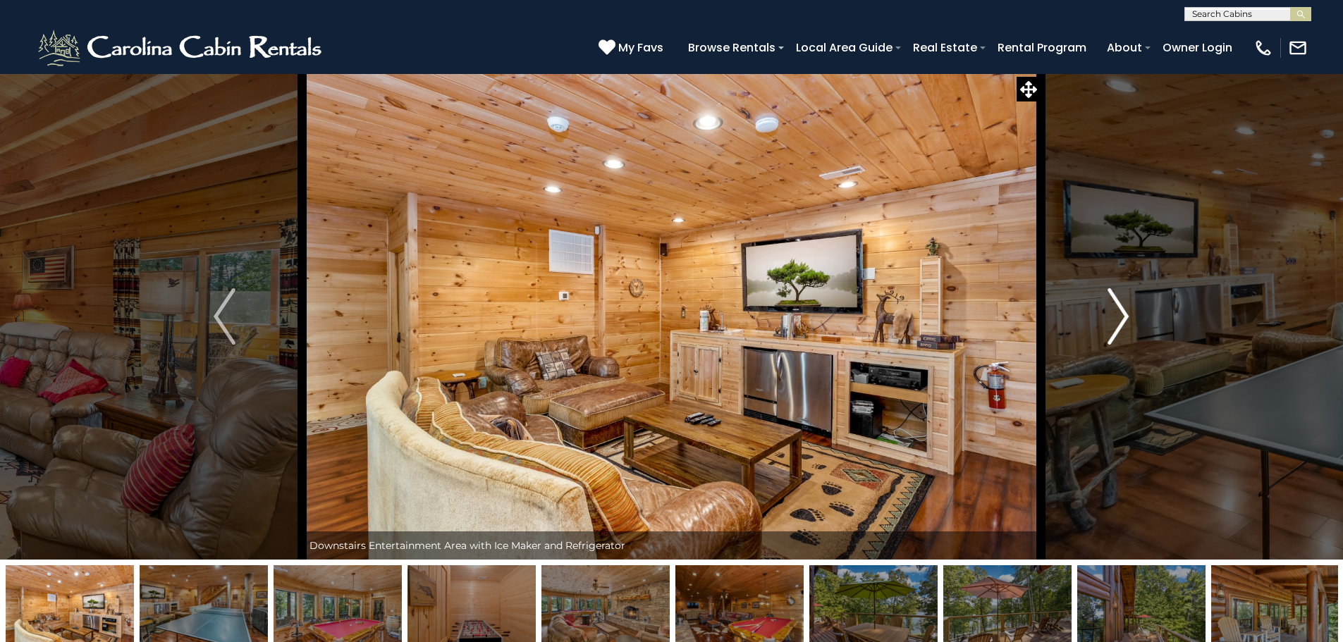
click at [1116, 326] on img "Next" at bounding box center [1117, 316] width 21 height 56
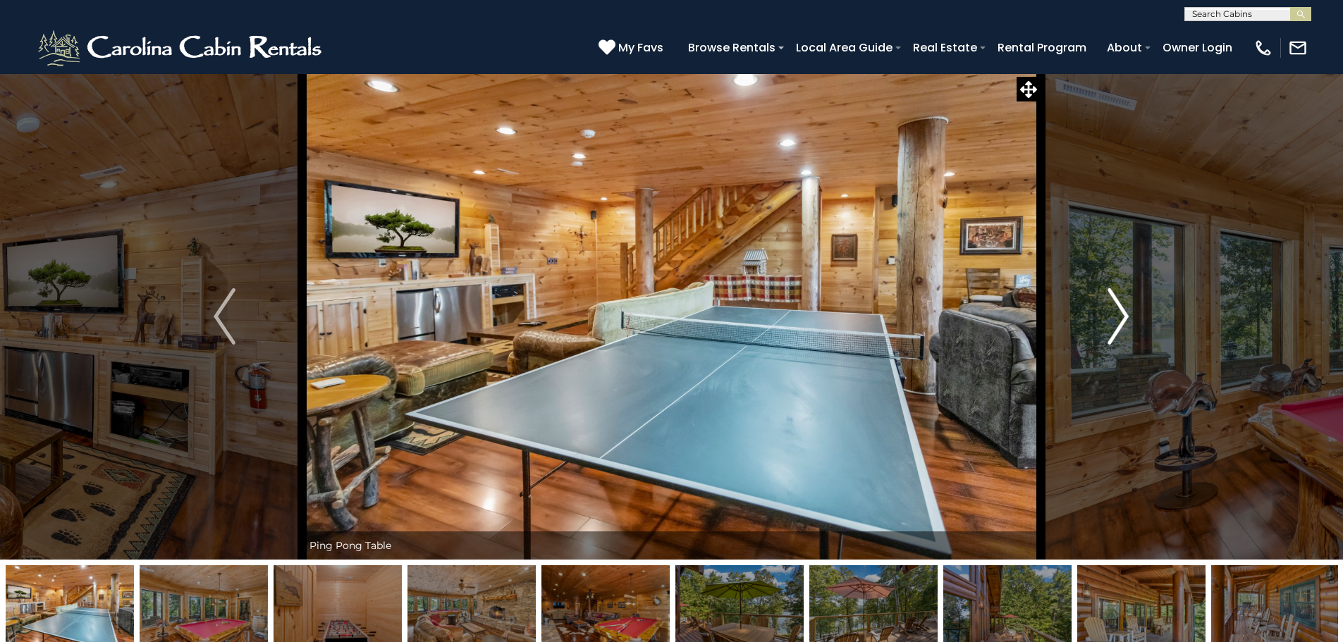
click at [1116, 326] on img "Next" at bounding box center [1117, 316] width 21 height 56
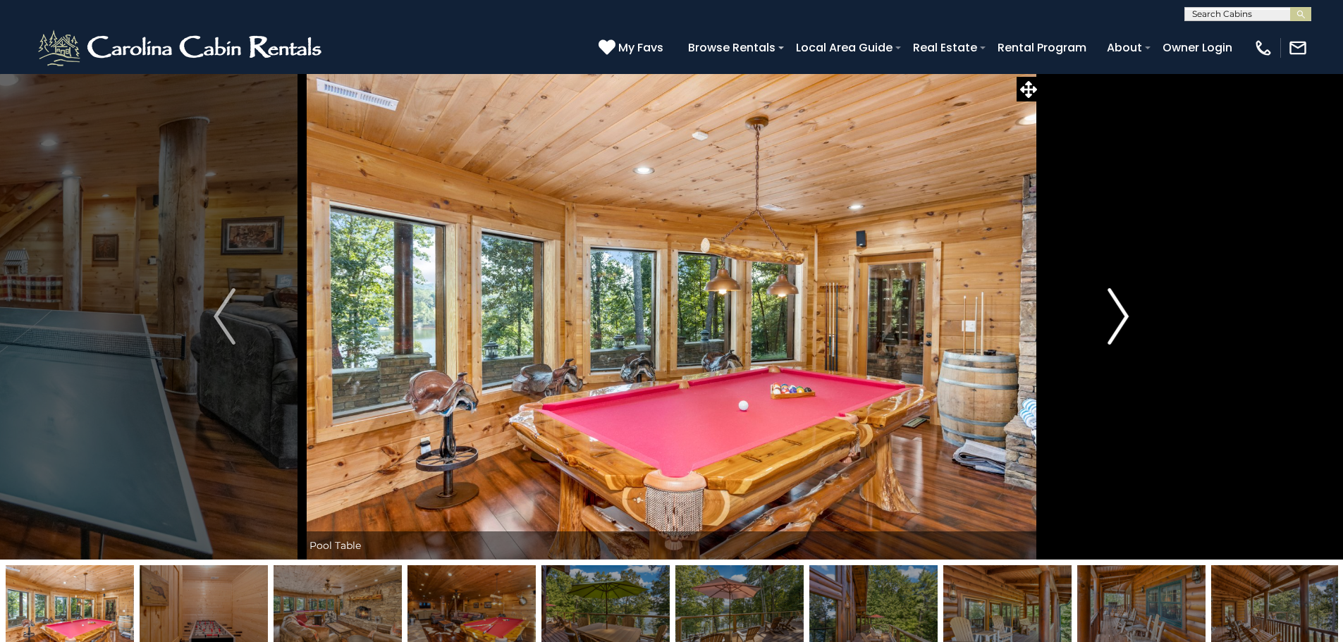
click at [1116, 326] on img "Next" at bounding box center [1117, 316] width 21 height 56
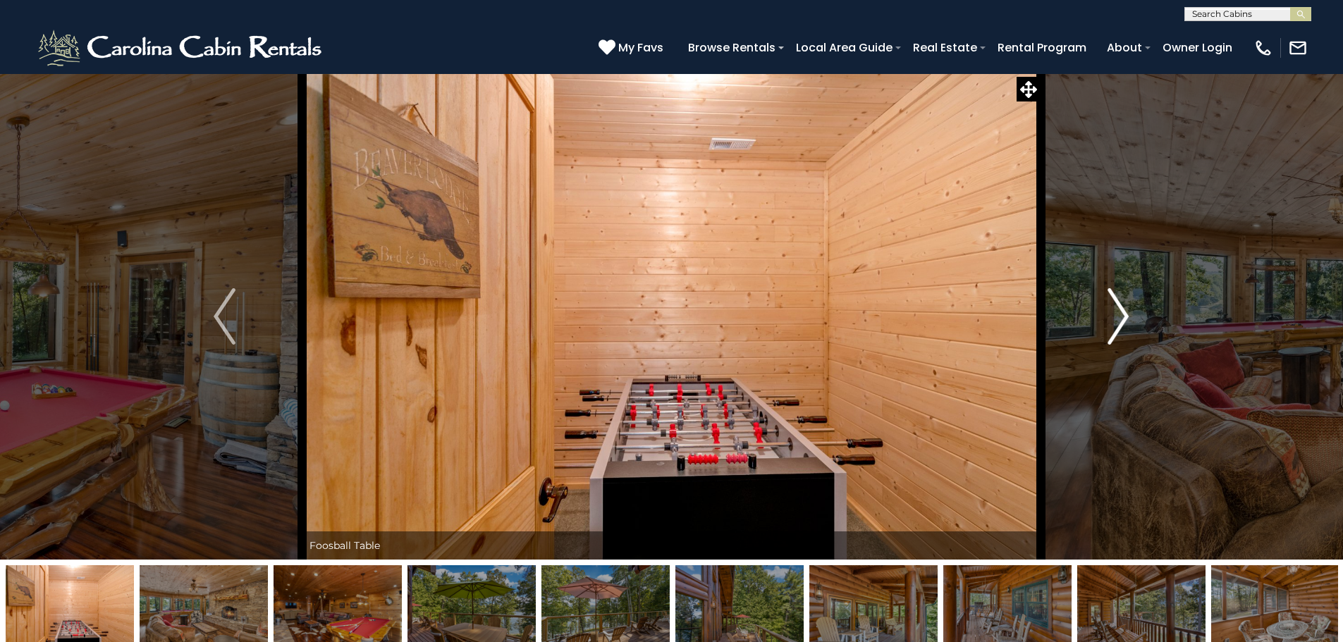
click at [1116, 326] on img "Next" at bounding box center [1117, 316] width 21 height 56
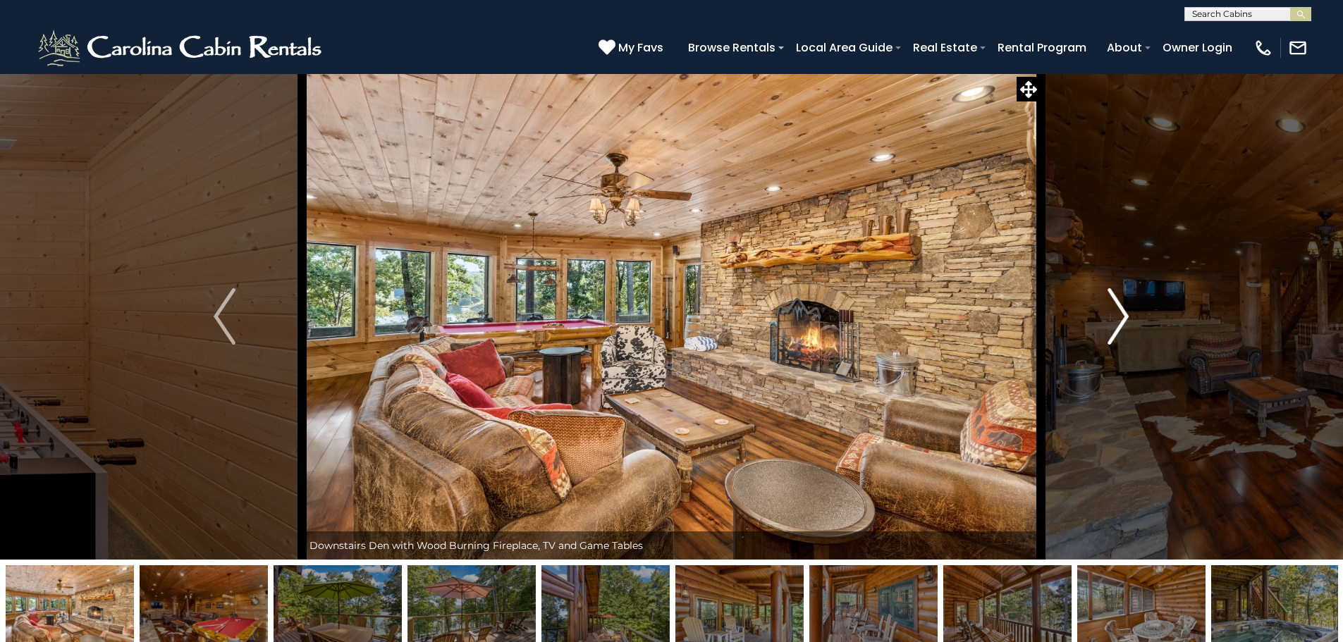
click at [1116, 326] on img "Next" at bounding box center [1117, 316] width 21 height 56
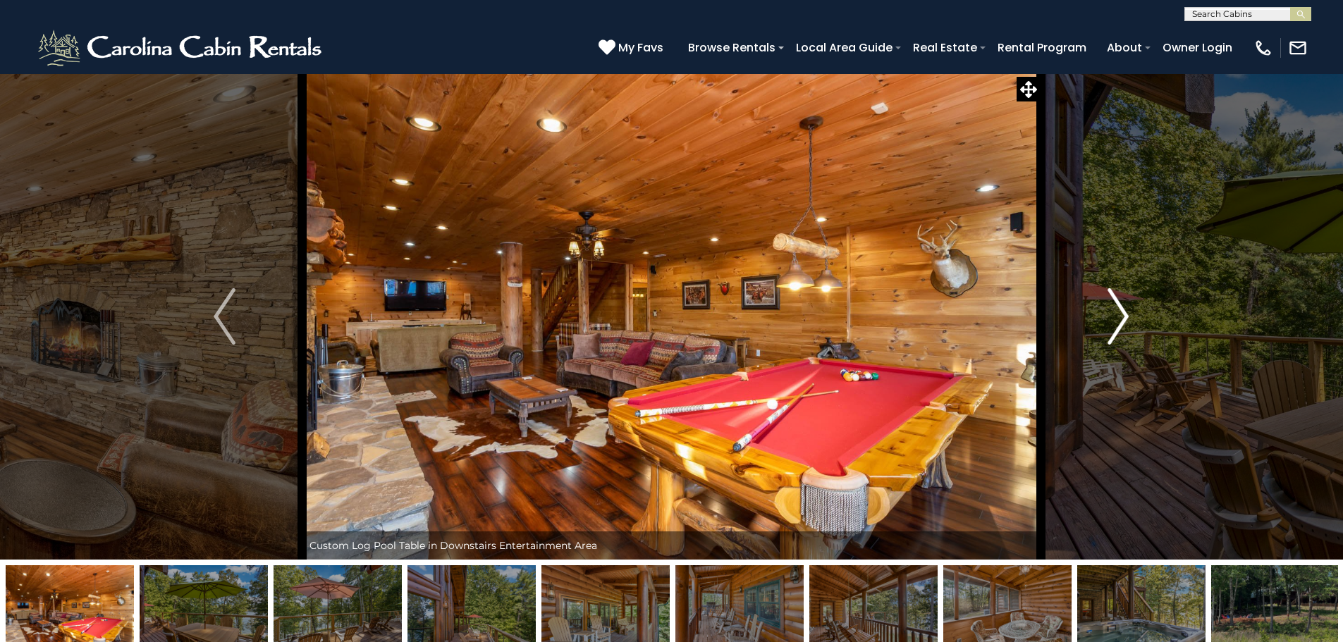
click at [1116, 311] on img "Next" at bounding box center [1117, 316] width 21 height 56
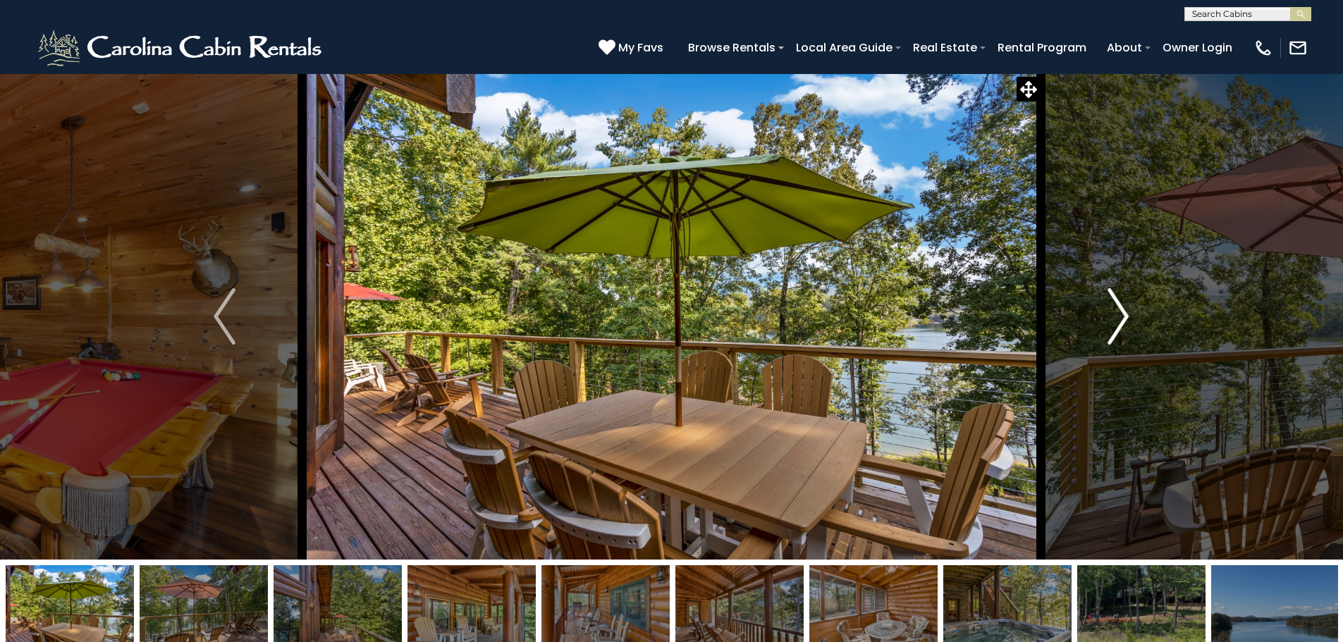
click at [1116, 311] on img "Next" at bounding box center [1117, 316] width 21 height 56
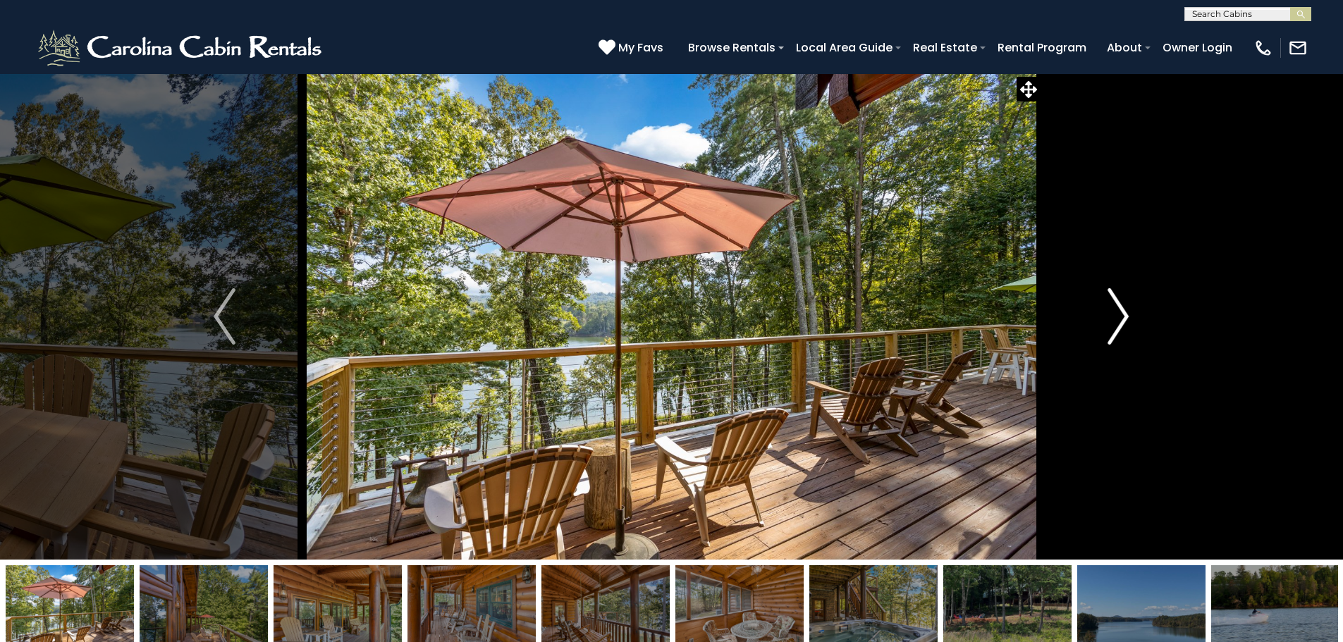
click at [1116, 311] on img "Next" at bounding box center [1117, 316] width 21 height 56
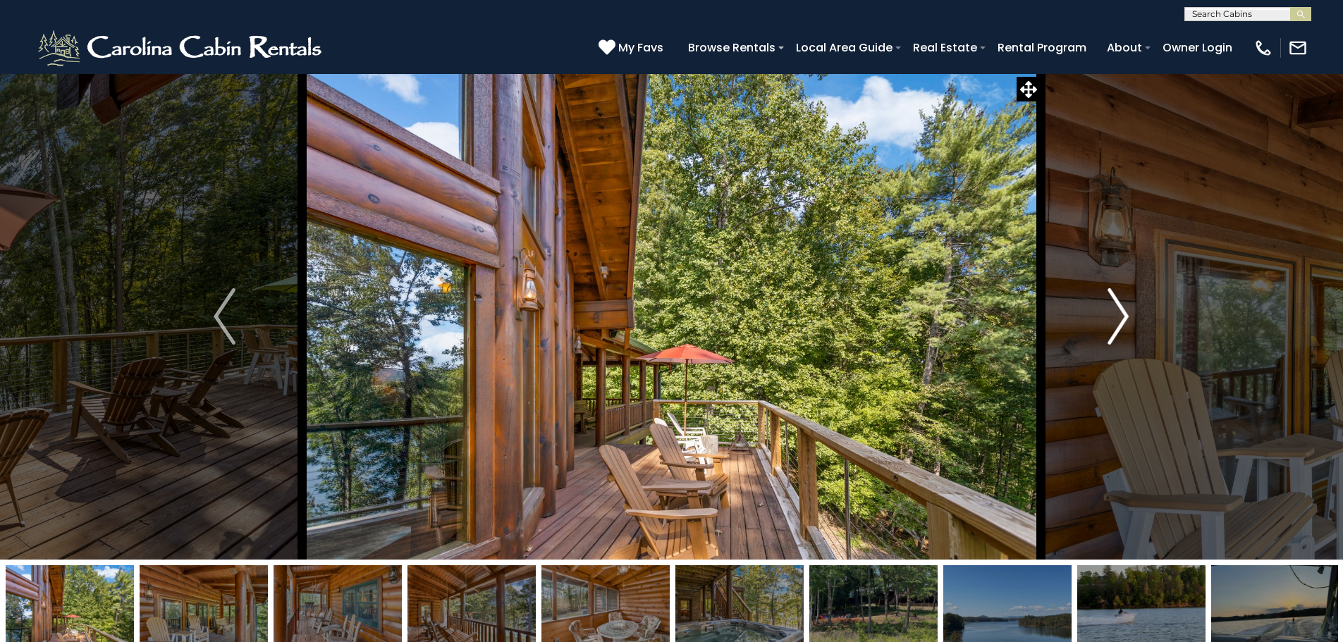
click at [1116, 311] on img "Next" at bounding box center [1117, 316] width 21 height 56
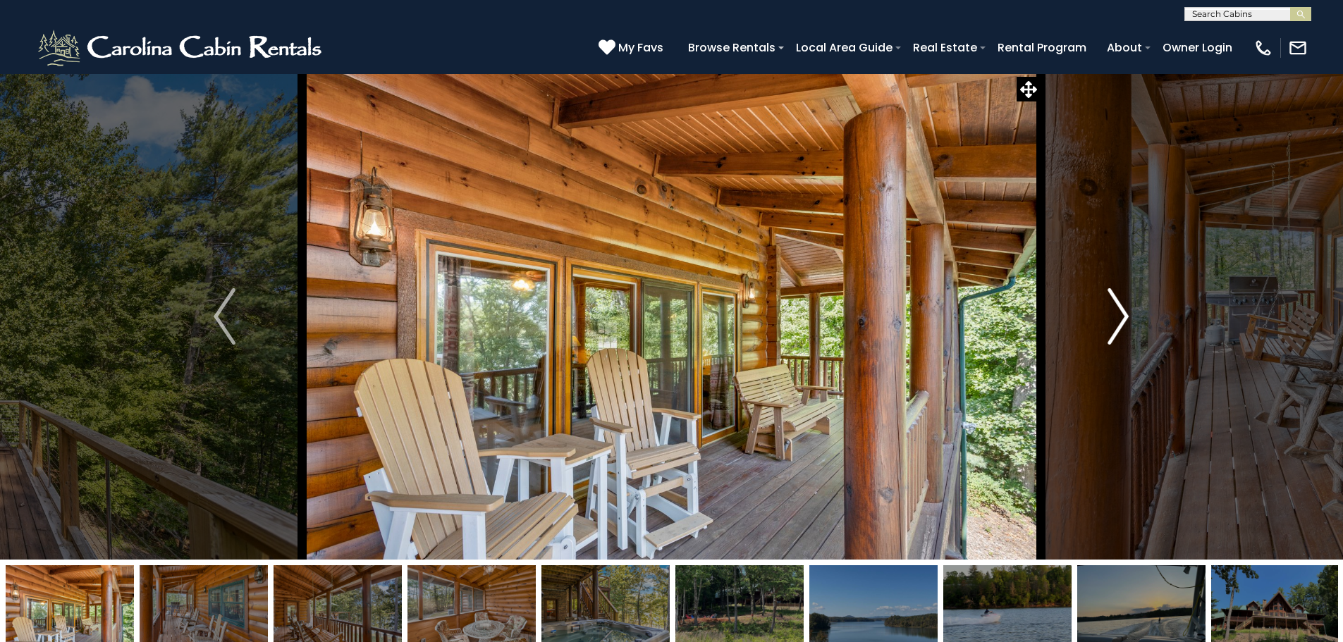
click at [1116, 311] on img "Next" at bounding box center [1117, 316] width 21 height 56
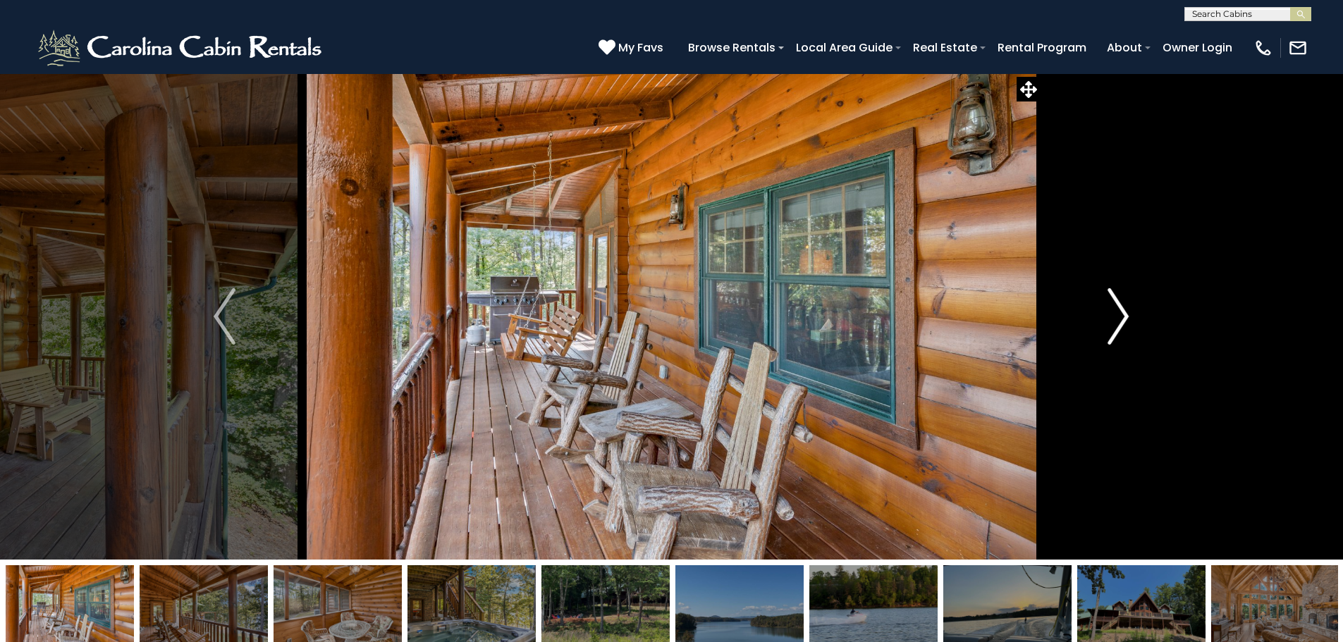
click at [1116, 311] on img "Next" at bounding box center [1117, 316] width 21 height 56
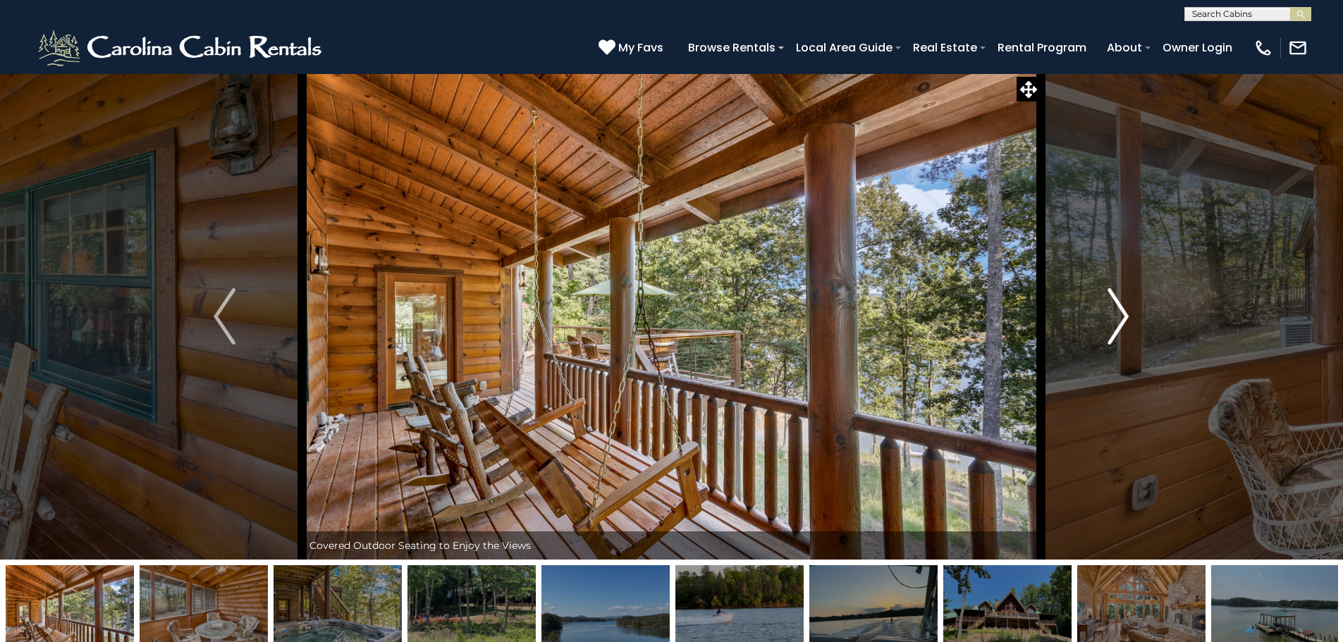
click at [1116, 311] on img "Next" at bounding box center [1117, 316] width 21 height 56
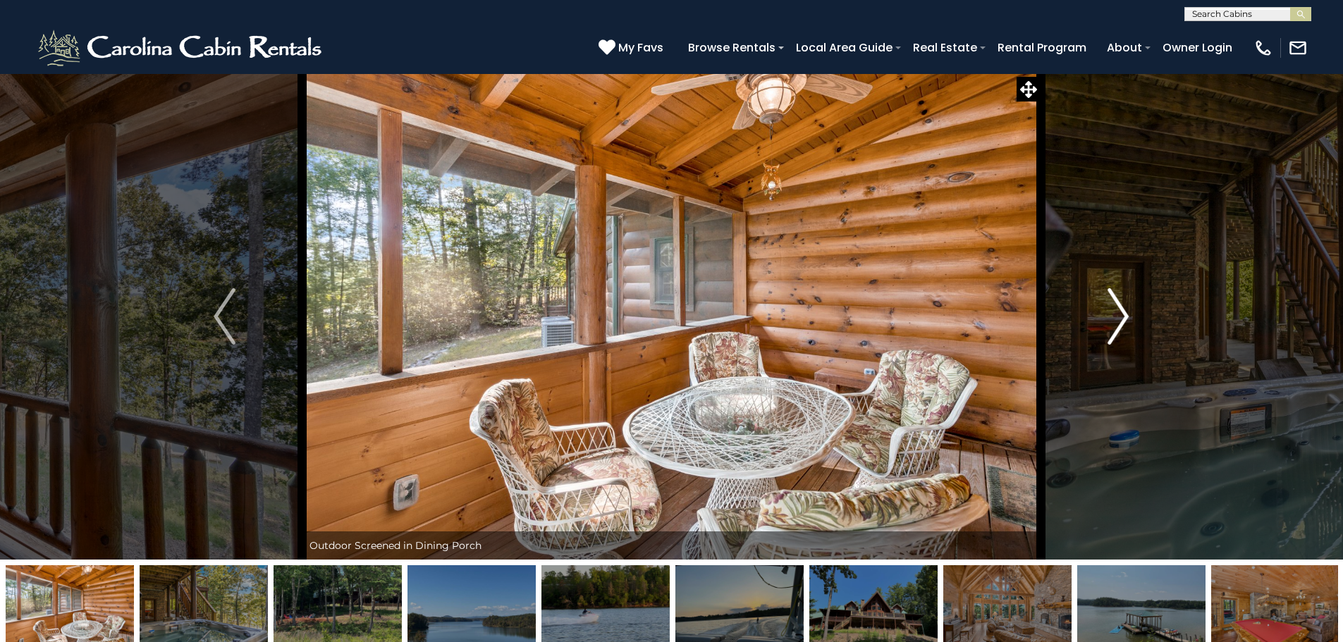
click at [1116, 311] on img "Next" at bounding box center [1117, 316] width 21 height 56
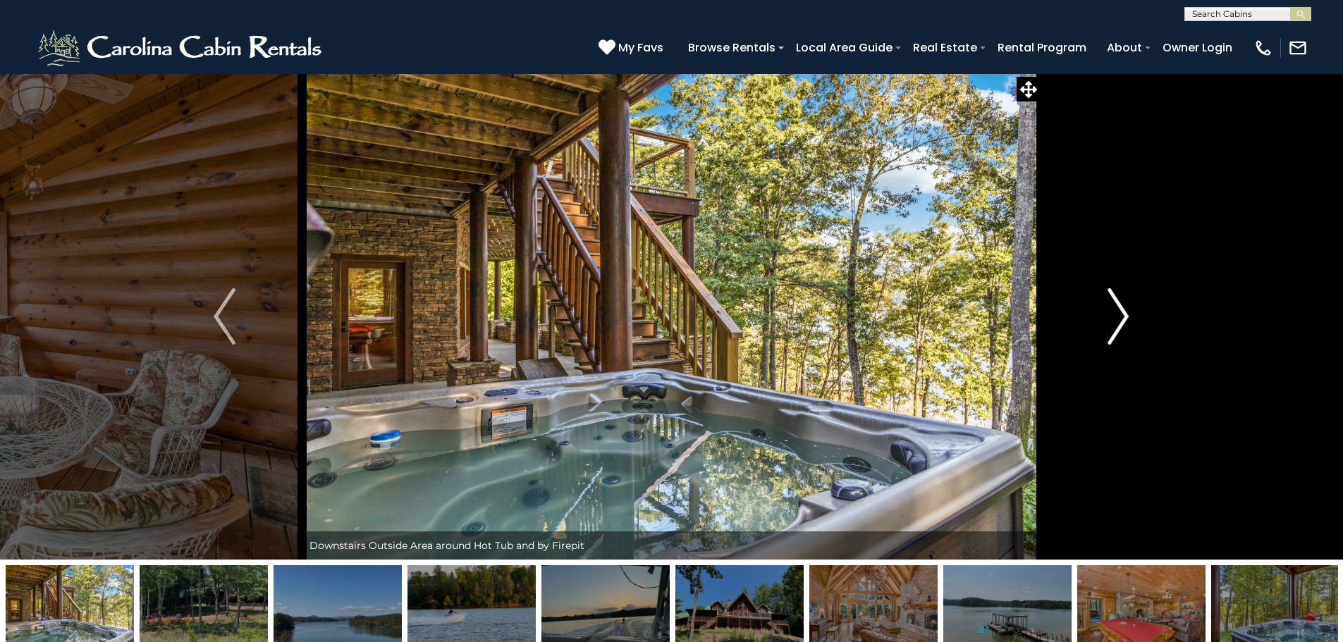
click at [1116, 311] on img "Next" at bounding box center [1117, 316] width 21 height 56
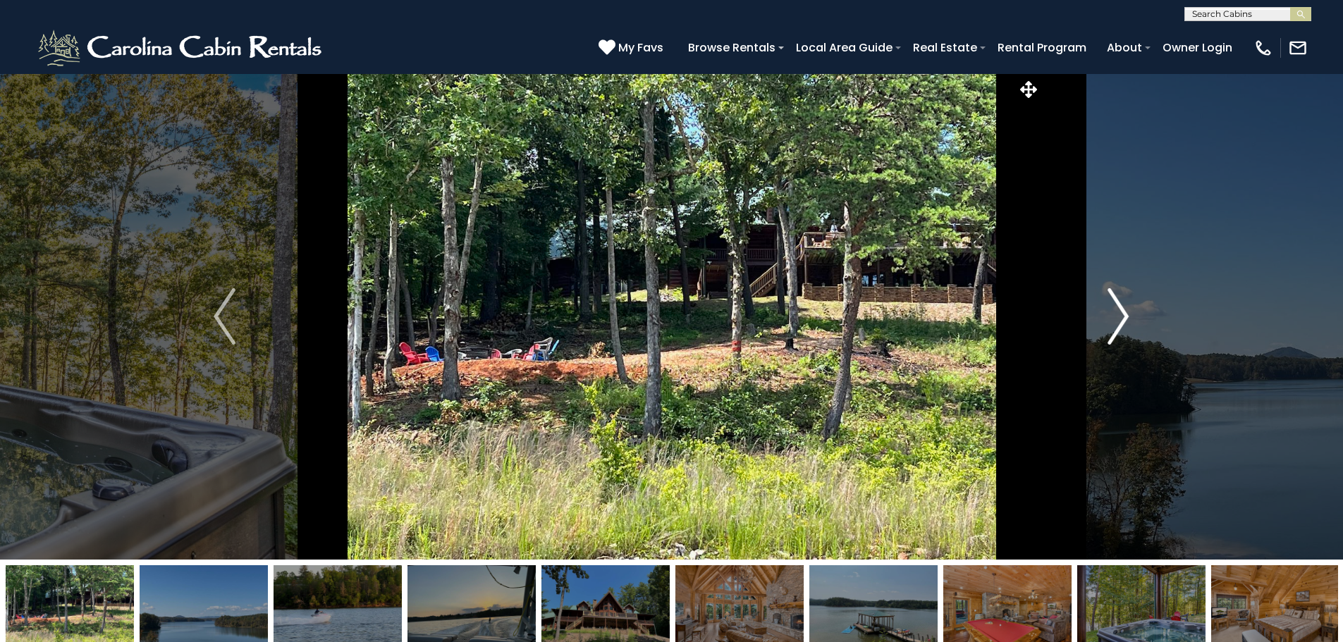
click at [1116, 311] on img "Next" at bounding box center [1117, 316] width 21 height 56
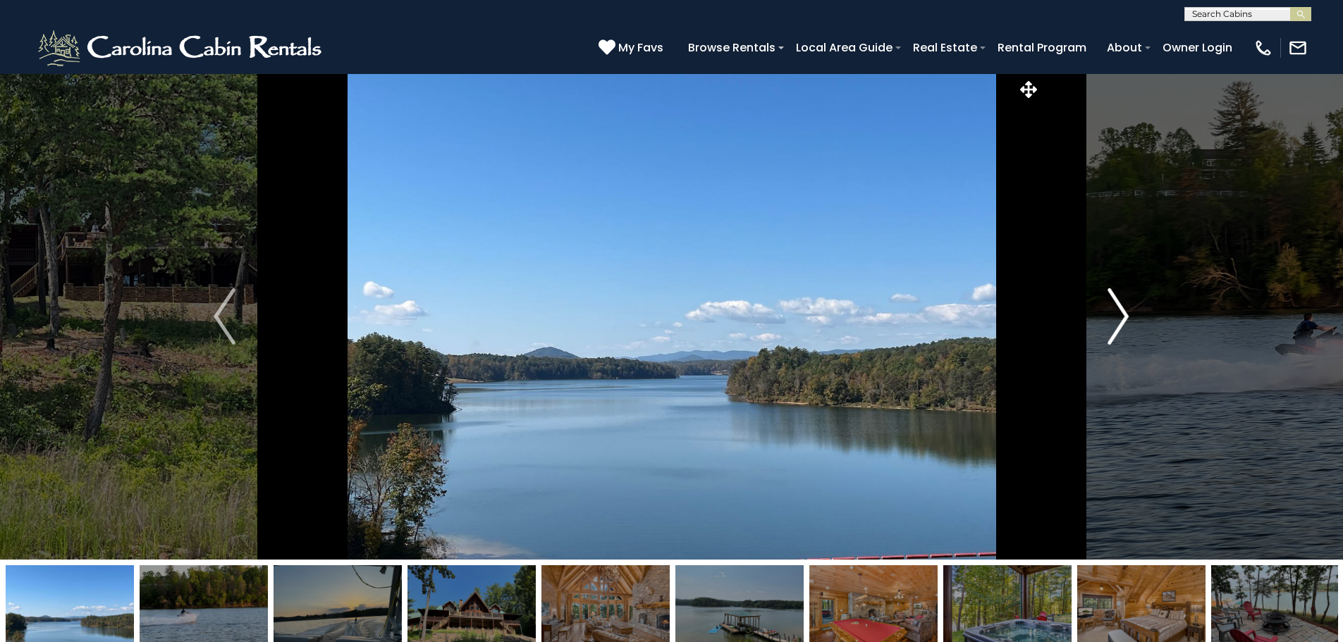
click at [1116, 311] on img "Next" at bounding box center [1117, 316] width 21 height 56
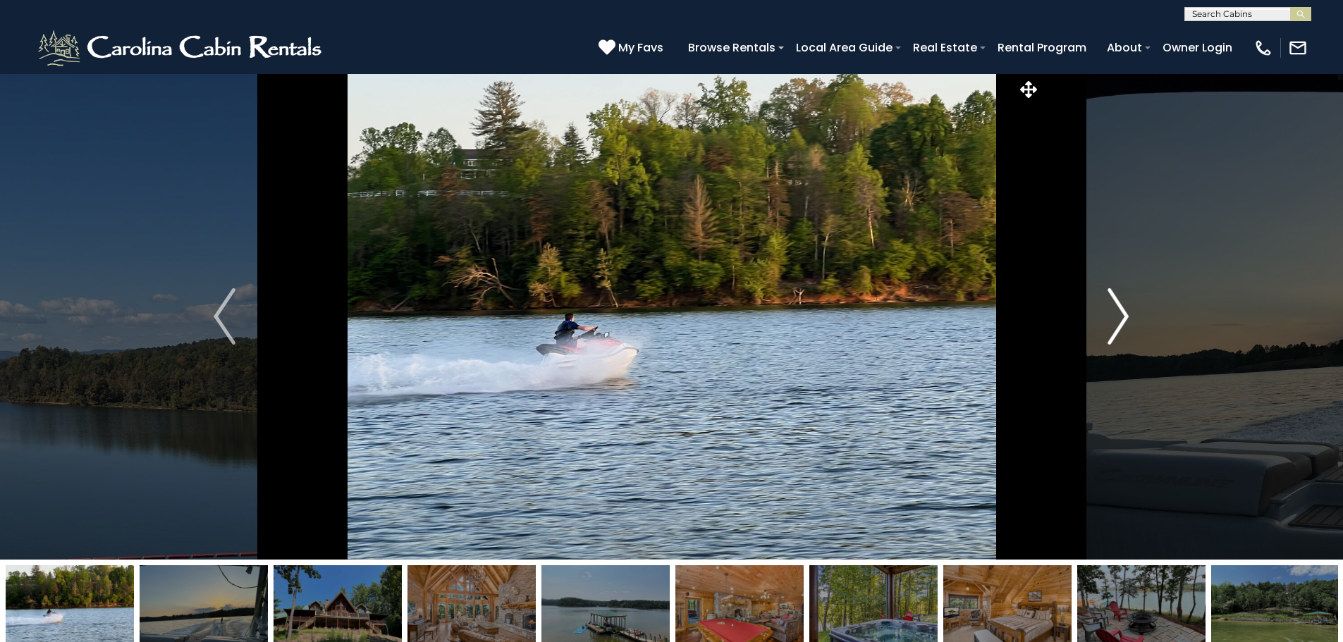
click at [1116, 311] on img "Next" at bounding box center [1117, 316] width 21 height 56
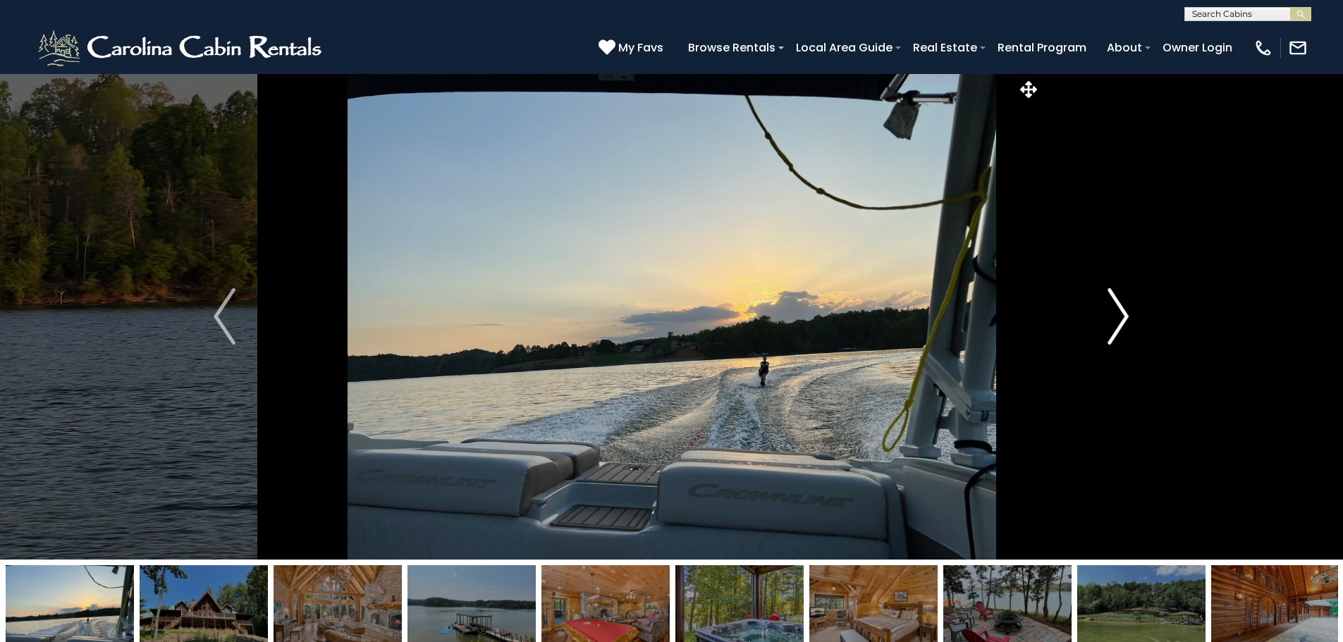
click at [1116, 311] on img "Next" at bounding box center [1117, 316] width 21 height 56
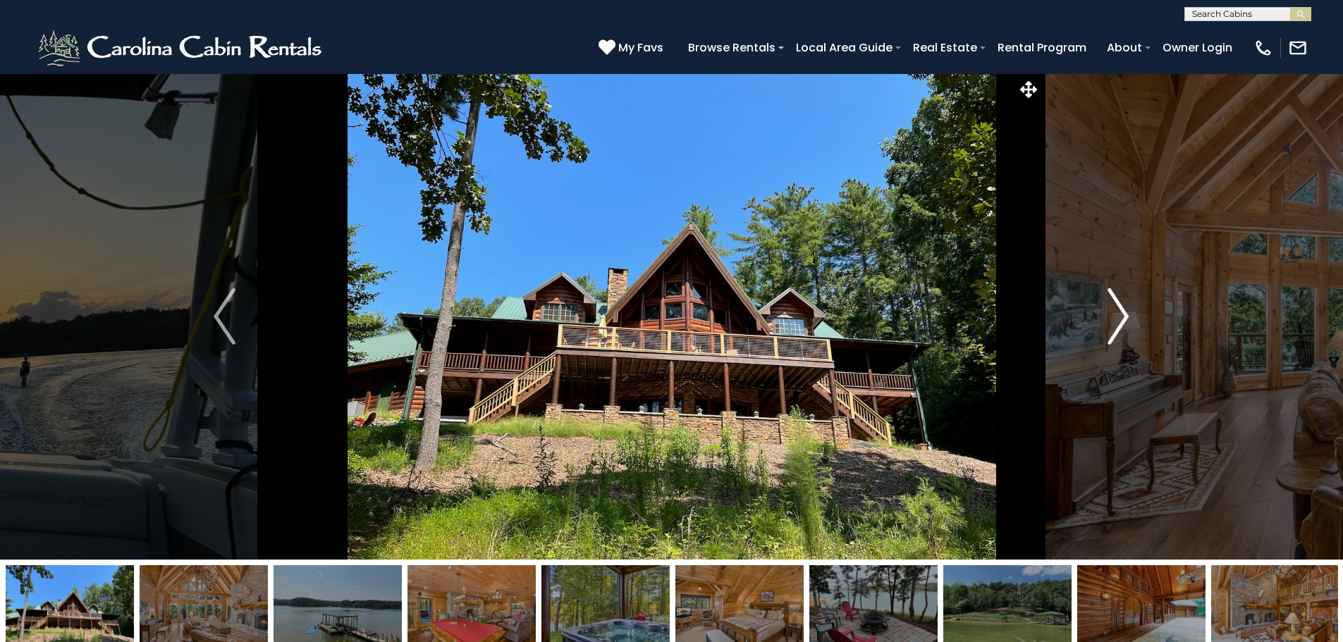
click at [1116, 311] on img "Next" at bounding box center [1117, 316] width 21 height 56
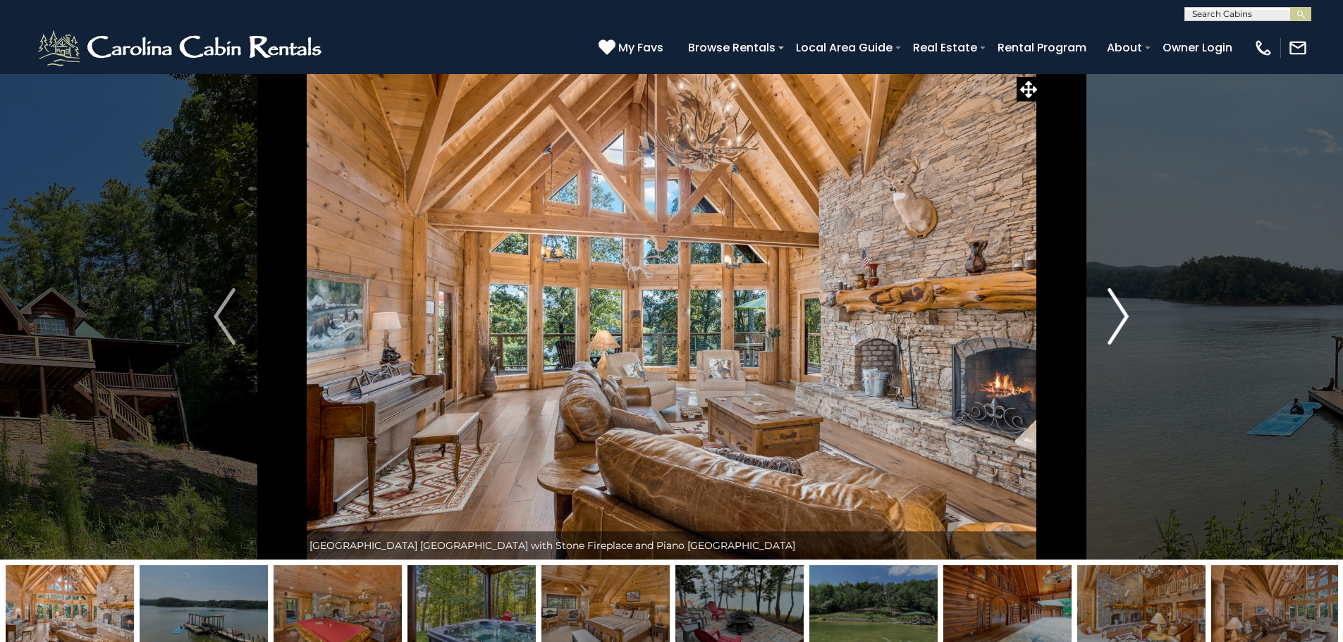
click at [1116, 323] on img "Next" at bounding box center [1117, 316] width 21 height 56
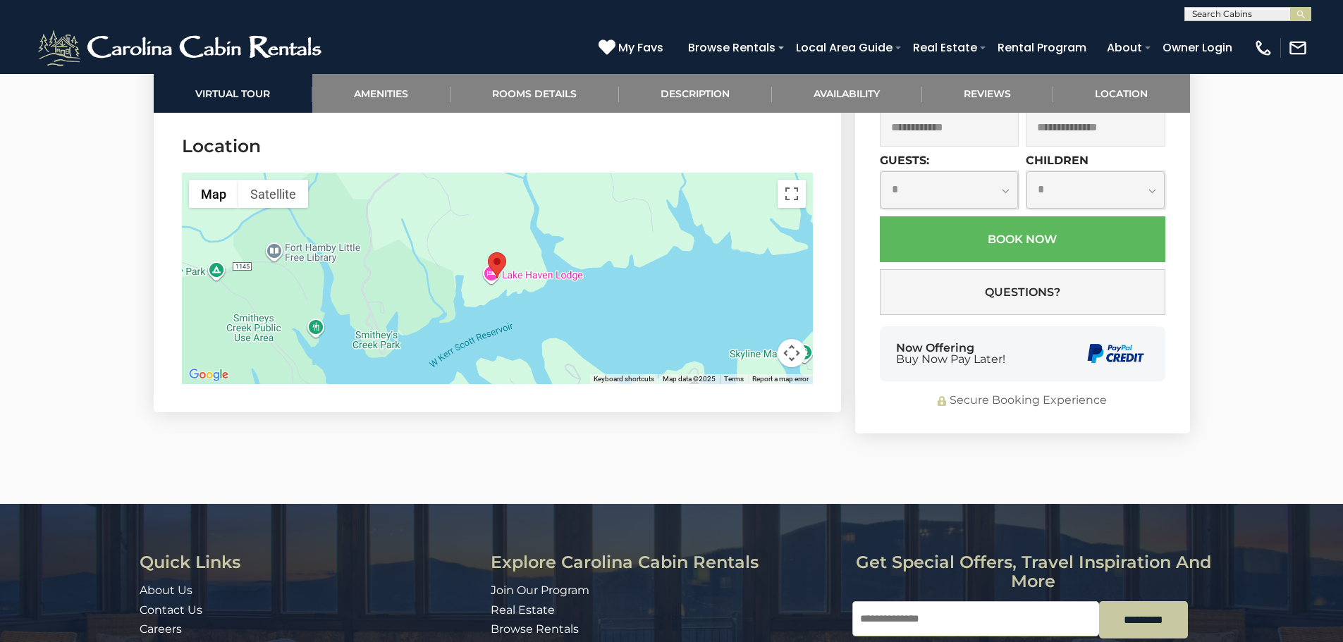
scroll to position [4792, 0]
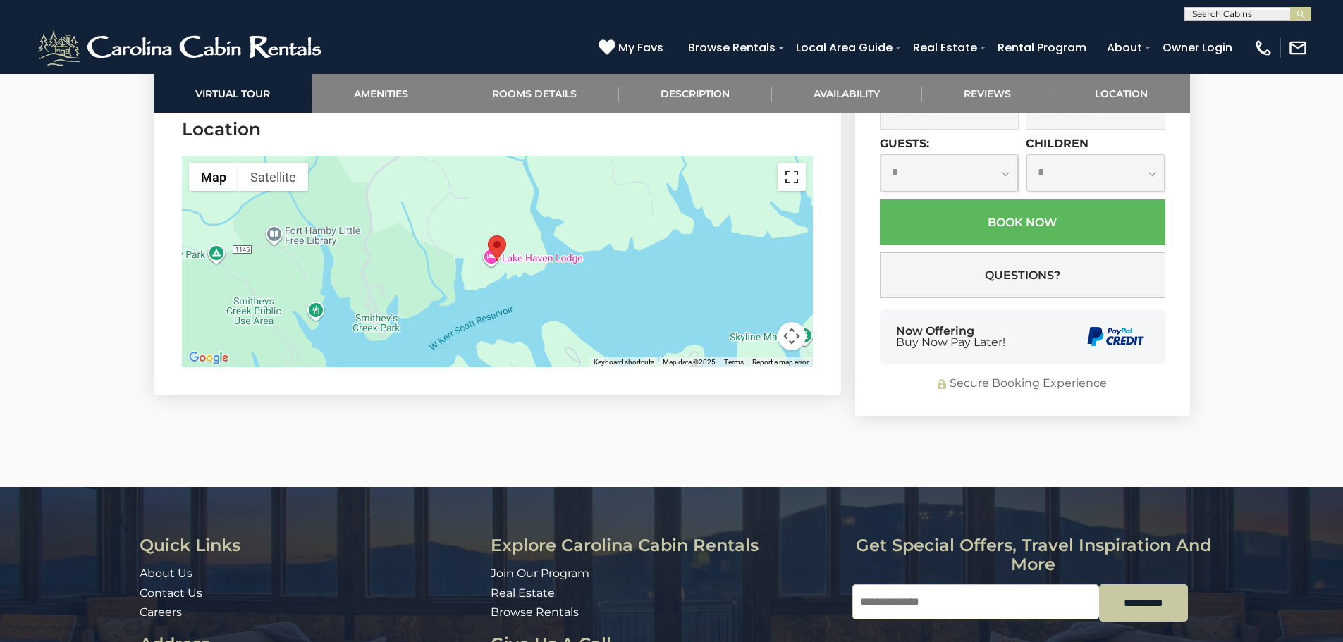
drag, startPoint x: 801, startPoint y: 141, endPoint x: 802, endPoint y: 245, distance: 103.6
click at [801, 163] on button "Toggle fullscreen view" at bounding box center [791, 177] width 28 height 28
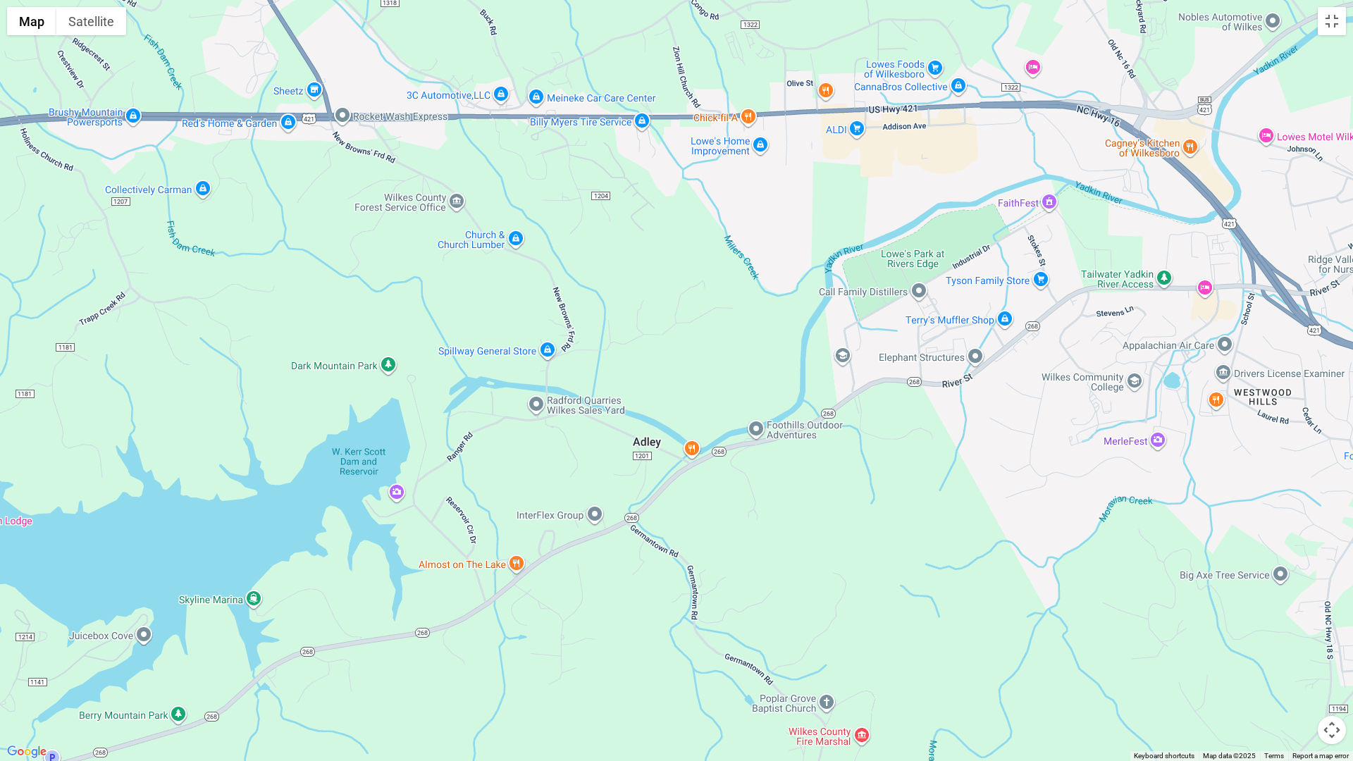
drag, startPoint x: 1110, startPoint y: 193, endPoint x: 631, endPoint y: 288, distance: 488.6
click at [390, 292] on div at bounding box center [676, 380] width 1353 height 761
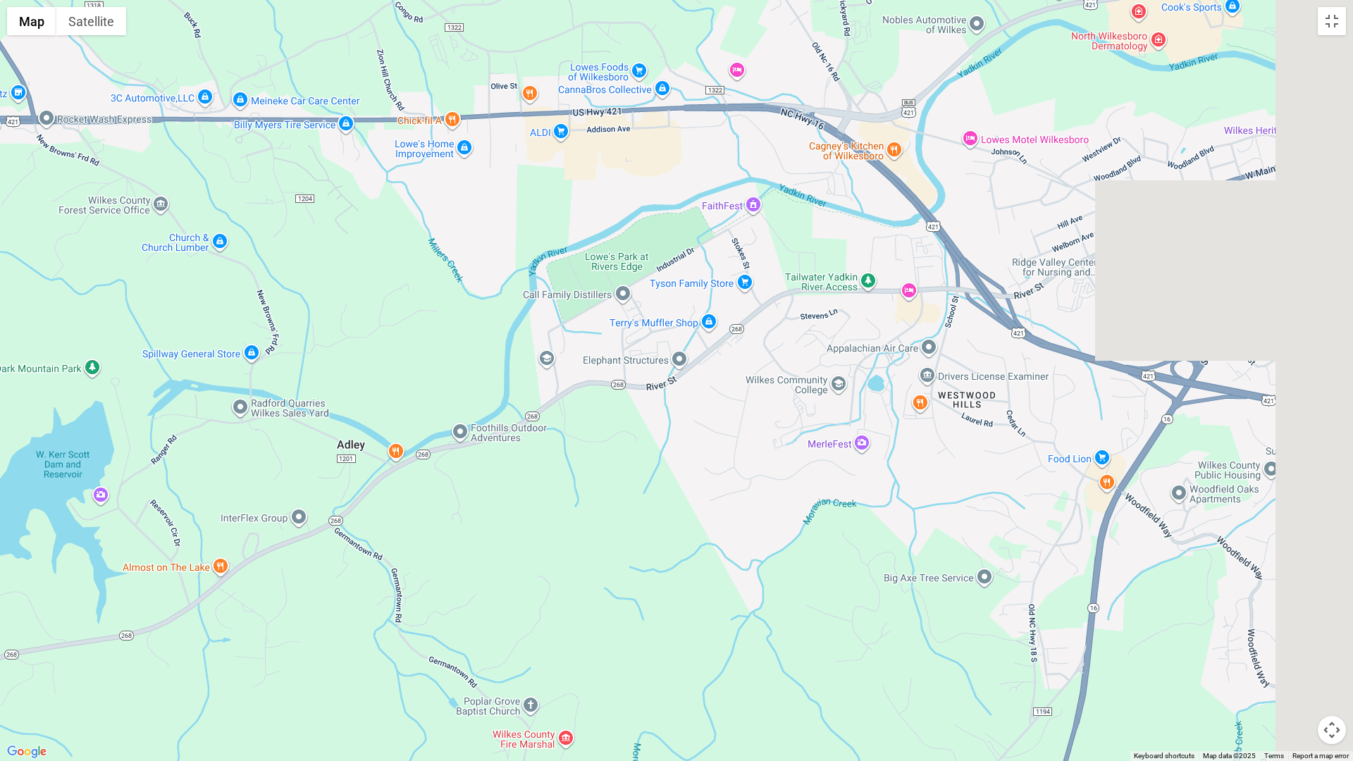
drag, startPoint x: 1145, startPoint y: 281, endPoint x: 715, endPoint y: 297, distance: 430.2
click at [717, 297] on div at bounding box center [676, 380] width 1353 height 761
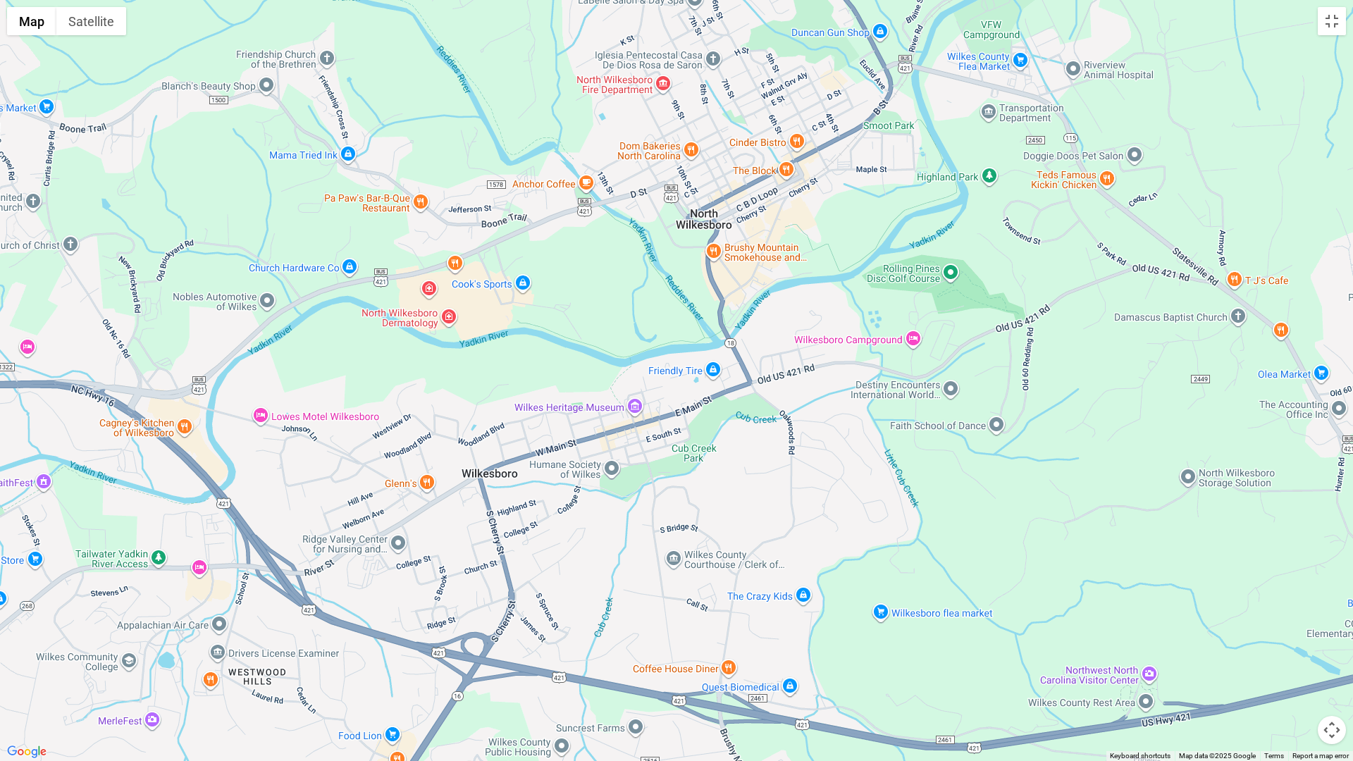
drag, startPoint x: 1099, startPoint y: 345, endPoint x: 950, endPoint y: 505, distance: 218.9
click at [949, 521] on div at bounding box center [676, 380] width 1353 height 761
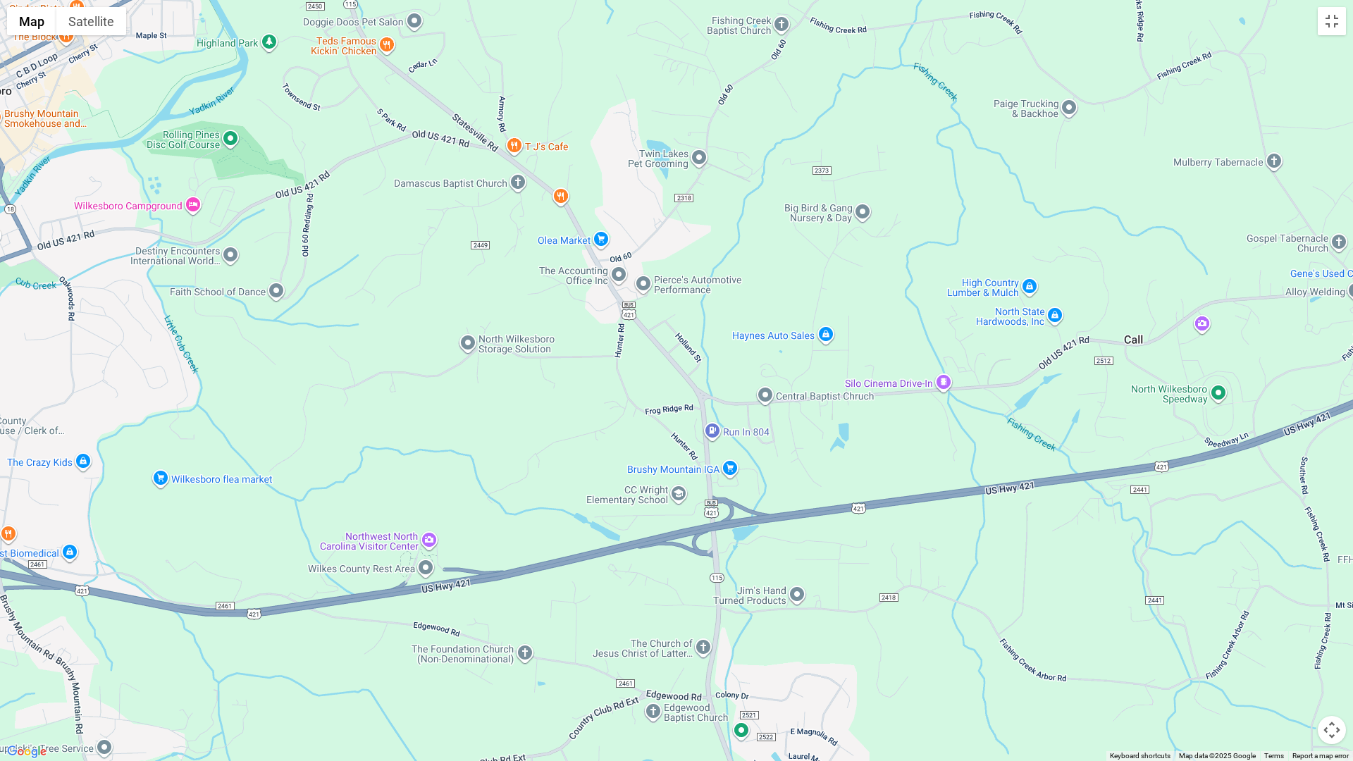
drag, startPoint x: 1020, startPoint y: 398, endPoint x: 461, endPoint y: 289, distance: 570.1
click at [461, 289] on div at bounding box center [676, 380] width 1353 height 761
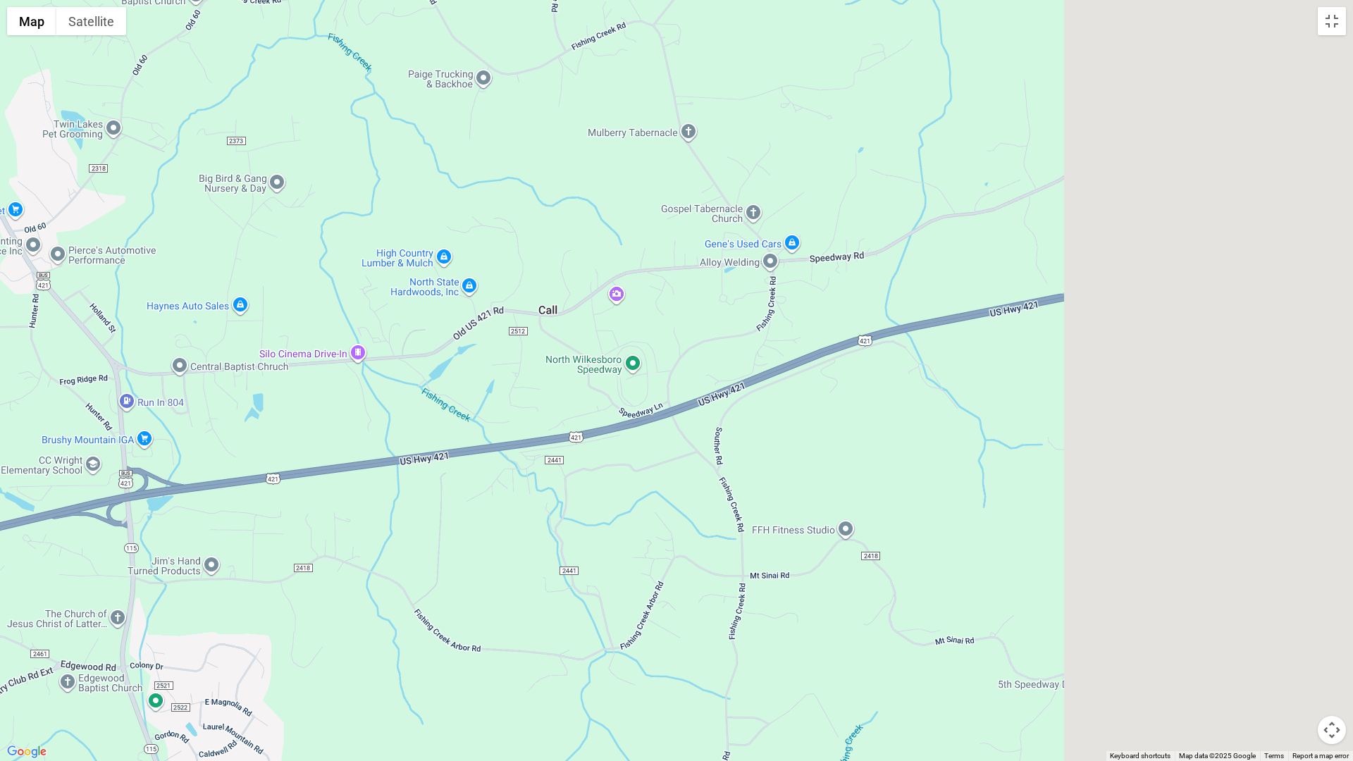
drag, startPoint x: 987, startPoint y: 474, endPoint x: 300, endPoint y: 428, distance: 688.6
click at [302, 428] on div at bounding box center [676, 380] width 1353 height 761
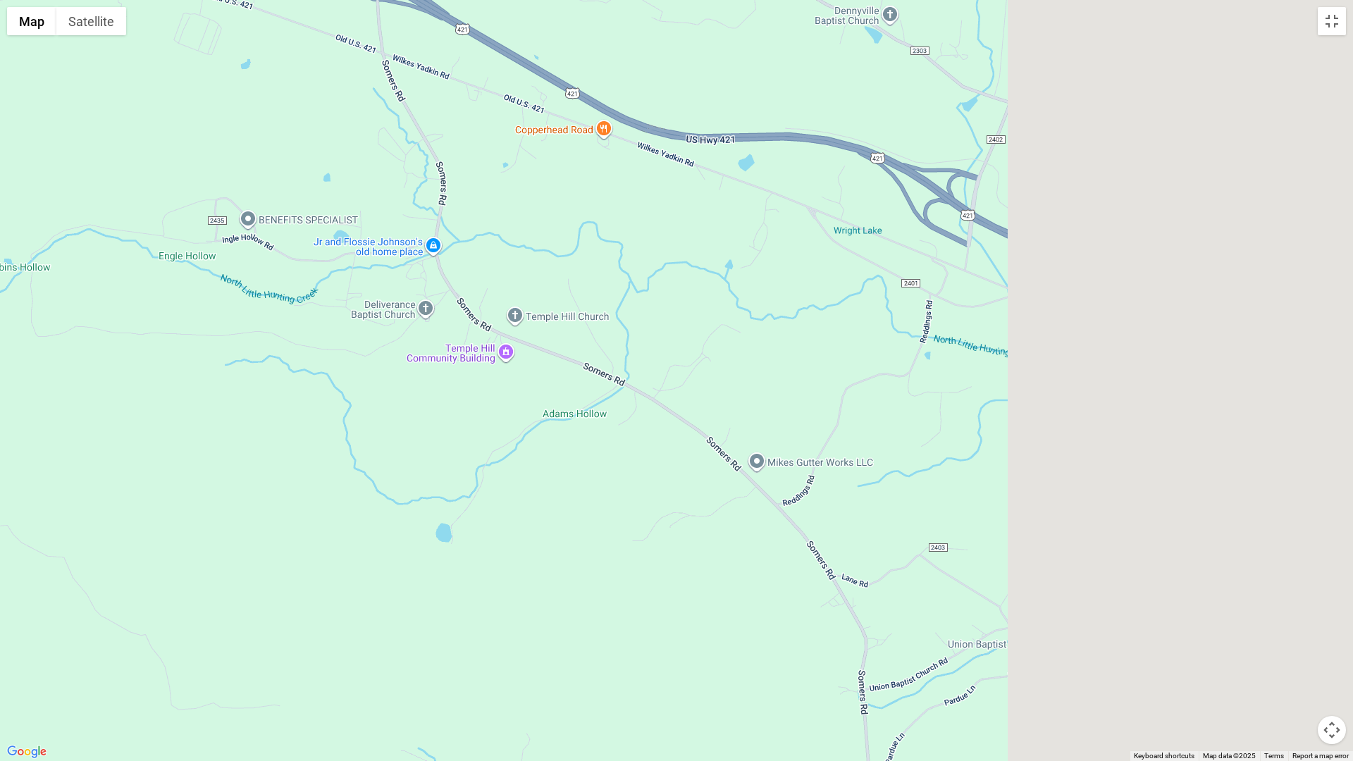
drag, startPoint x: 682, startPoint y: 443, endPoint x: 349, endPoint y: 412, distance: 334.9
click at [326, 417] on div at bounding box center [676, 380] width 1353 height 761
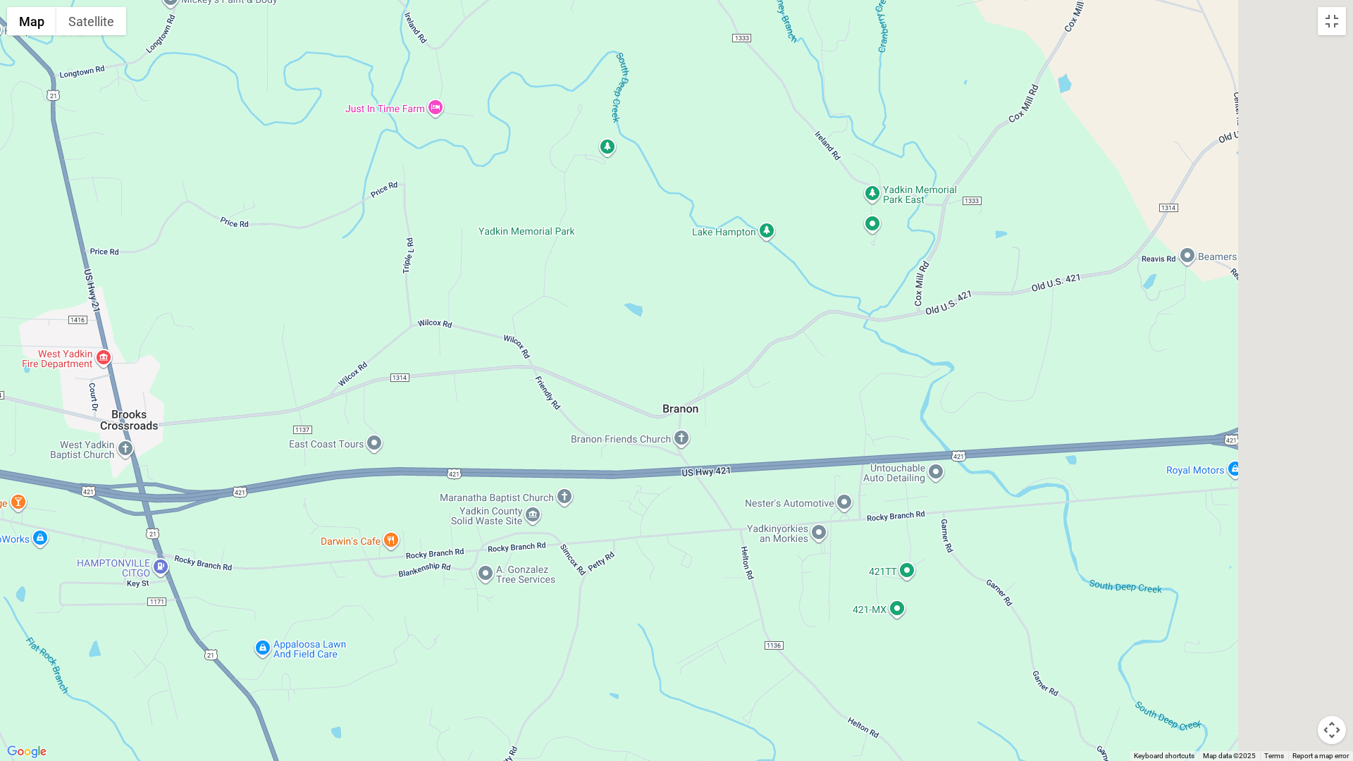
drag, startPoint x: 1006, startPoint y: 483, endPoint x: 61, endPoint y: 290, distance: 964.6
click at [0, 290] on div at bounding box center [676, 380] width 1353 height 761
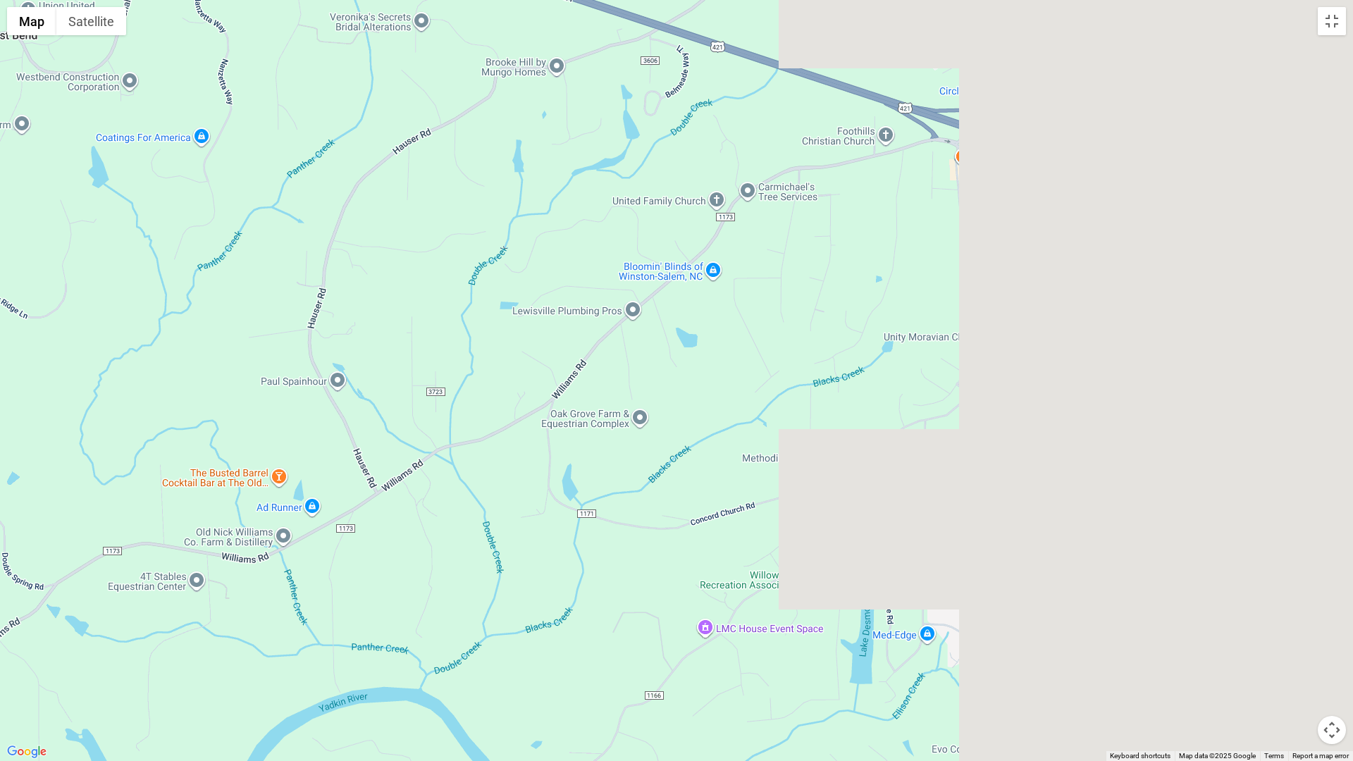
drag, startPoint x: 939, startPoint y: 421, endPoint x: 271, endPoint y: 306, distance: 678.0
click at [0, 285] on div at bounding box center [676, 380] width 1353 height 761
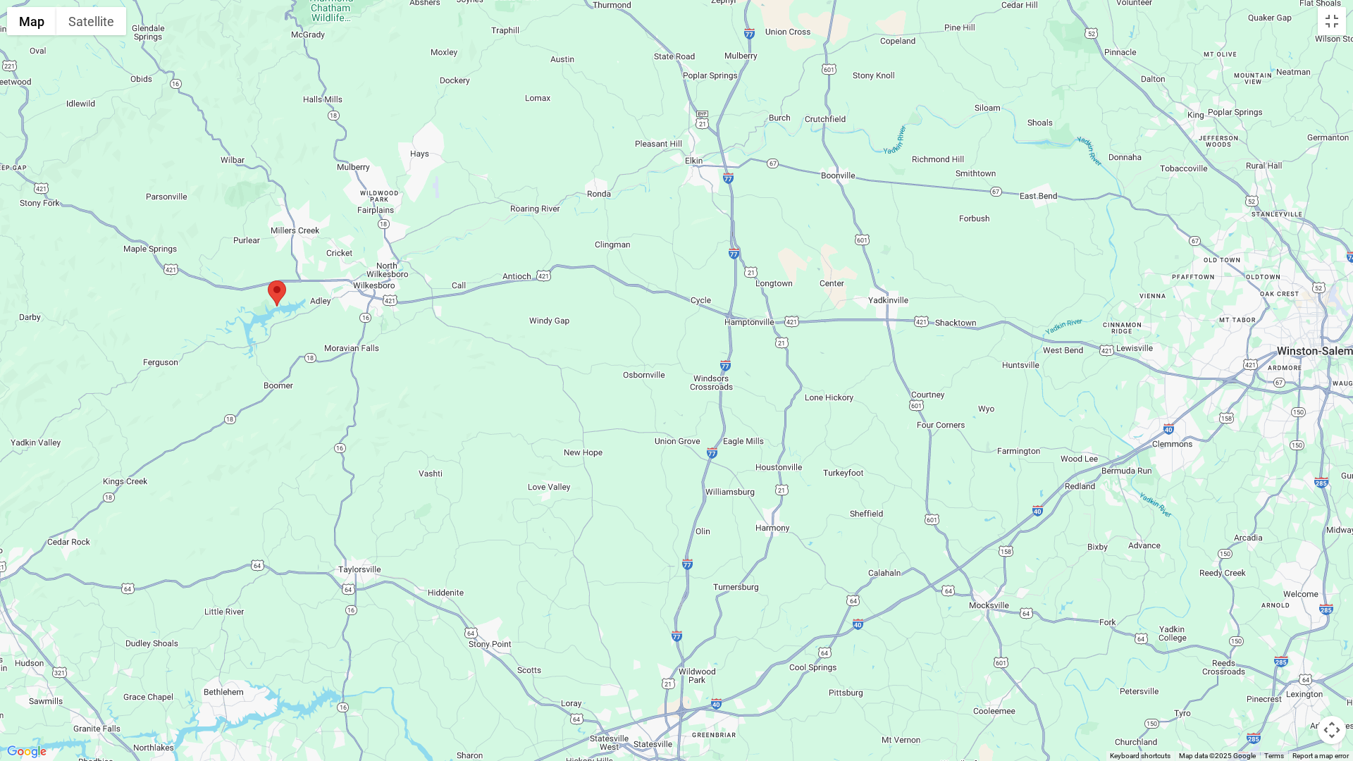
drag, startPoint x: 316, startPoint y: 308, endPoint x: 799, endPoint y: 322, distance: 483.7
click at [799, 322] on div at bounding box center [676, 380] width 1353 height 761
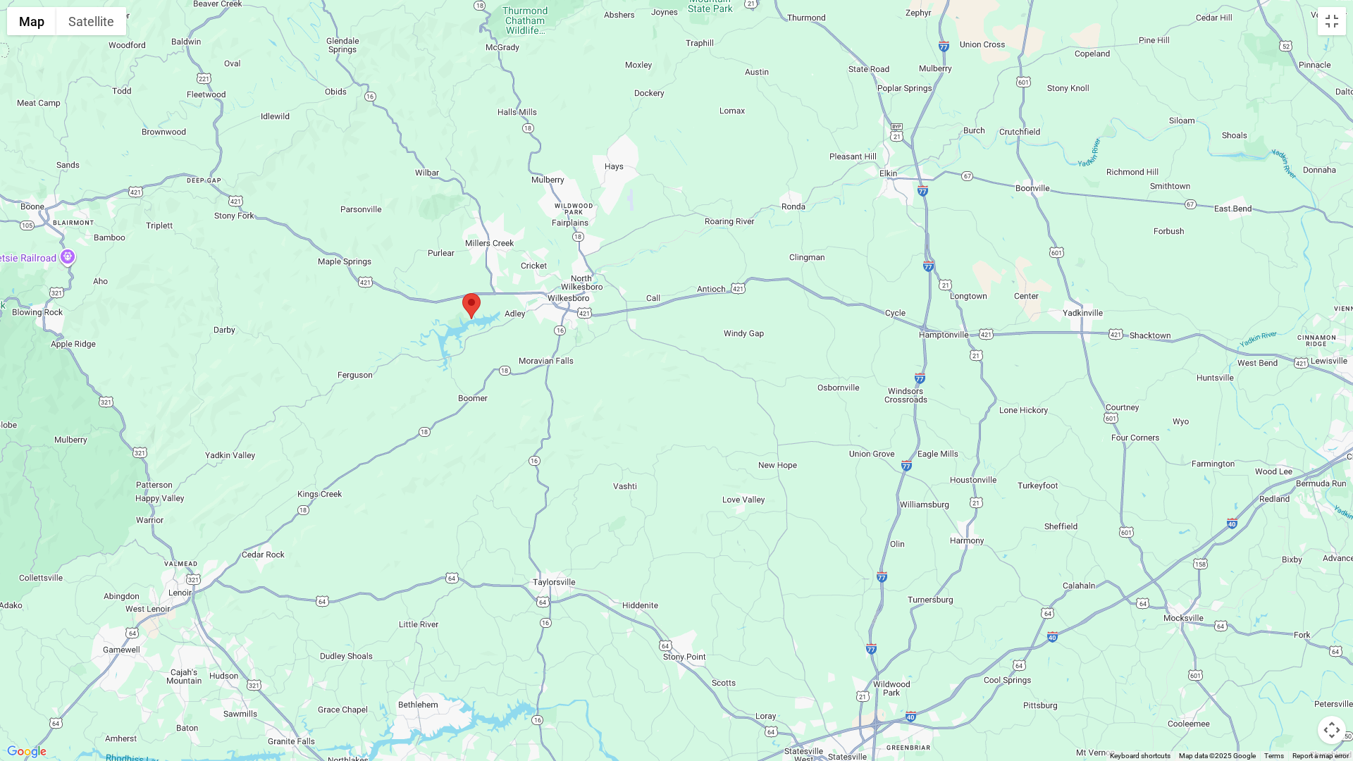
drag, startPoint x: 336, startPoint y: 322, endPoint x: 567, endPoint y: 343, distance: 232.1
click at [567, 343] on div at bounding box center [676, 380] width 1353 height 761
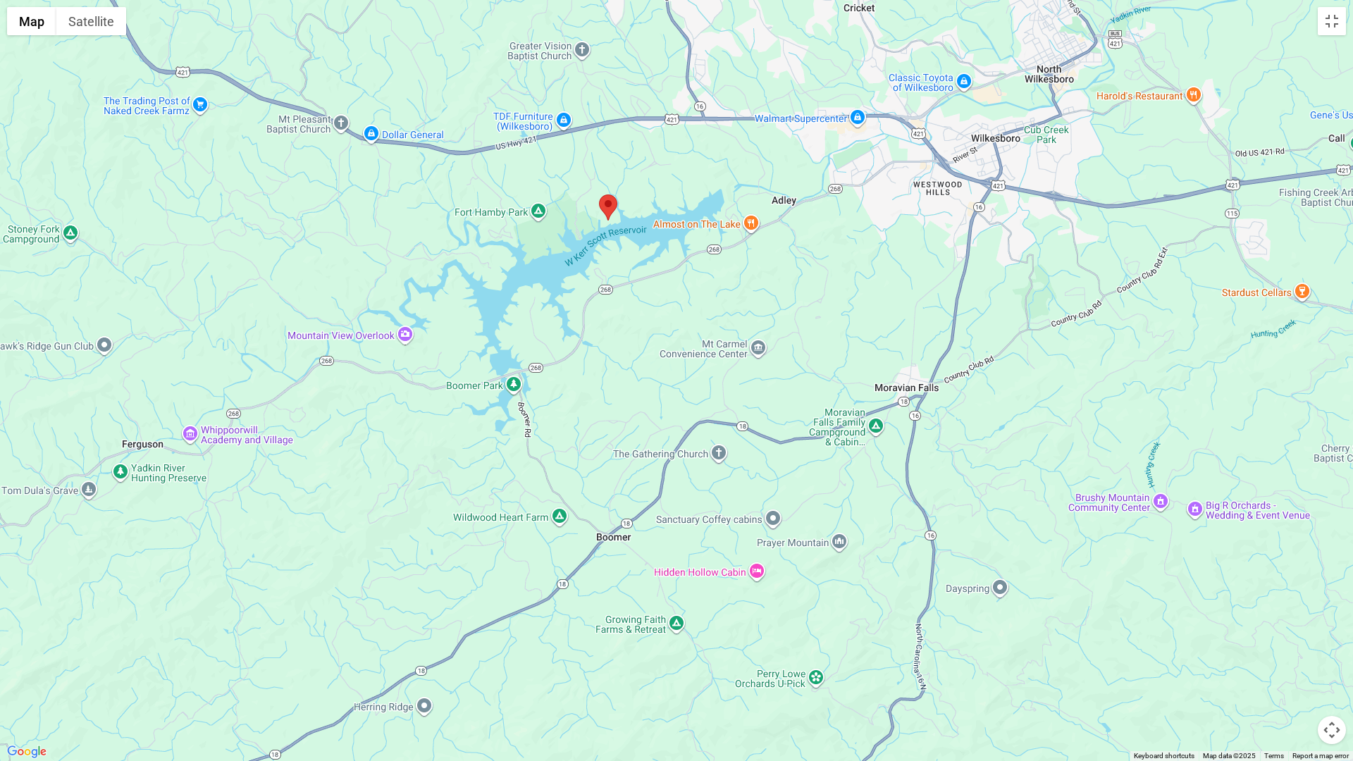
drag, startPoint x: 521, startPoint y: 273, endPoint x: 670, endPoint y: 285, distance: 149.9
click at [670, 285] on div at bounding box center [676, 380] width 1353 height 761
click at [700, 80] on div at bounding box center [676, 380] width 1353 height 761
click at [679, 28] on div at bounding box center [676, 380] width 1353 height 761
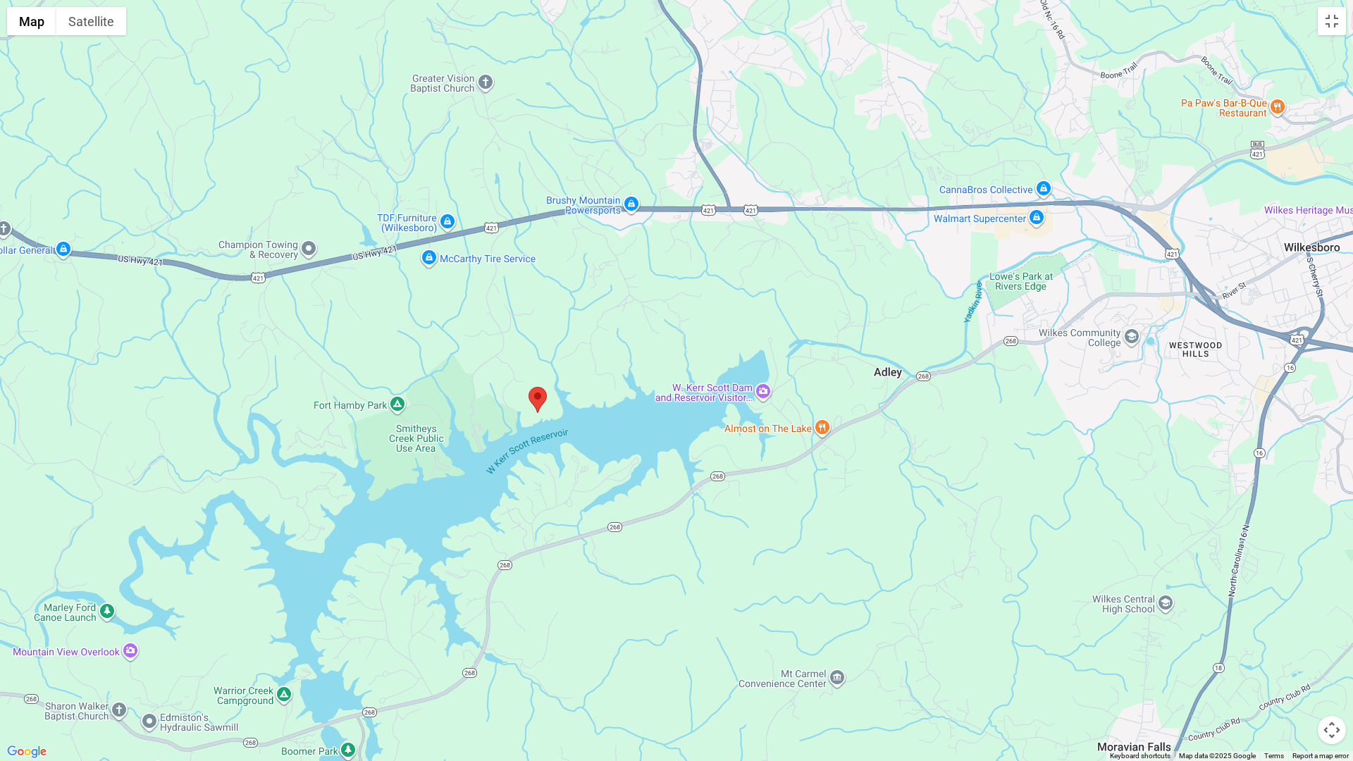
drag, startPoint x: 655, startPoint y: 44, endPoint x: 666, endPoint y: 50, distance: 12.3
click at [666, 50] on div at bounding box center [676, 380] width 1353 height 761
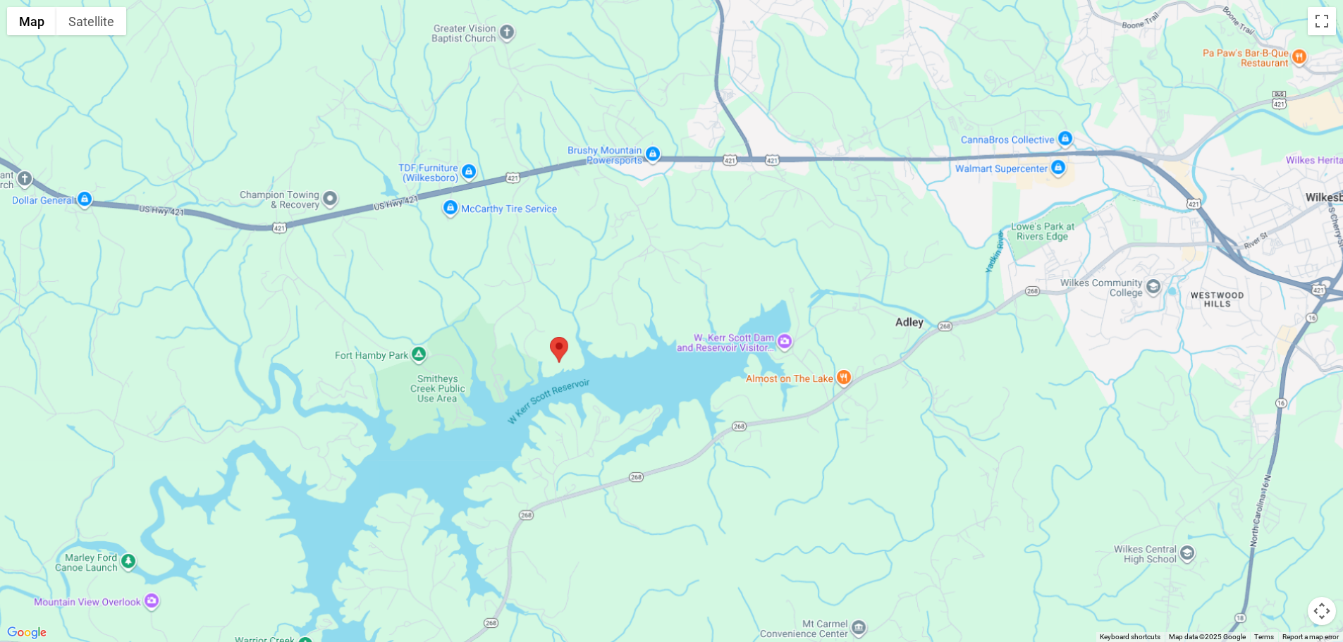
scroll to position [4710, 0]
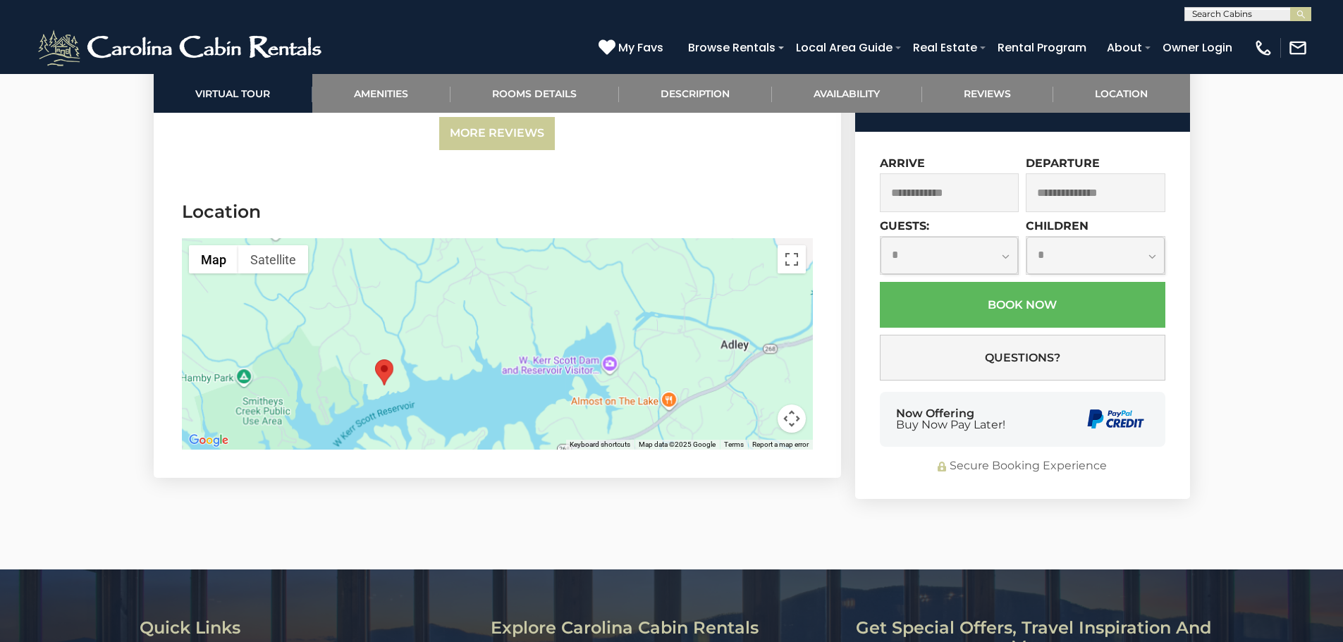
click at [986, 173] on input "text" at bounding box center [950, 192] width 140 height 39
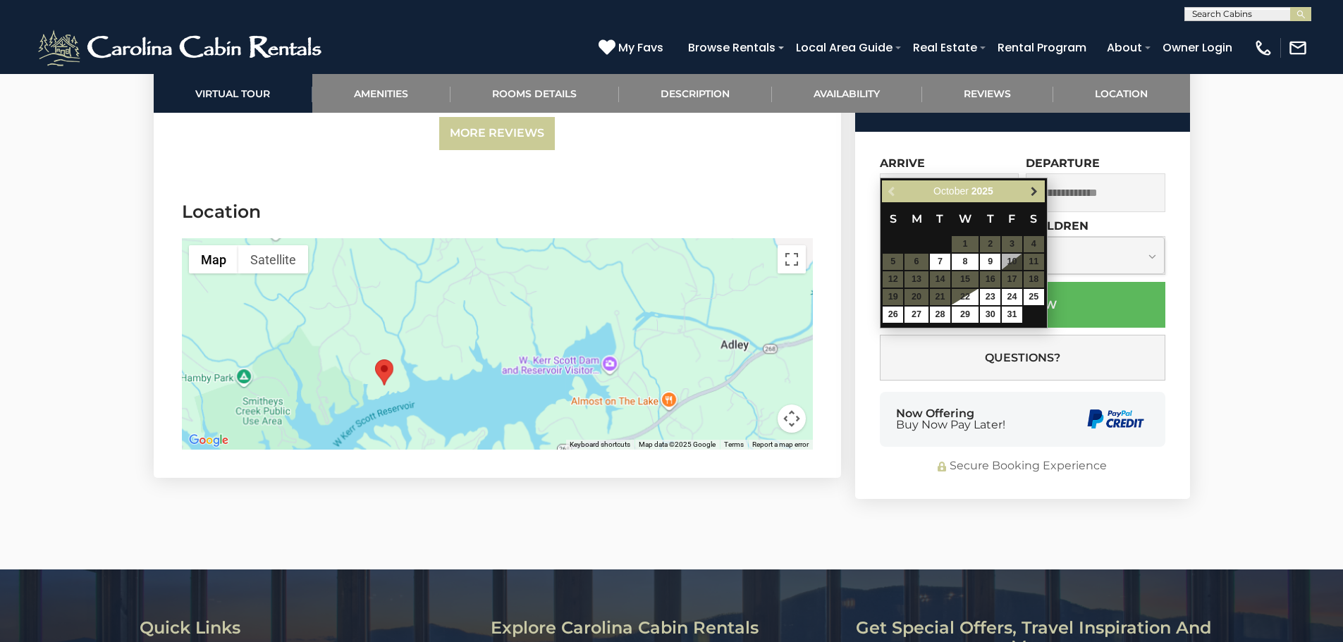
click at [1033, 195] on span "Next" at bounding box center [1033, 191] width 11 height 11
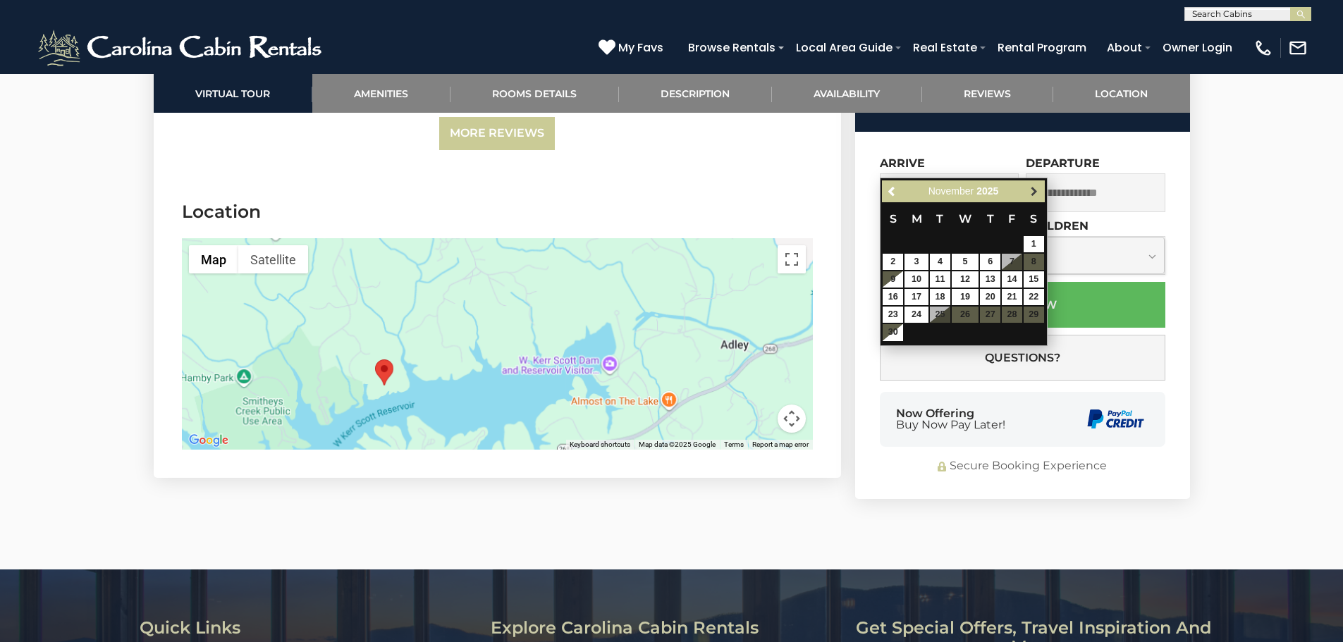
click at [1032, 191] on span "Next" at bounding box center [1033, 191] width 11 height 11
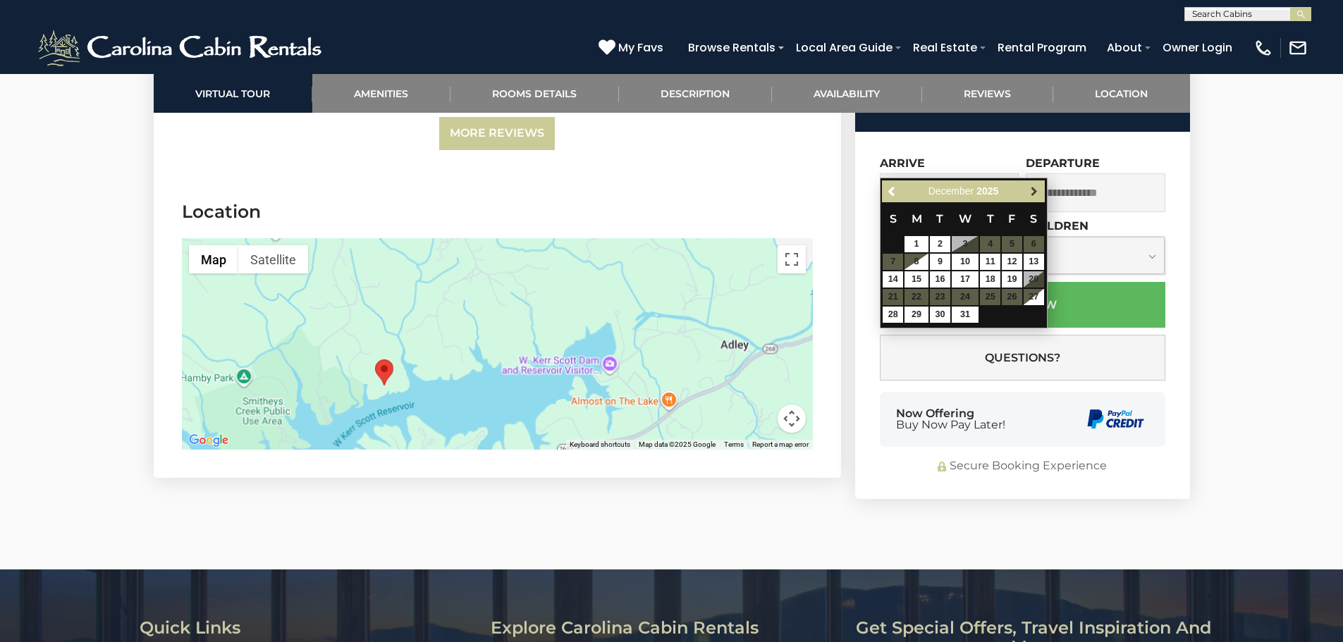
click at [1035, 192] on span "Next" at bounding box center [1033, 191] width 11 height 11
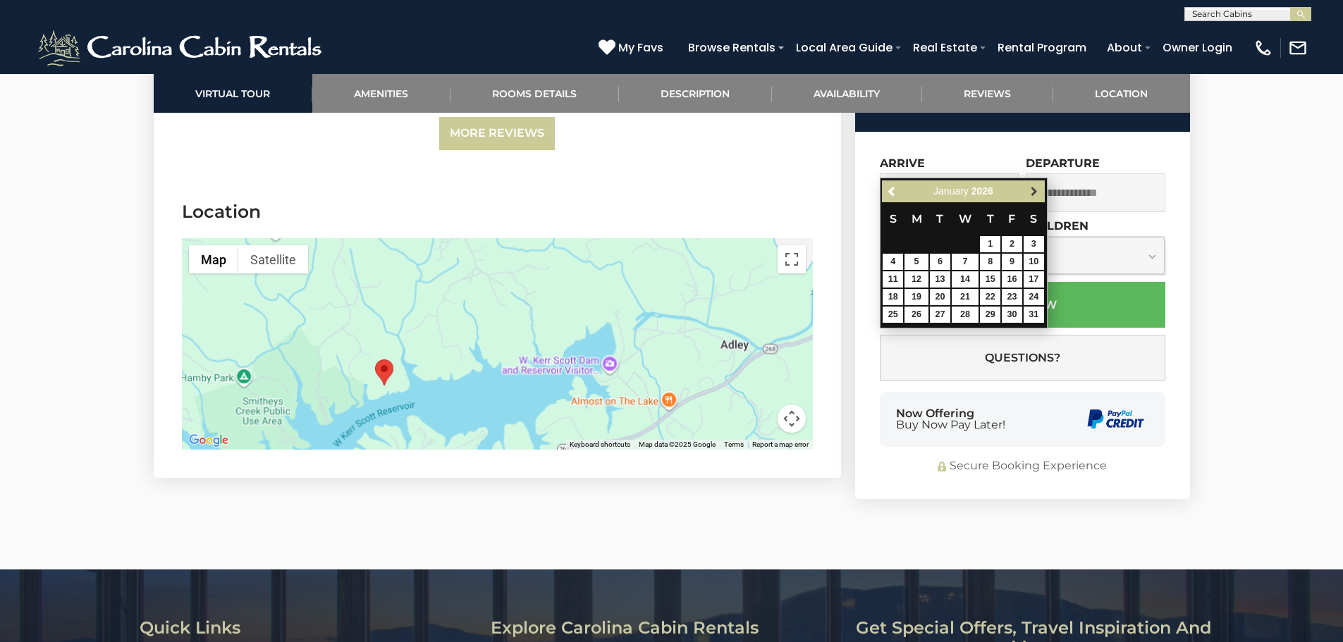
click at [1033, 191] on span "Next" at bounding box center [1033, 191] width 11 height 11
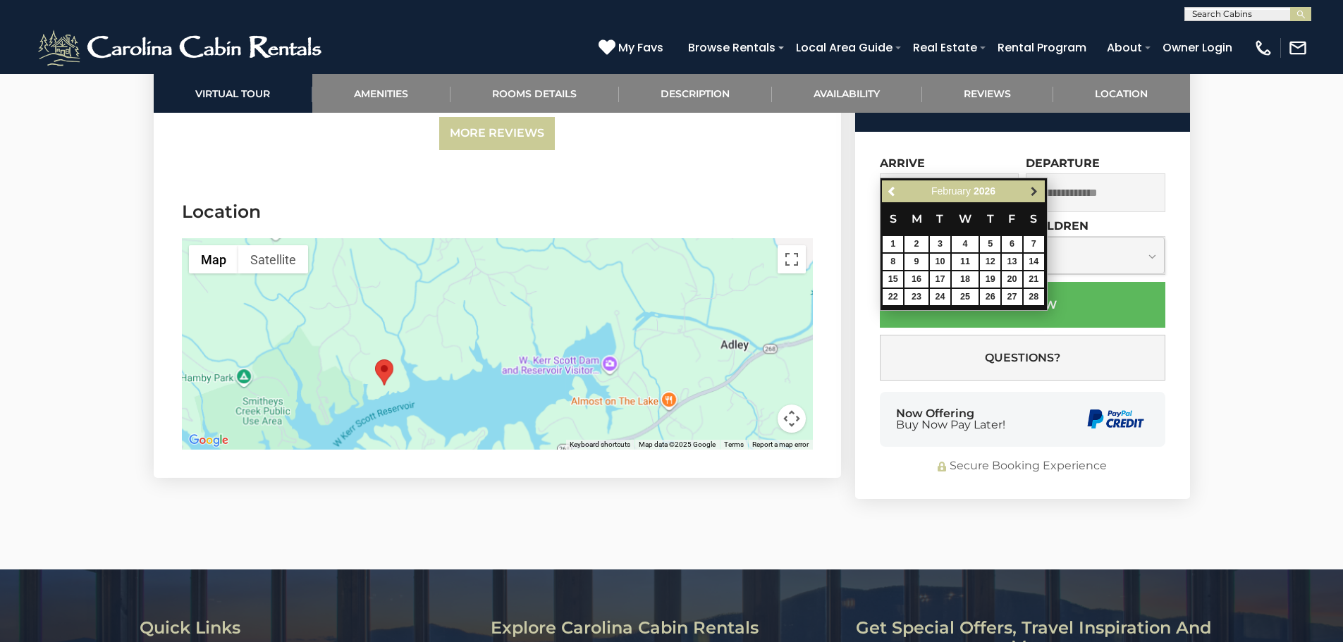
drag, startPoint x: 1031, startPoint y: 187, endPoint x: 988, endPoint y: 251, distance: 76.6
click at [1032, 187] on span "Next" at bounding box center [1033, 191] width 11 height 11
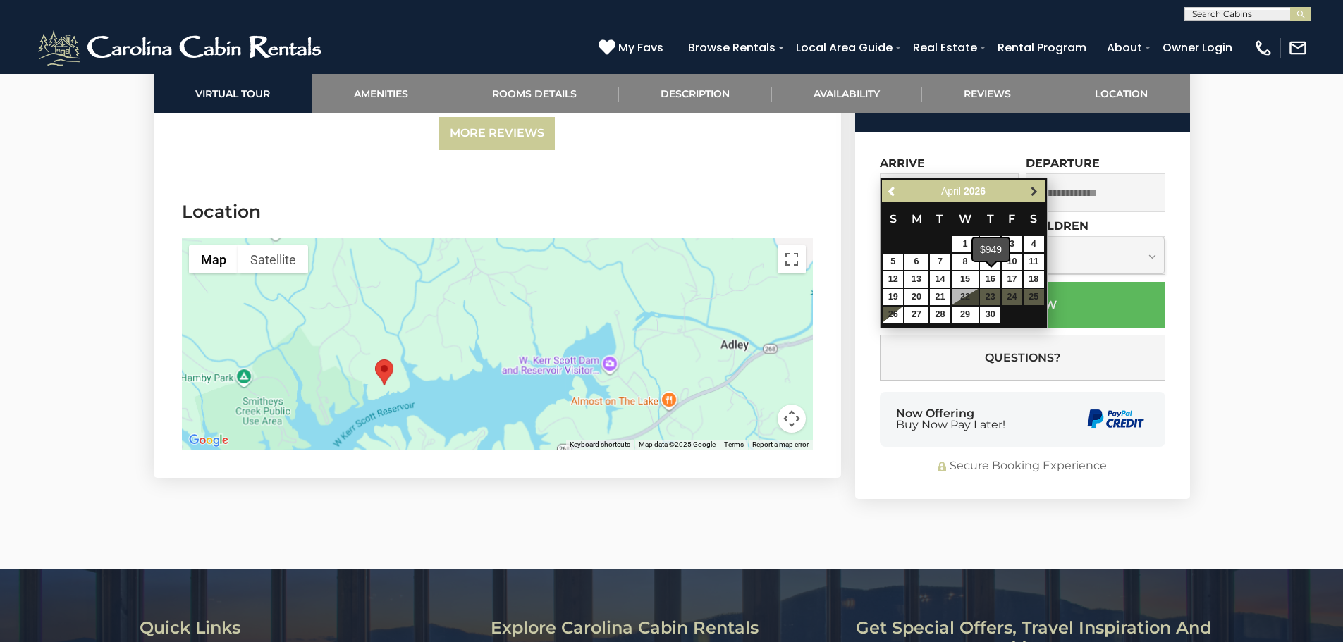
click at [1033, 190] on span "Next" at bounding box center [1033, 191] width 11 height 11
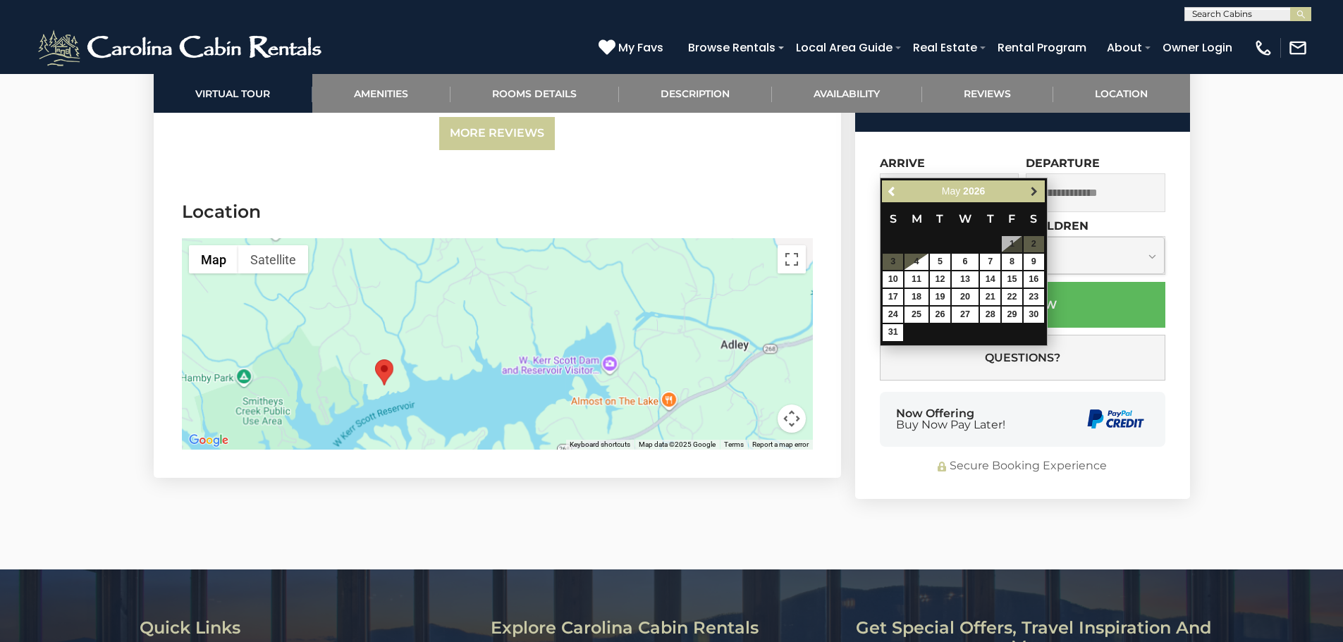
click at [1039, 190] on span "Next" at bounding box center [1033, 191] width 11 height 11
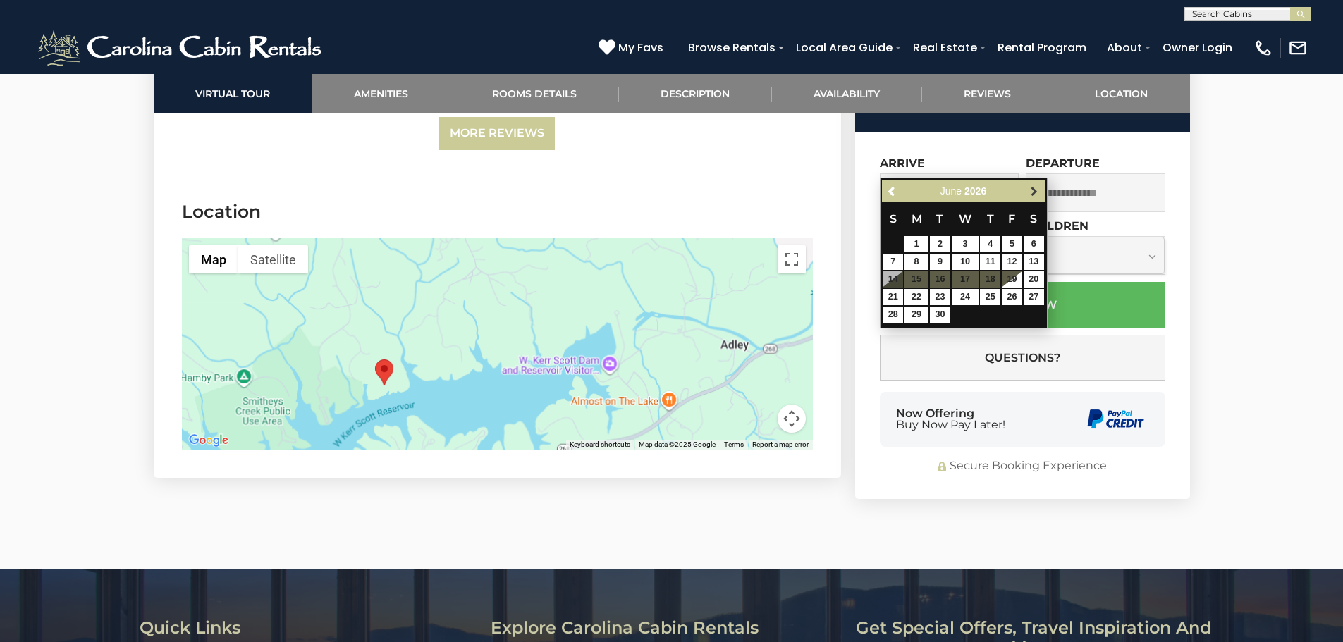
click at [1035, 186] on span "Next" at bounding box center [1033, 191] width 11 height 11
click at [1032, 191] on span "Next" at bounding box center [1033, 191] width 11 height 11
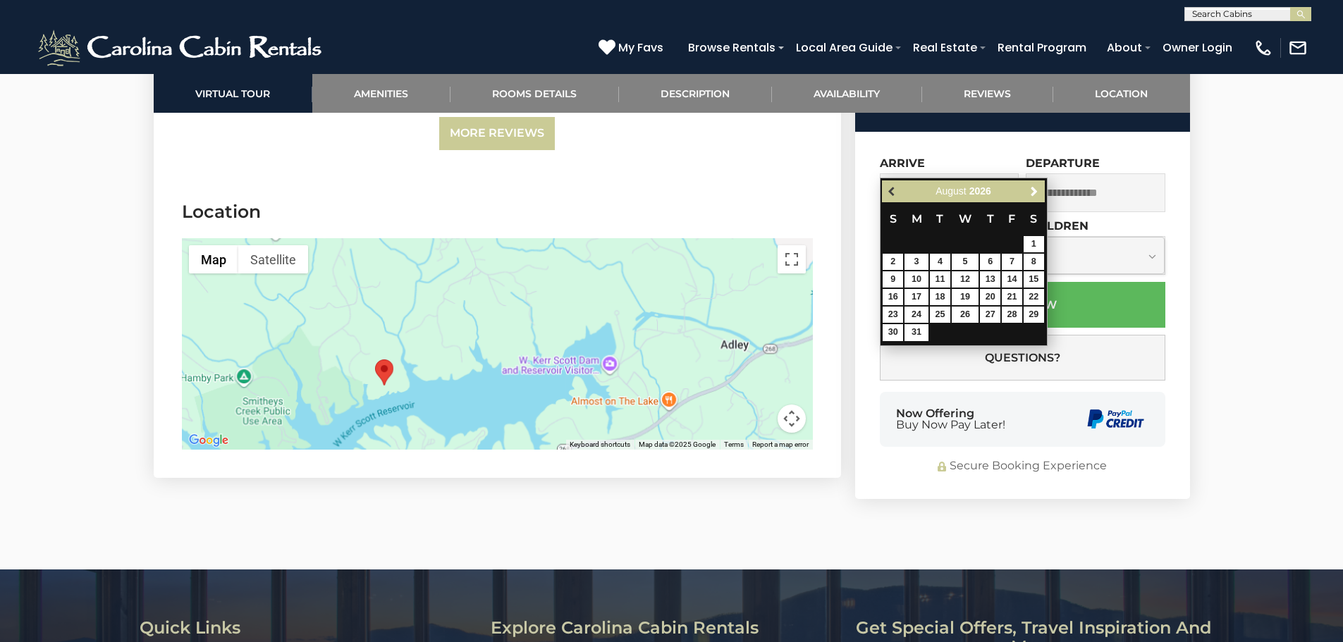
click at [894, 195] on span "Previous" at bounding box center [892, 191] width 11 height 11
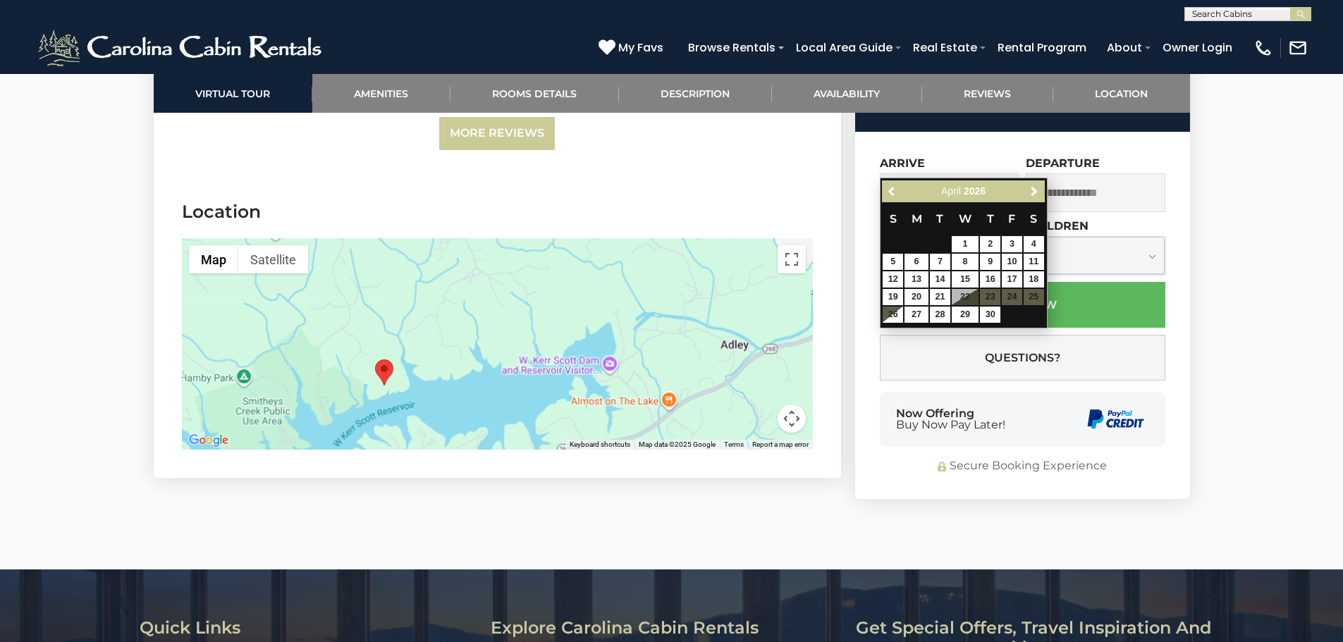
click at [894, 195] on span "Previous" at bounding box center [892, 191] width 11 height 11
click at [898, 194] on link "Previous" at bounding box center [892, 192] width 18 height 18
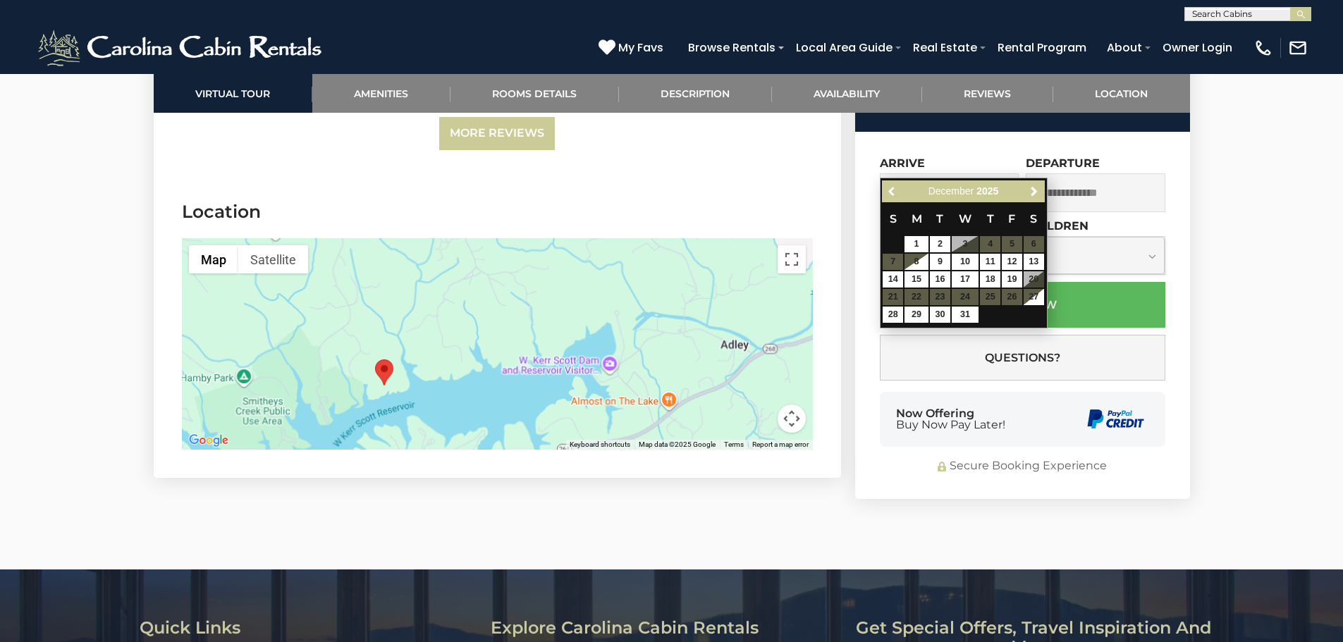
click at [898, 194] on link "Previous" at bounding box center [892, 192] width 18 height 18
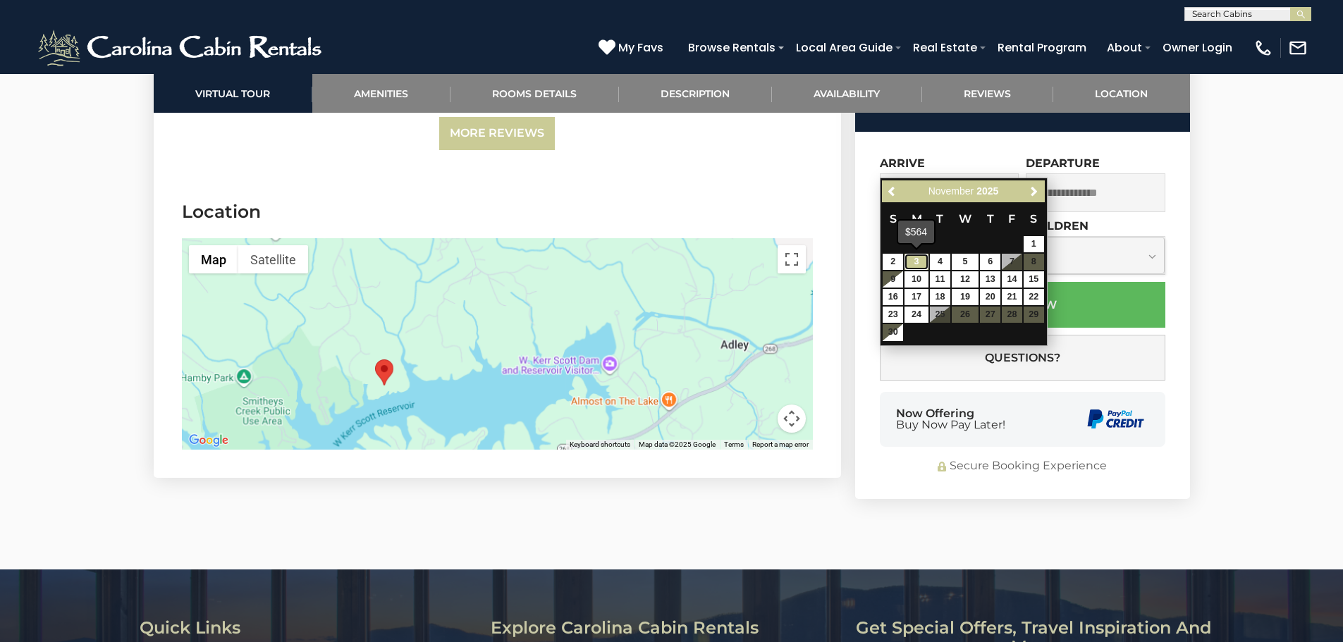
click at [923, 259] on link "3" at bounding box center [916, 262] width 24 height 16
type input "**********"
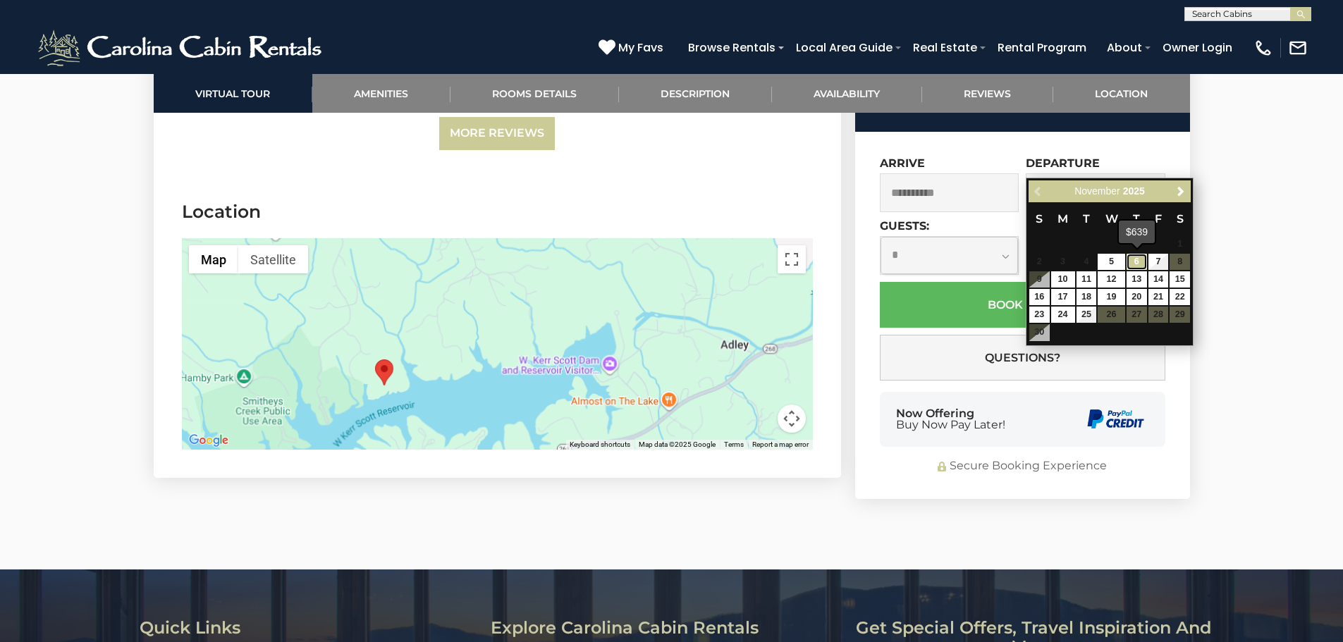
click at [1143, 261] on link "6" at bounding box center [1136, 262] width 20 height 16
type input "**********"
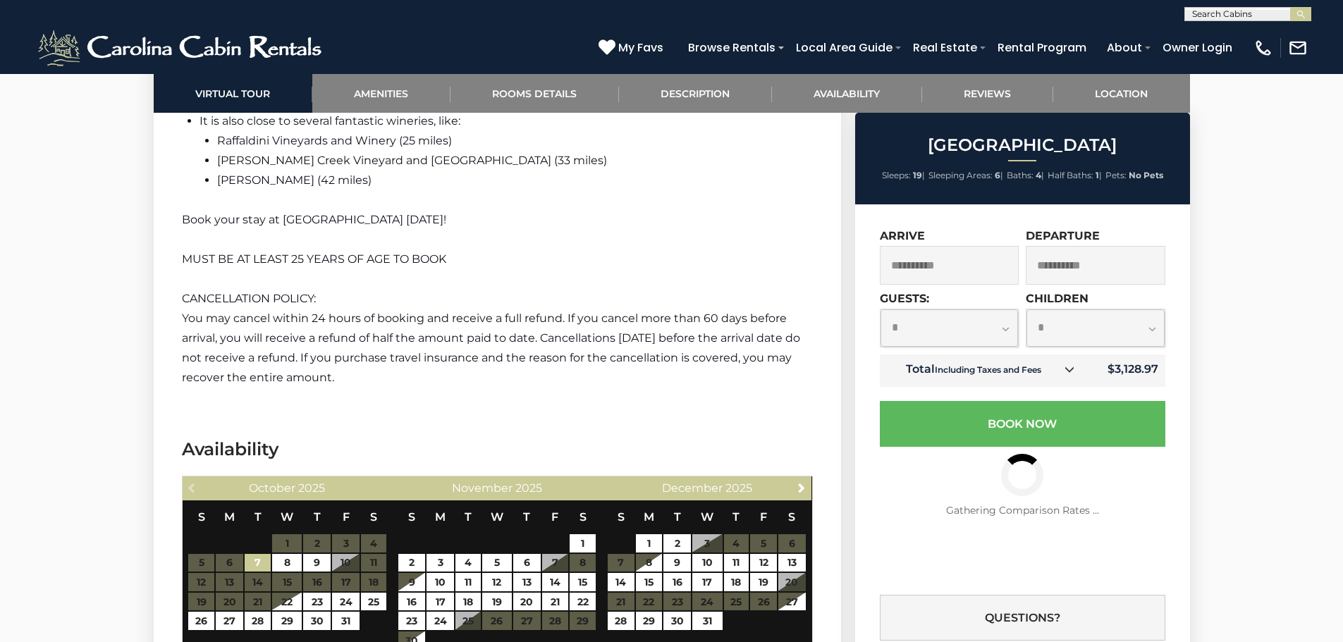
scroll to position [3653, 0]
